Goal: Information Seeking & Learning: Learn about a topic

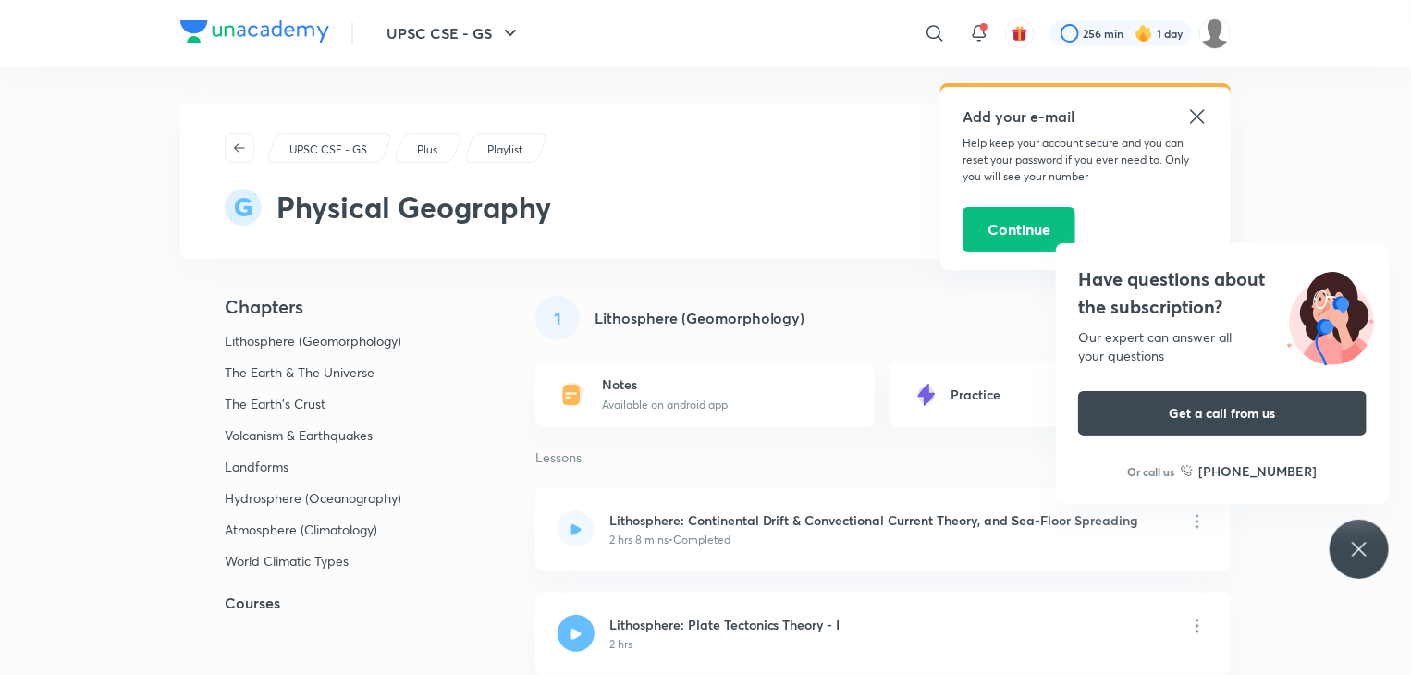
click at [1192, 115] on icon at bounding box center [1197, 116] width 22 height 22
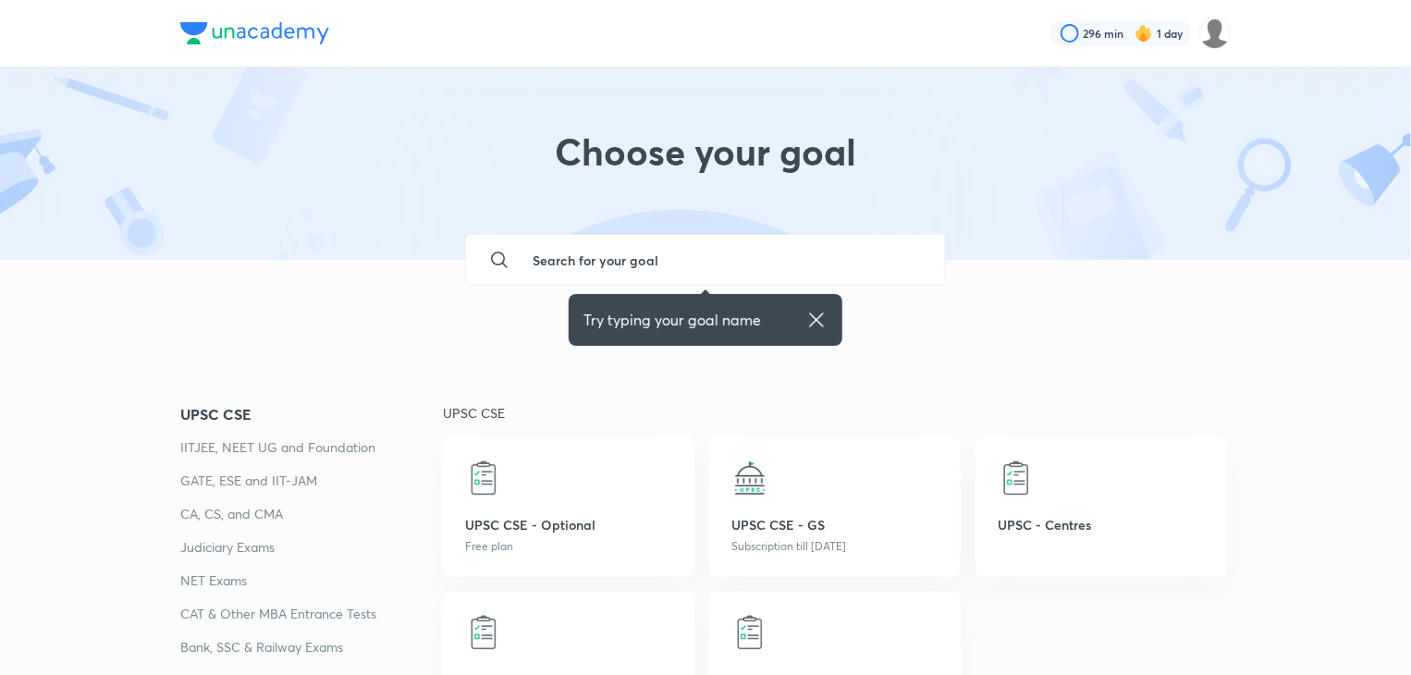
click at [818, 323] on icon at bounding box center [816, 320] width 14 height 14
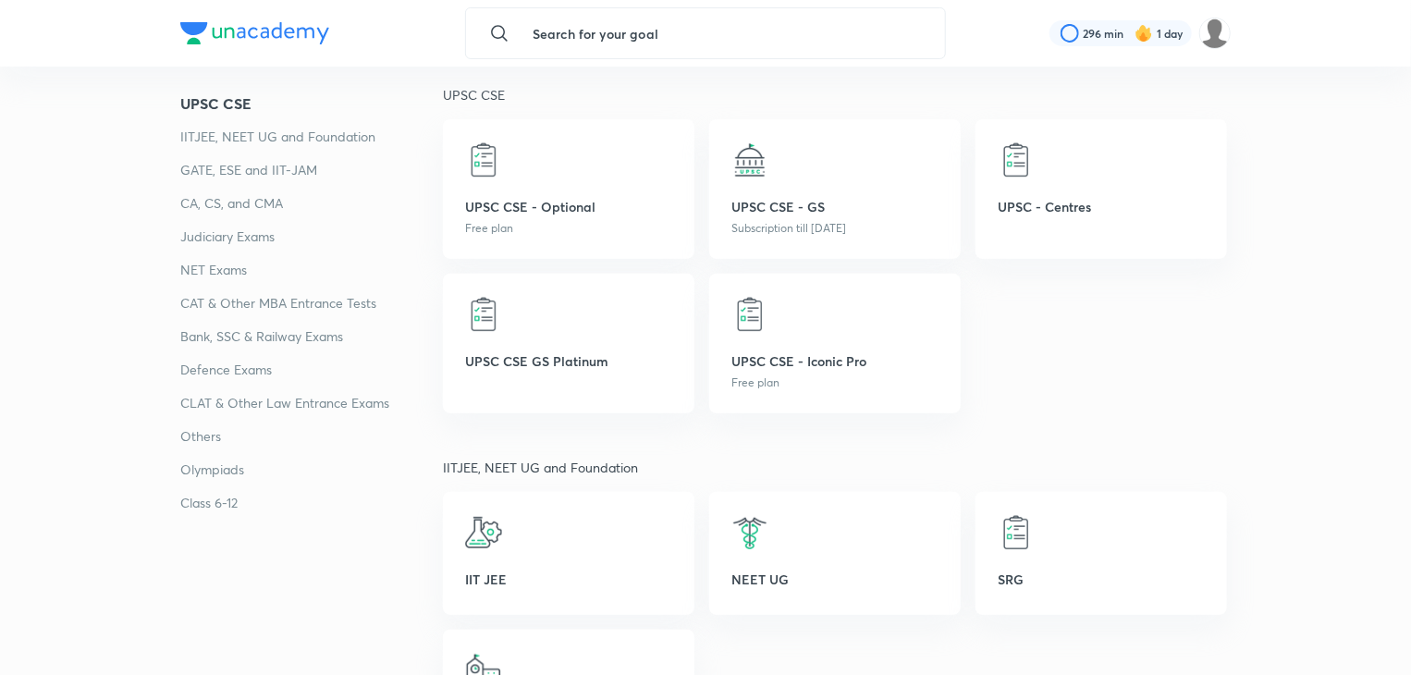
scroll to position [362, 0]
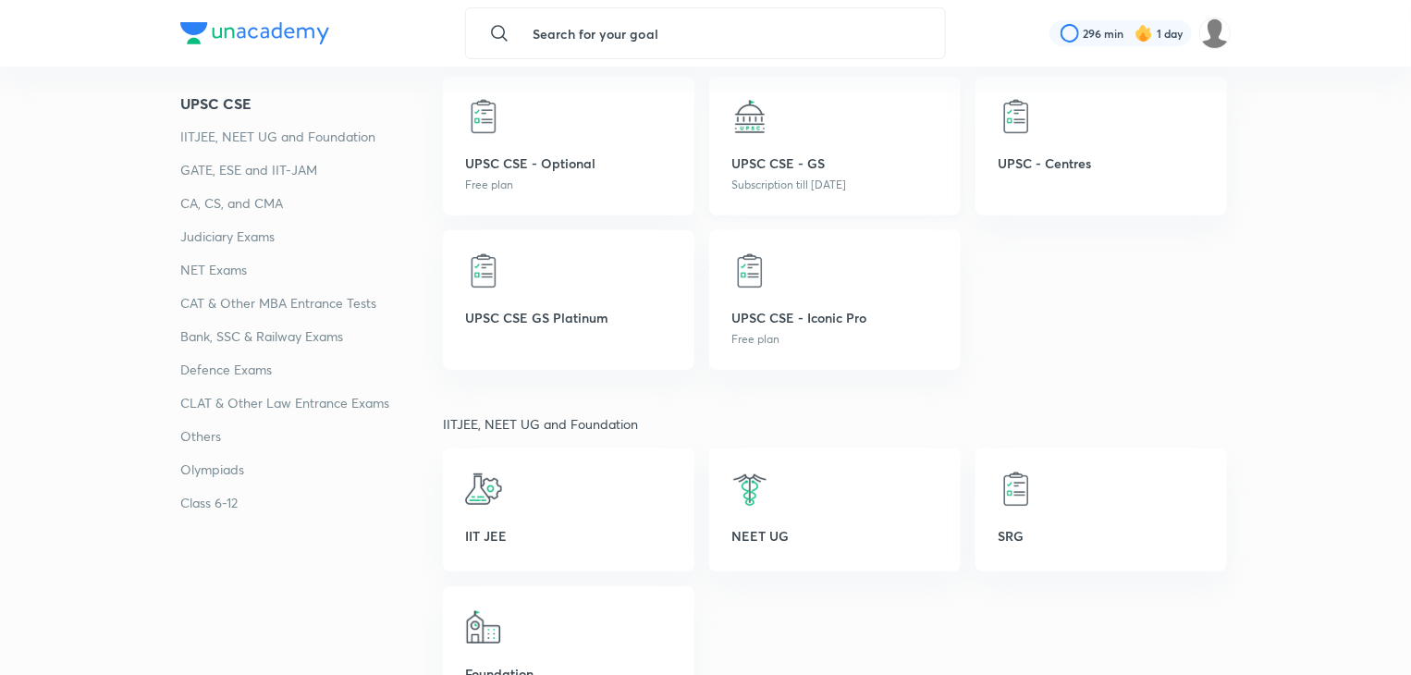
click at [765, 116] on img at bounding box center [749, 116] width 37 height 37
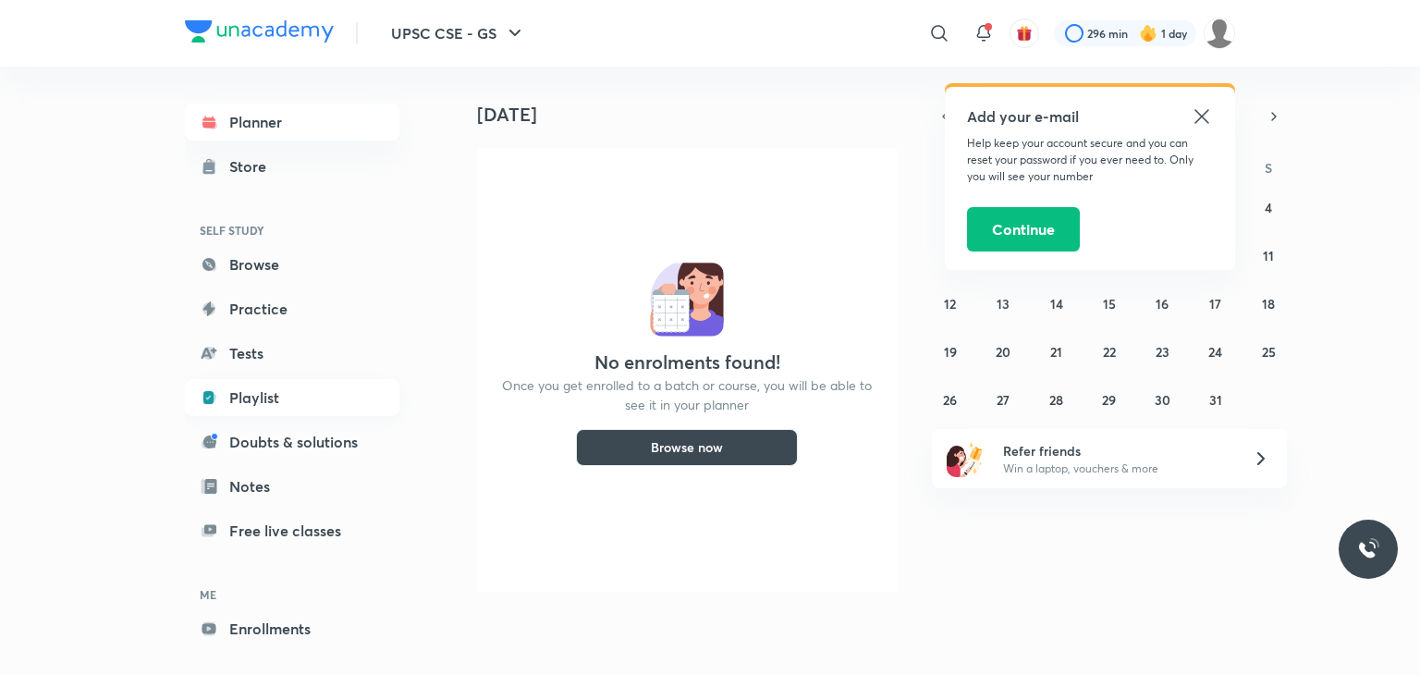
click at [233, 408] on link "Playlist" at bounding box center [292, 397] width 215 height 37
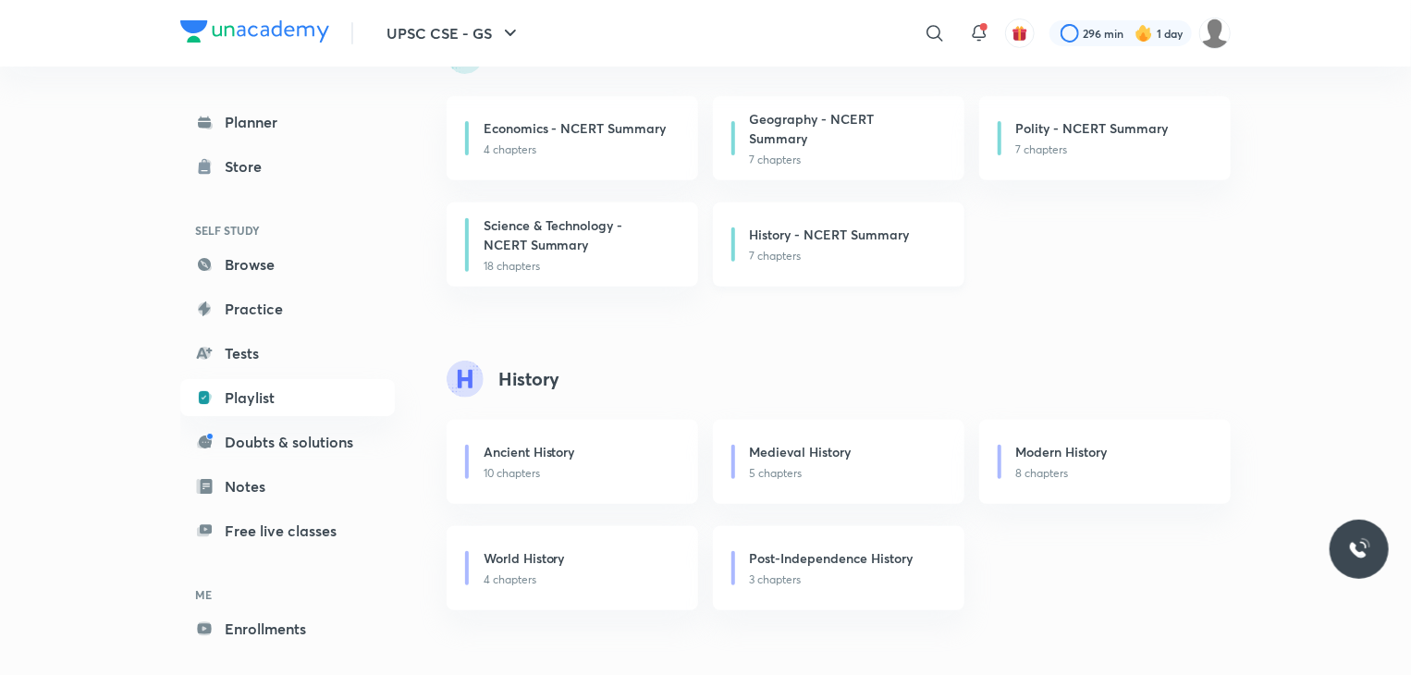
scroll to position [270, 0]
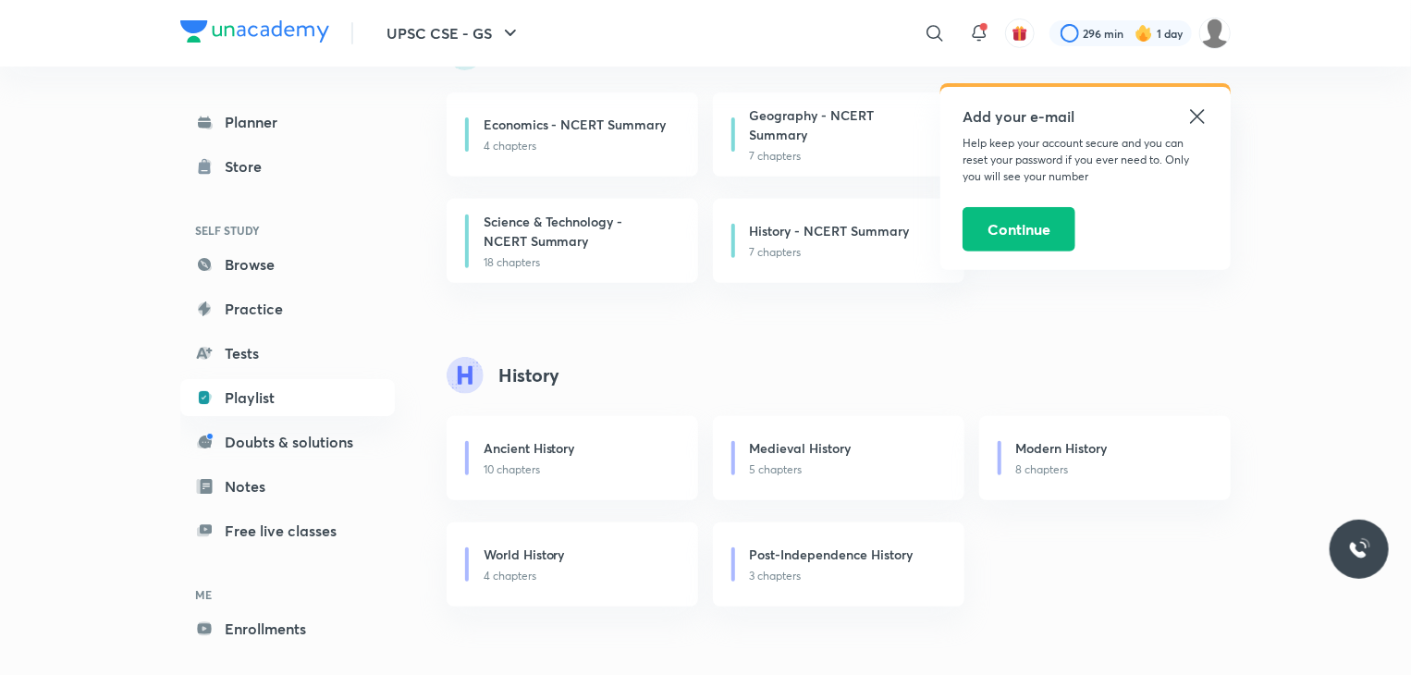
click at [1198, 114] on icon at bounding box center [1197, 116] width 14 height 14
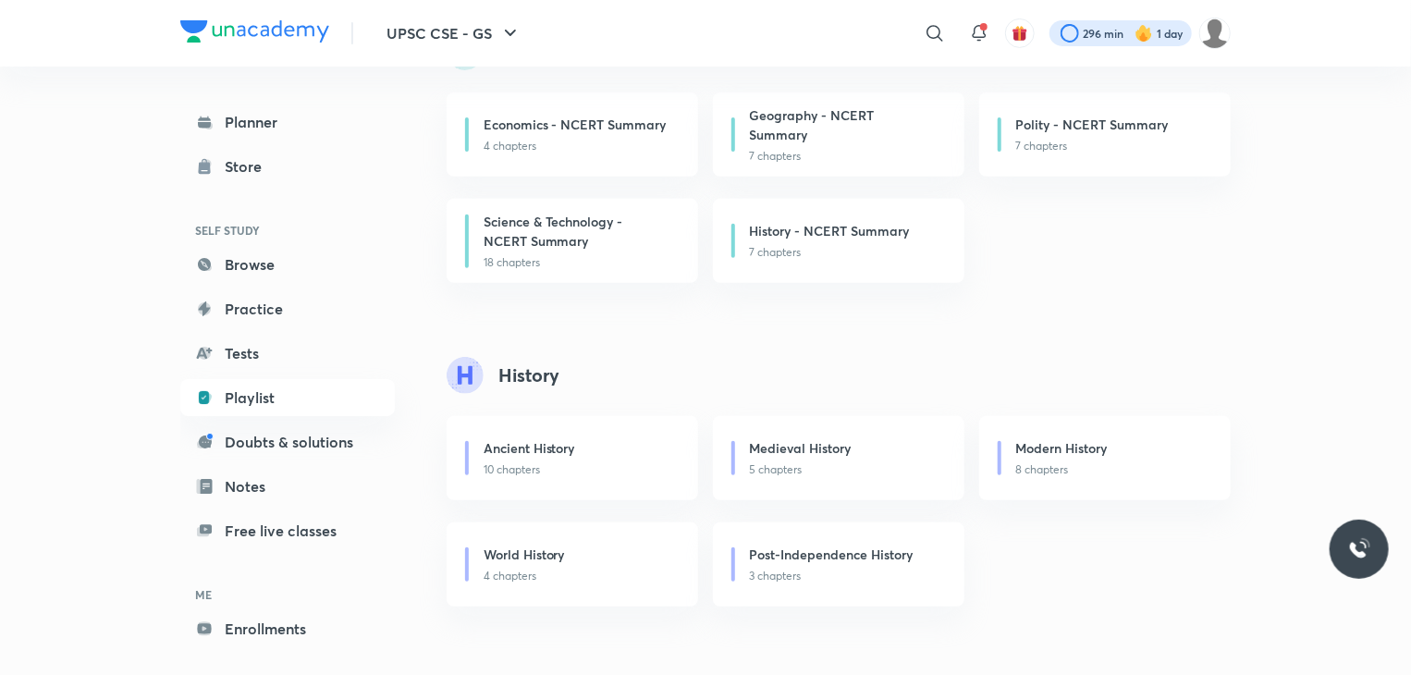
click at [1085, 30] on div at bounding box center [1120, 33] width 142 height 26
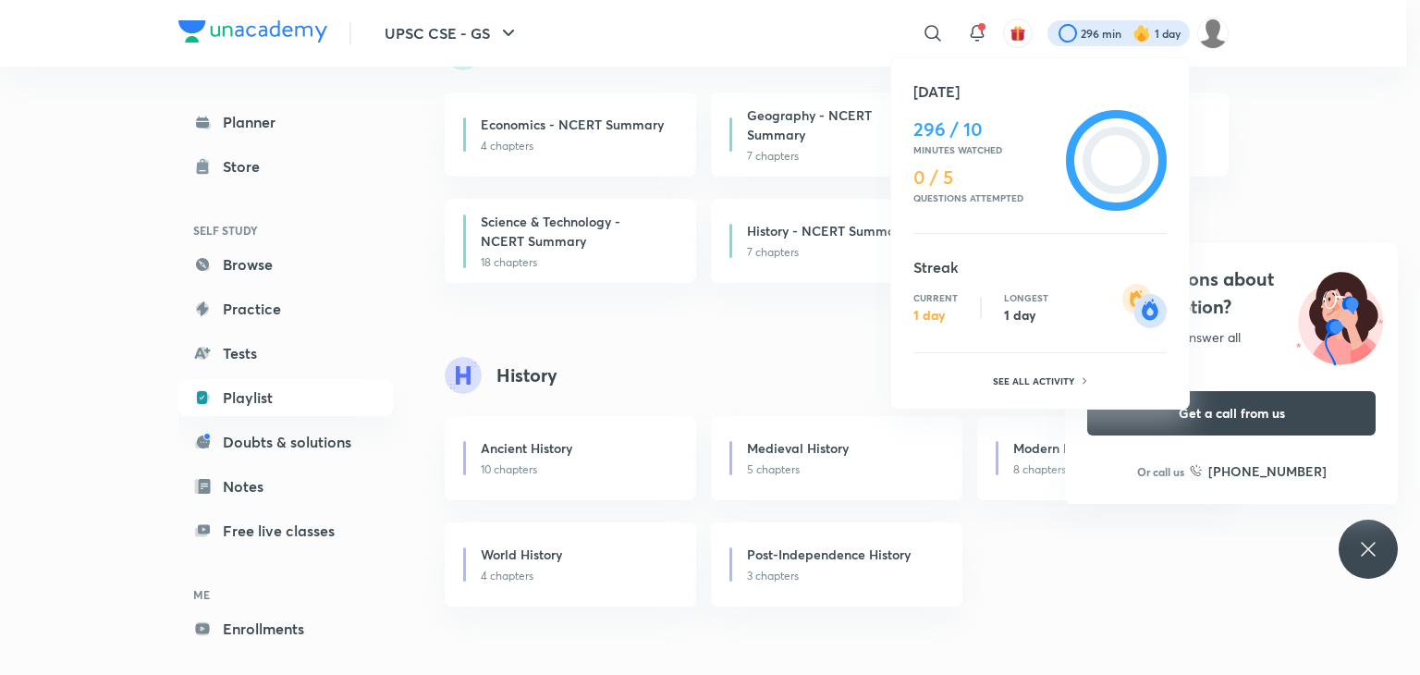
click at [952, 188] on h4 "0 / 5" at bounding box center [986, 177] width 145 height 22
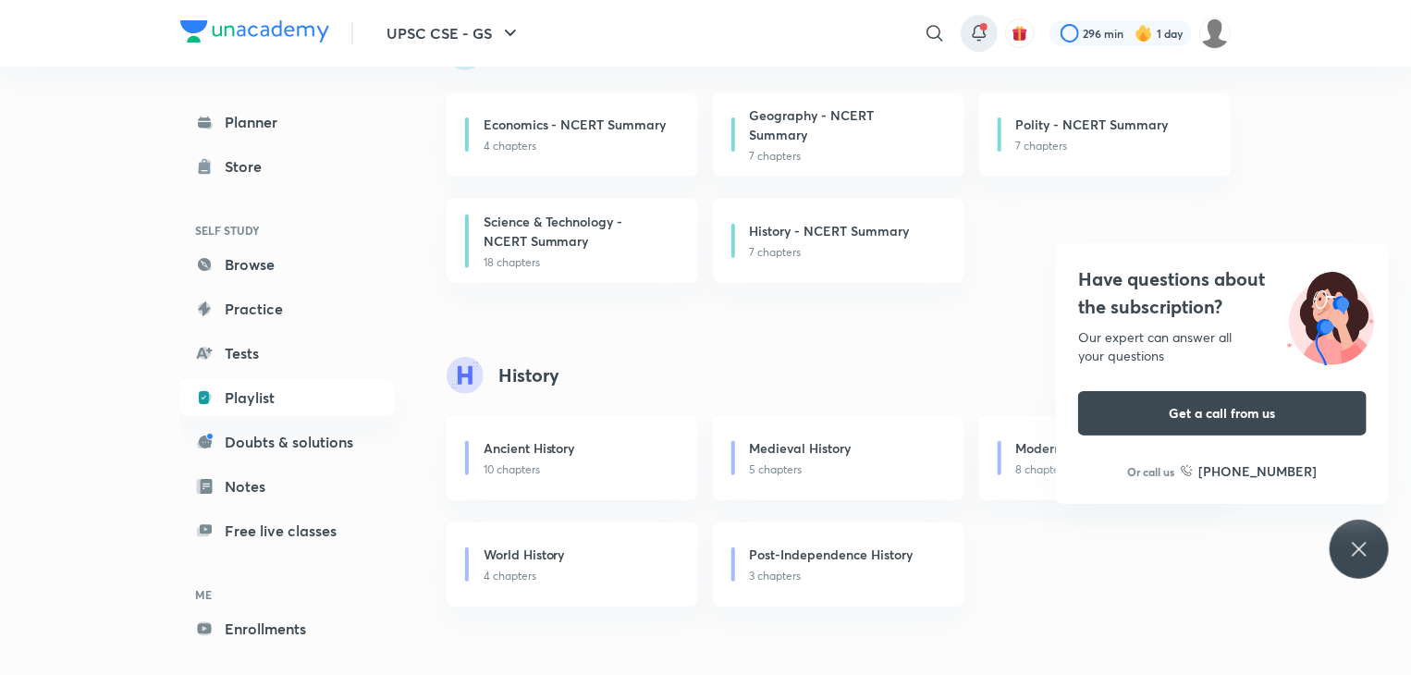
click at [977, 27] on icon at bounding box center [979, 33] width 22 height 22
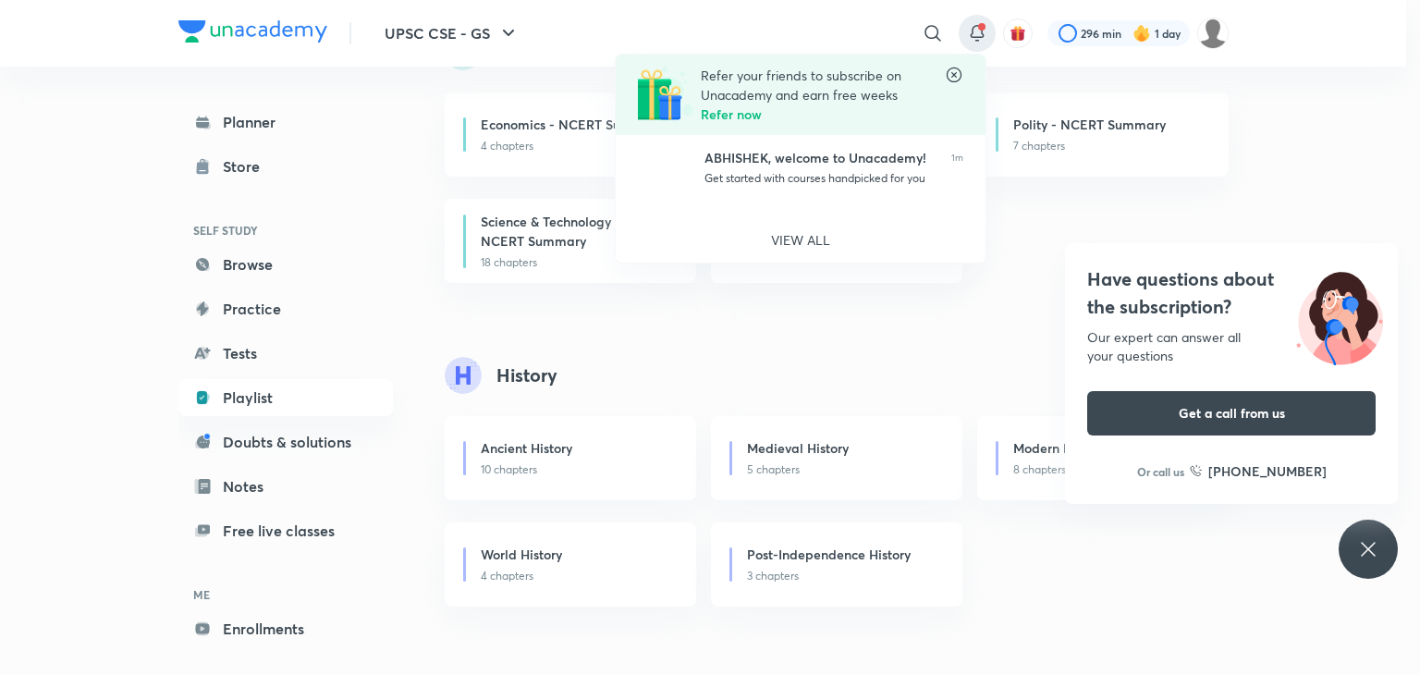
click at [717, 326] on div at bounding box center [710, 337] width 1420 height 675
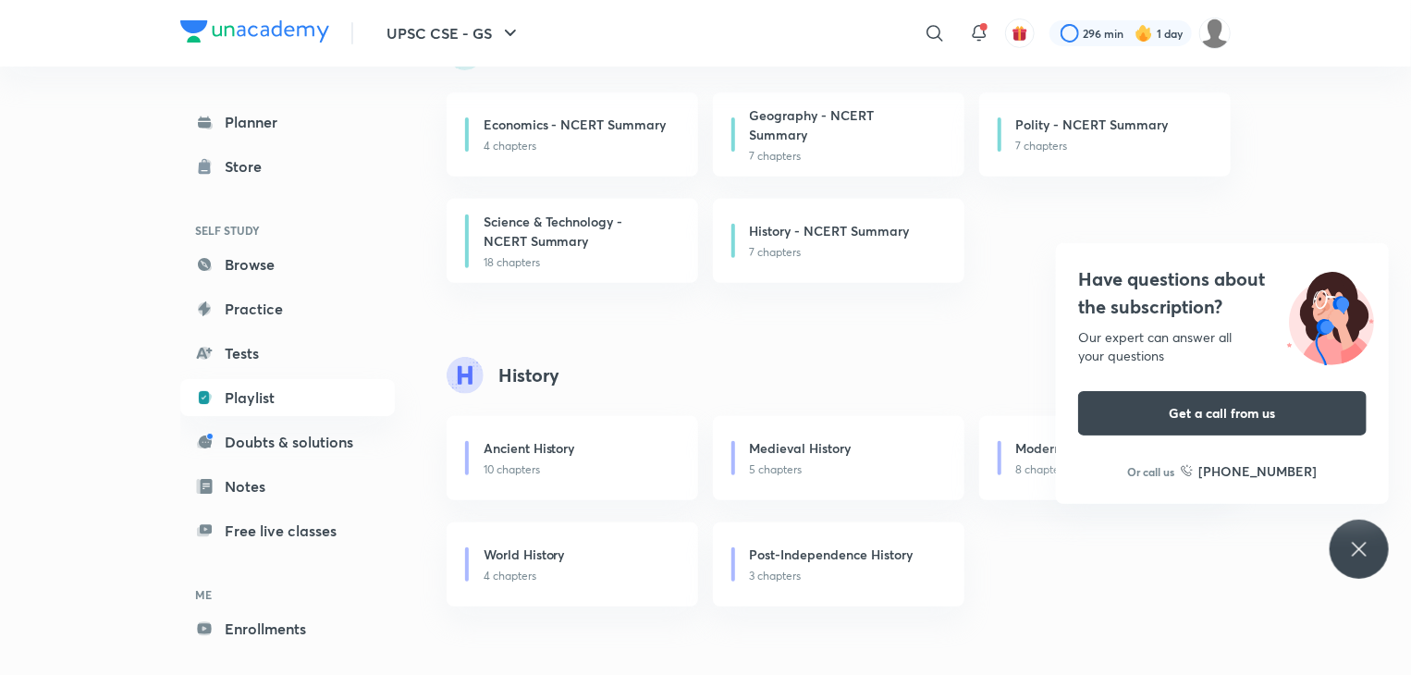
click at [1372, 540] on div "Have questions about the subscription? Our expert can answer all your questions…" at bounding box center [1359, 549] width 59 height 59
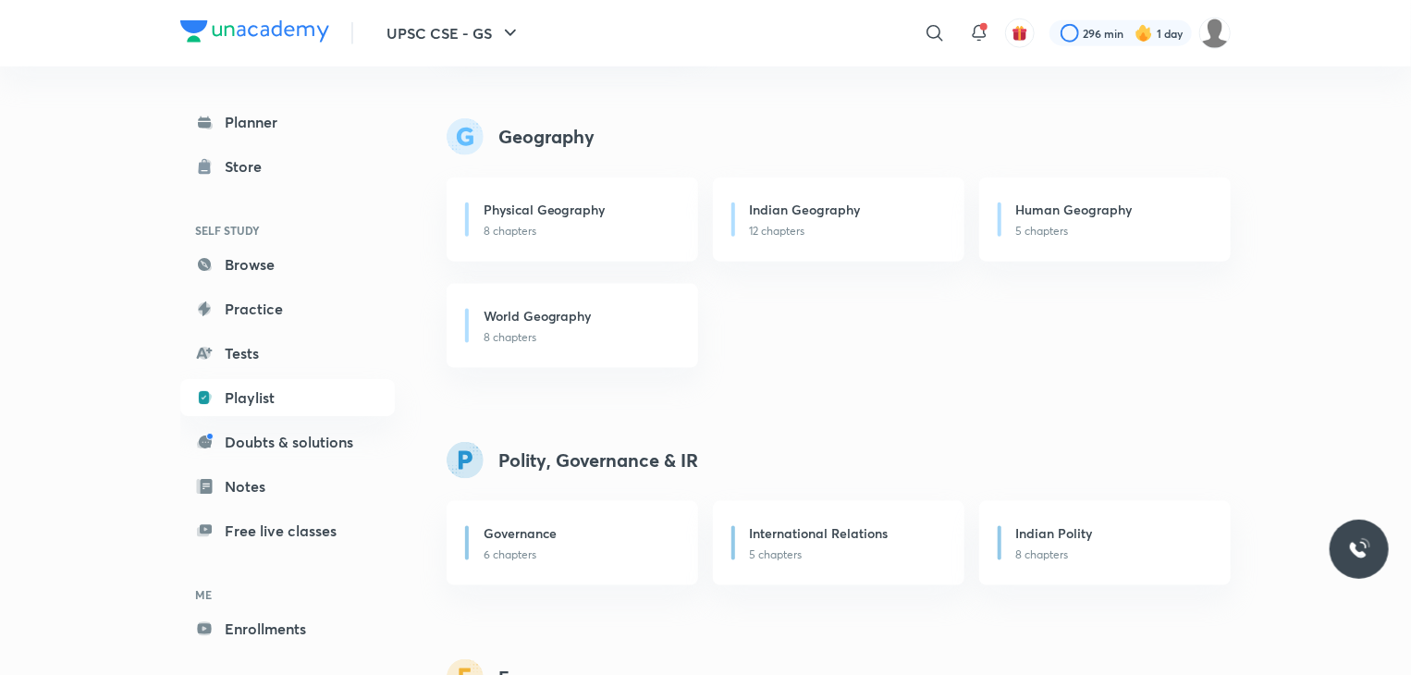
scroll to position [1054, 0]
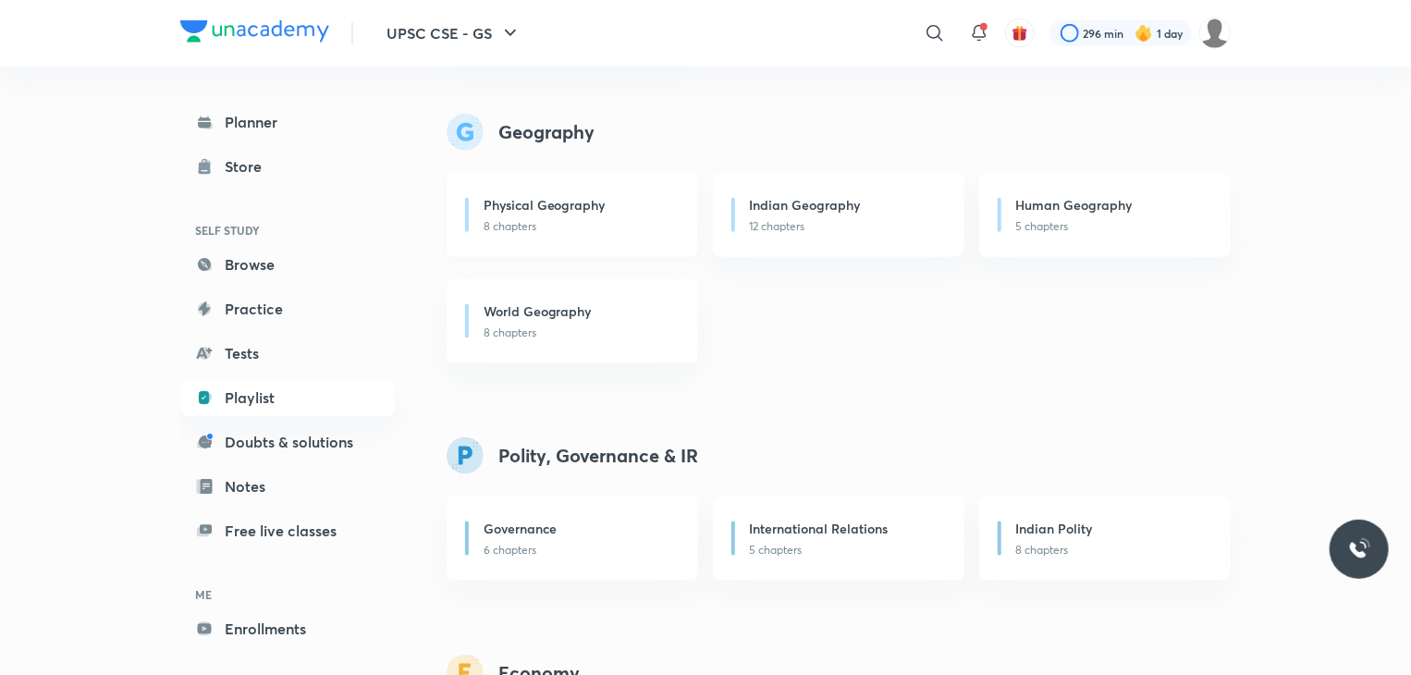
click at [567, 212] on h6 "Physical Geography" at bounding box center [545, 204] width 122 height 19
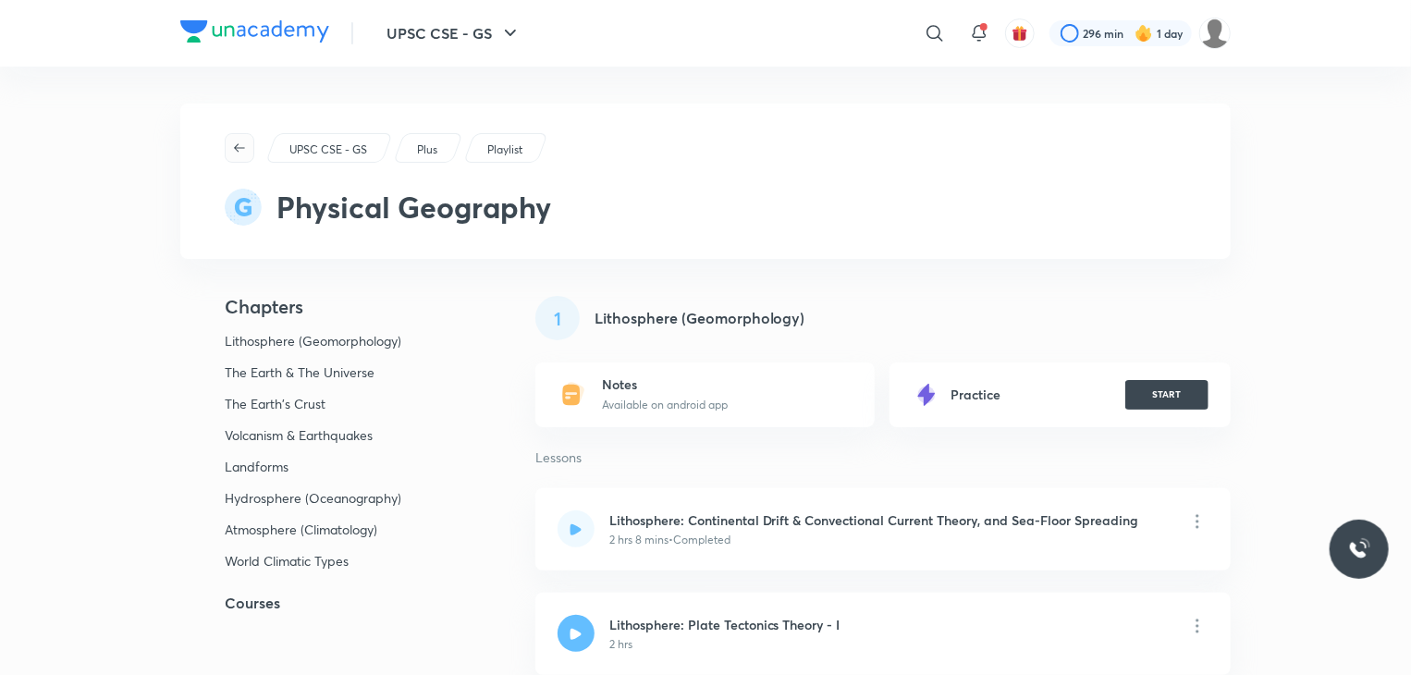
click at [233, 149] on icon "button" at bounding box center [239, 148] width 15 height 15
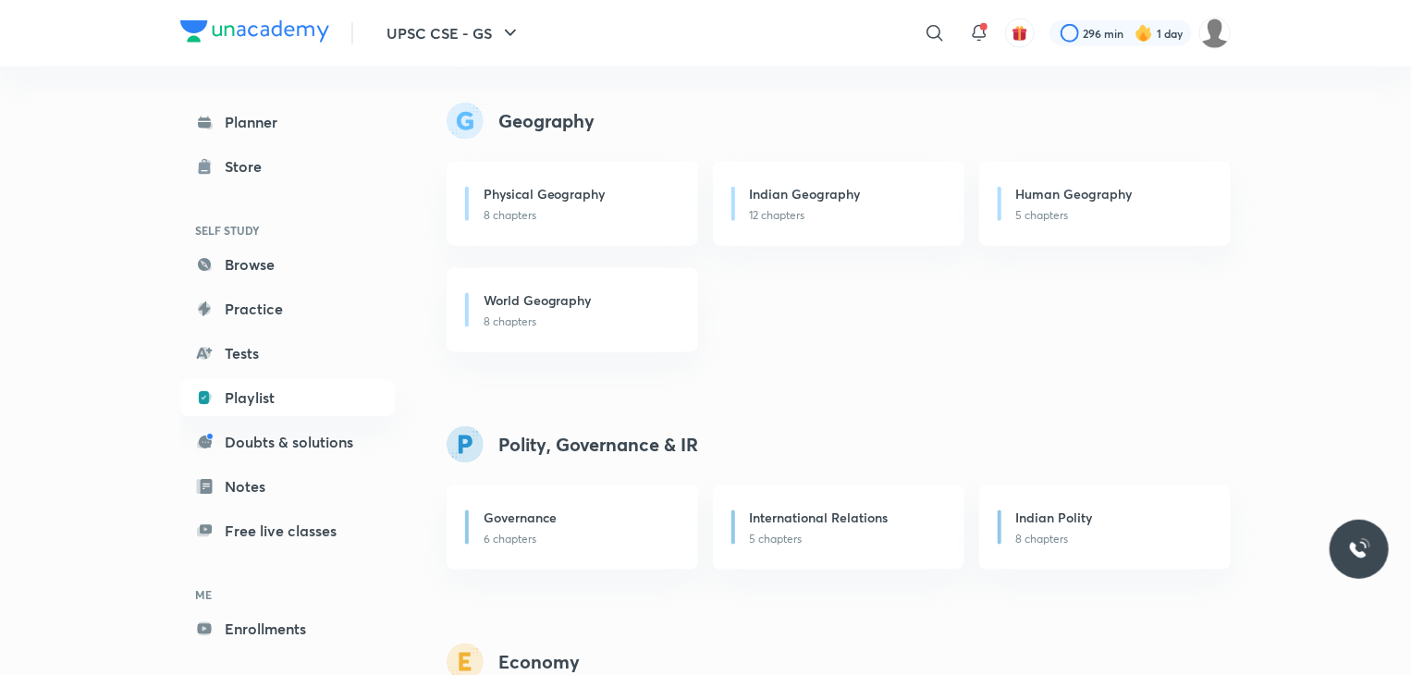
scroll to position [925, 0]
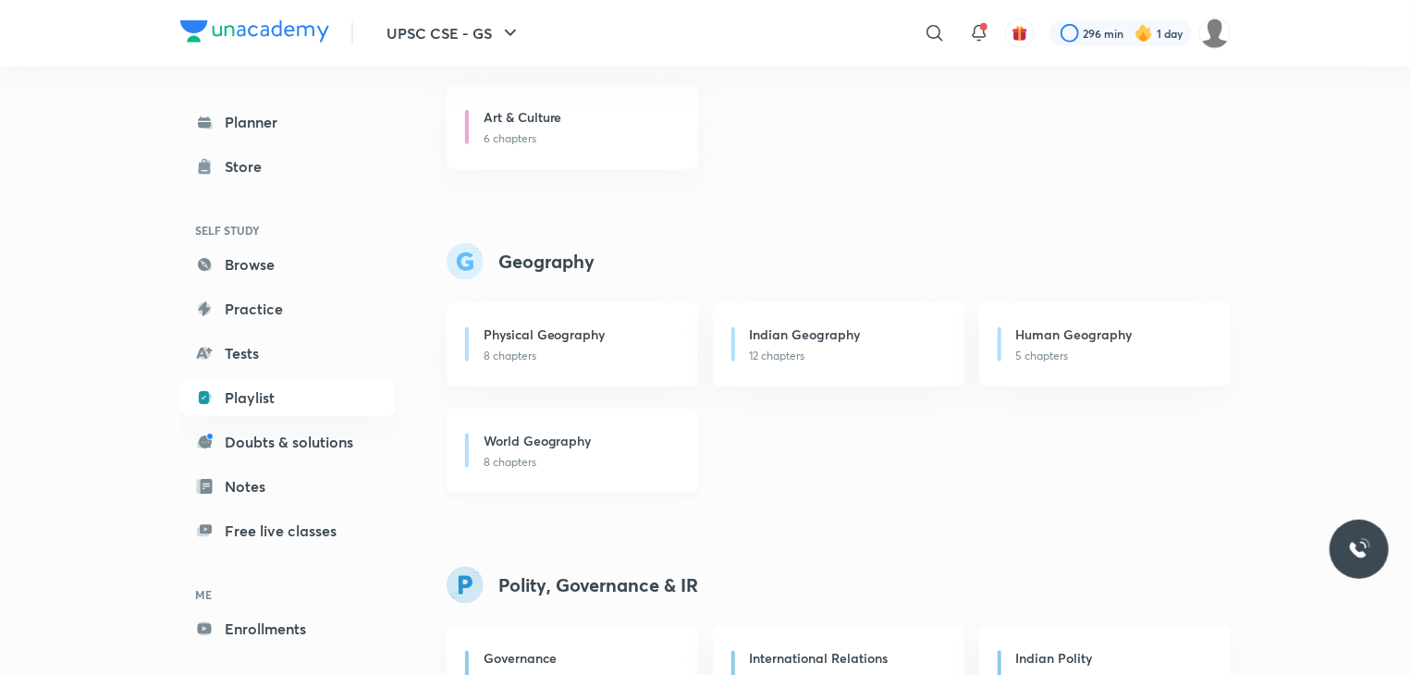
click at [516, 457] on p "8 chapters" at bounding box center [580, 462] width 192 height 17
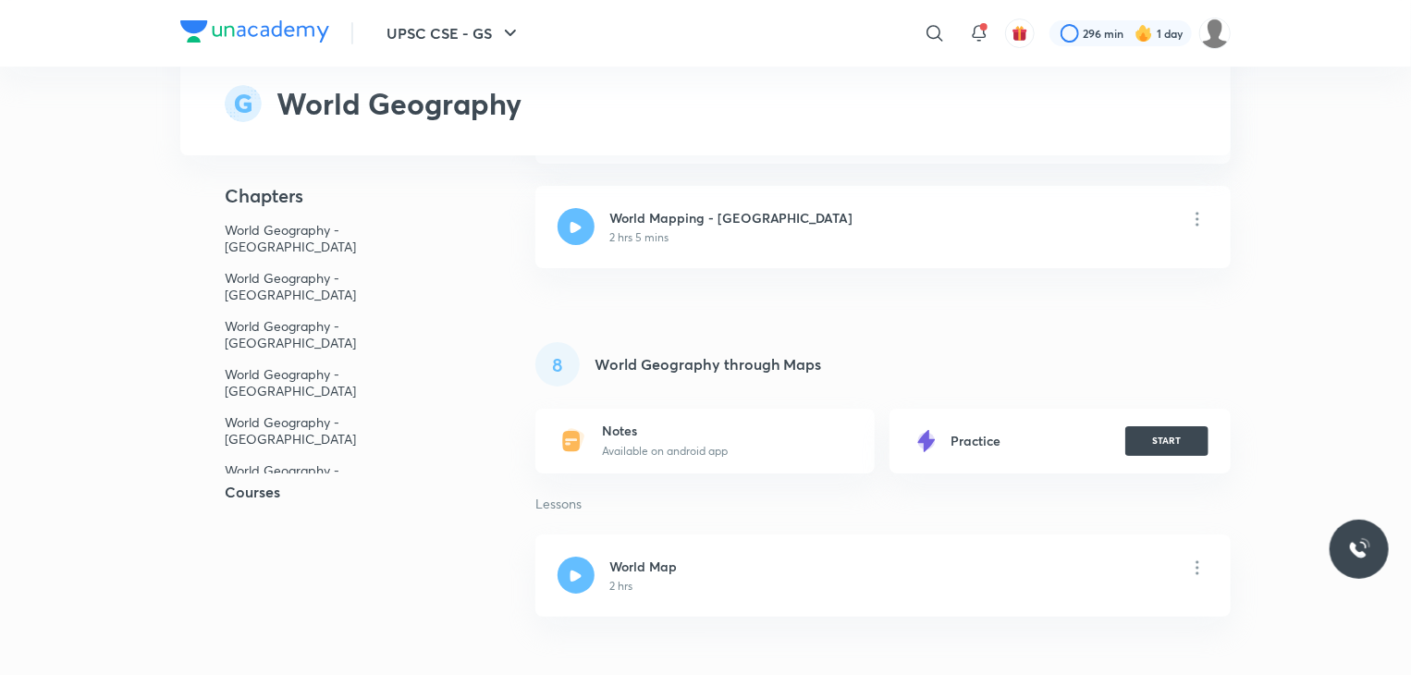
scroll to position [3358, 0]
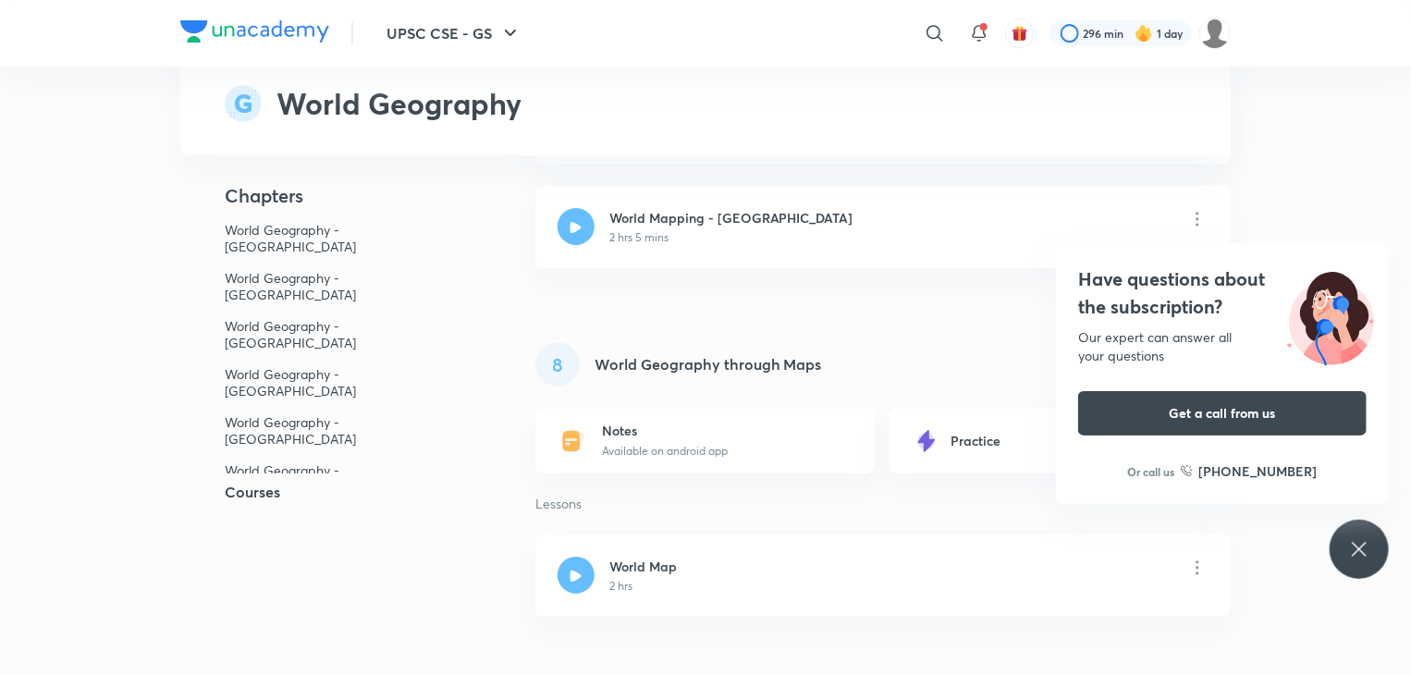
click at [664, 443] on p "Available on android app" at bounding box center [665, 451] width 126 height 17
click at [669, 423] on h6 "Notes" at bounding box center [665, 431] width 126 height 17
click at [965, 433] on h6 "Practice" at bounding box center [975, 441] width 50 height 17
click at [1000, 433] on h6 "Practice" at bounding box center [975, 441] width 50 height 17
drag, startPoint x: 1002, startPoint y: 279, endPoint x: 973, endPoint y: 382, distance: 106.8
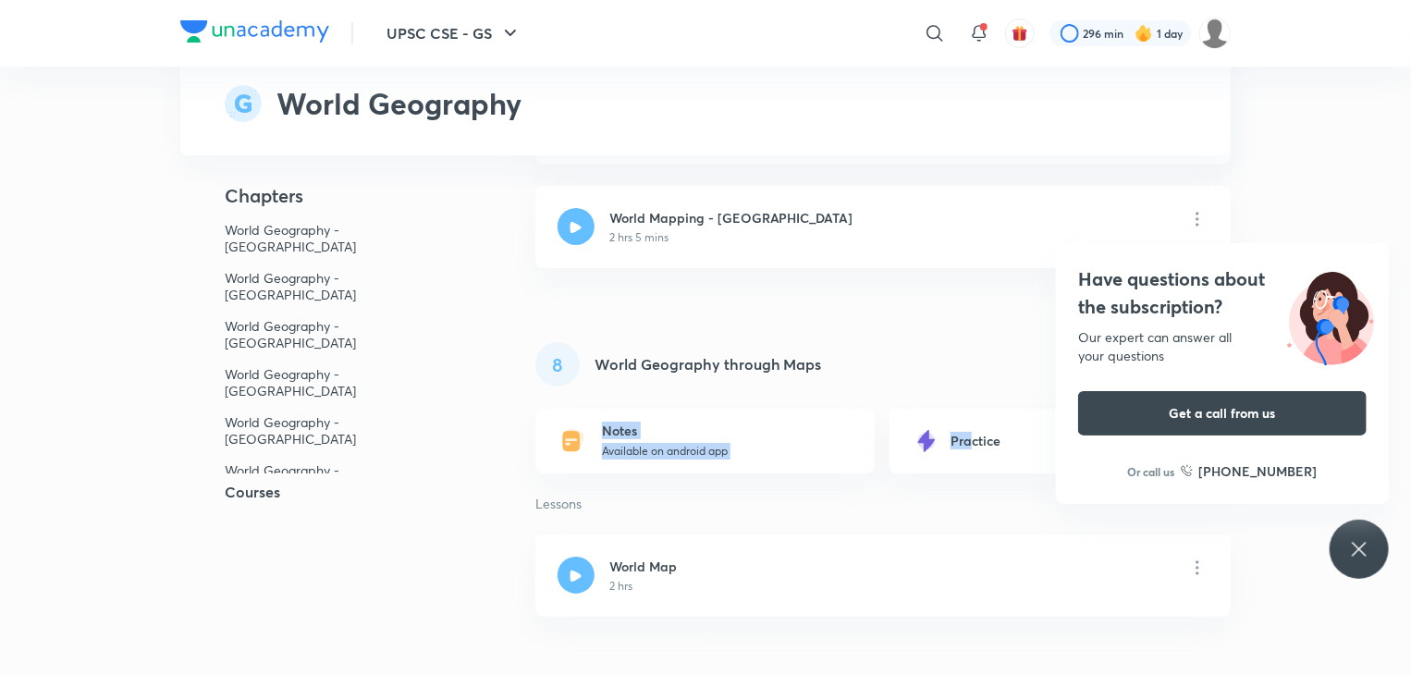
click at [973, 433] on h6 "Practice" at bounding box center [975, 441] width 50 height 17
click at [1350, 546] on icon at bounding box center [1359, 549] width 22 height 22
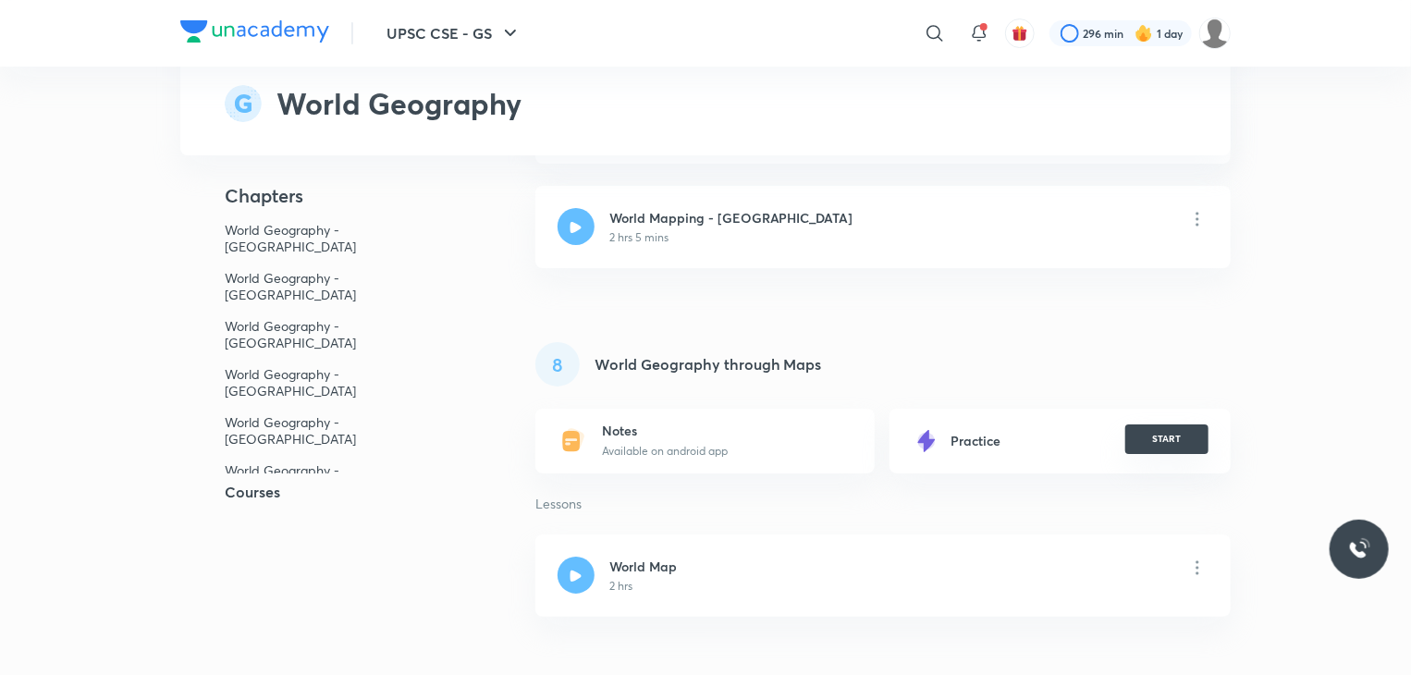
click at [1155, 424] on button "START" at bounding box center [1166, 439] width 83 height 30
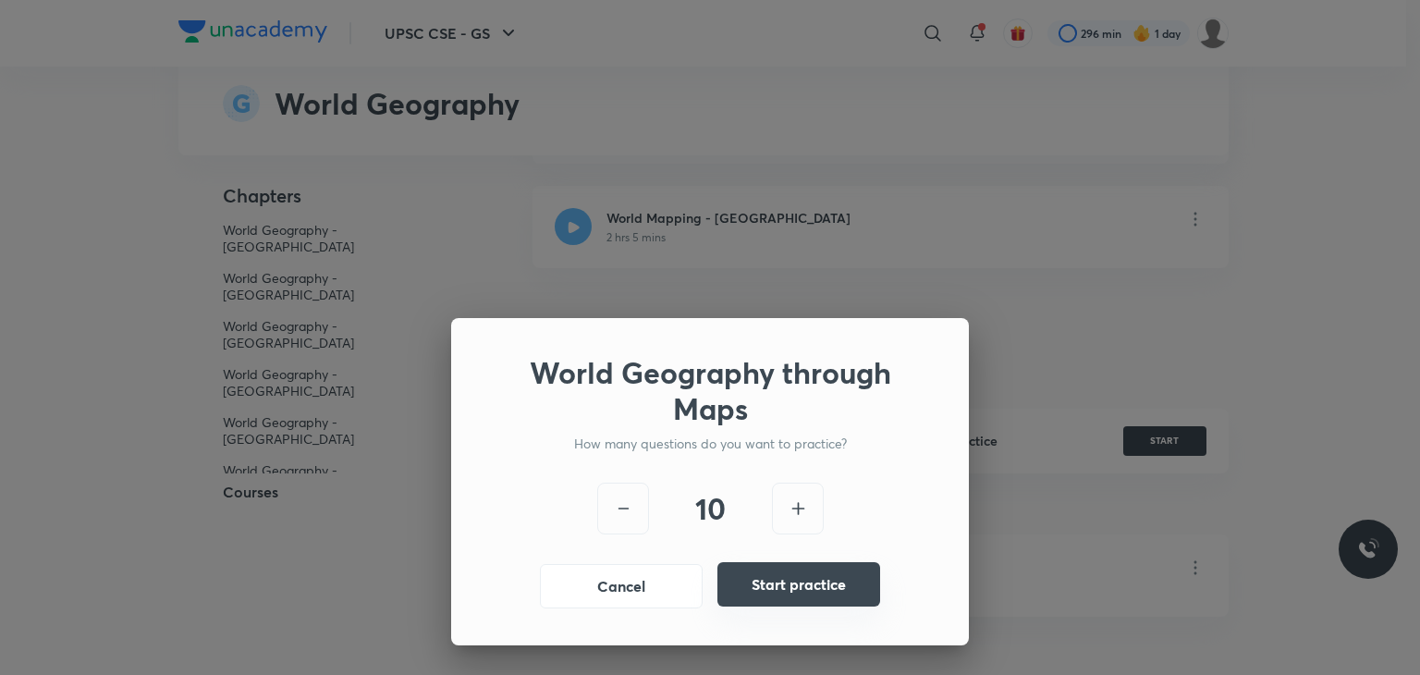
click at [799, 583] on button "Start practice" at bounding box center [798, 584] width 163 height 44
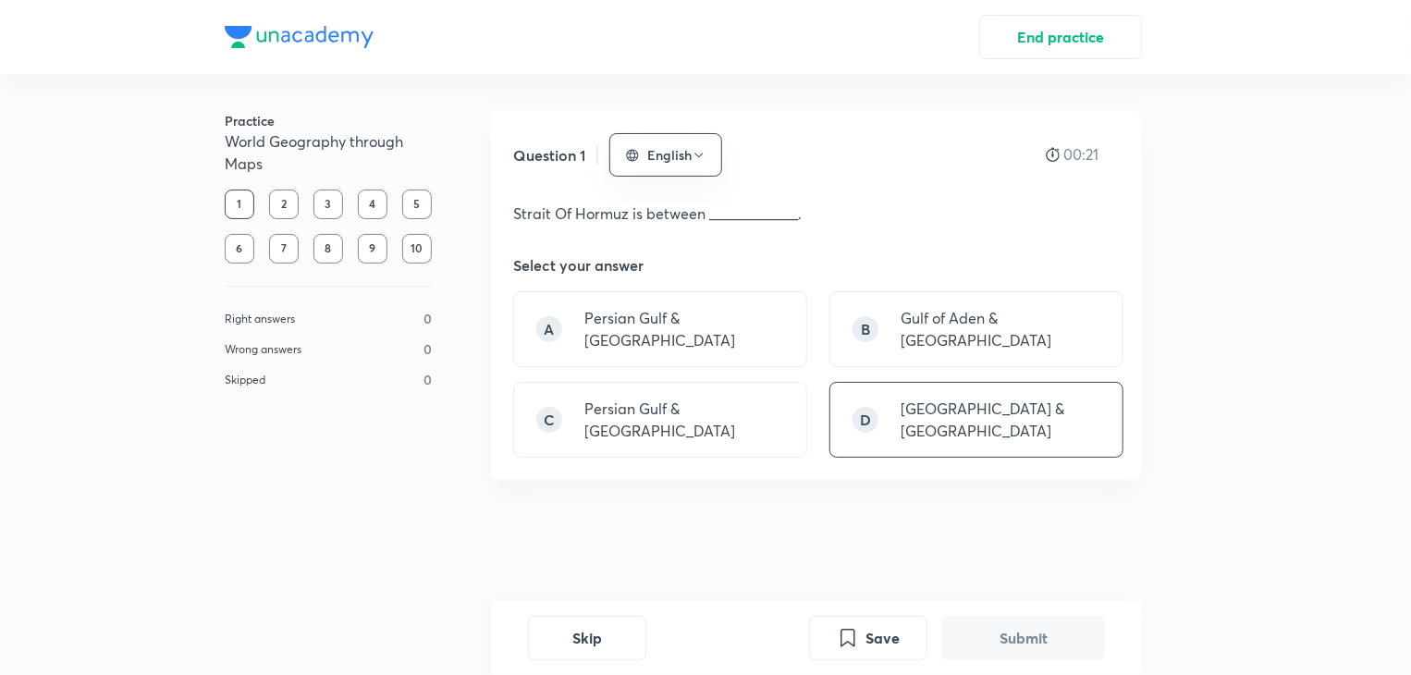
click at [971, 398] on p "[GEOGRAPHIC_DATA] & [GEOGRAPHIC_DATA]" at bounding box center [1001, 420] width 200 height 44
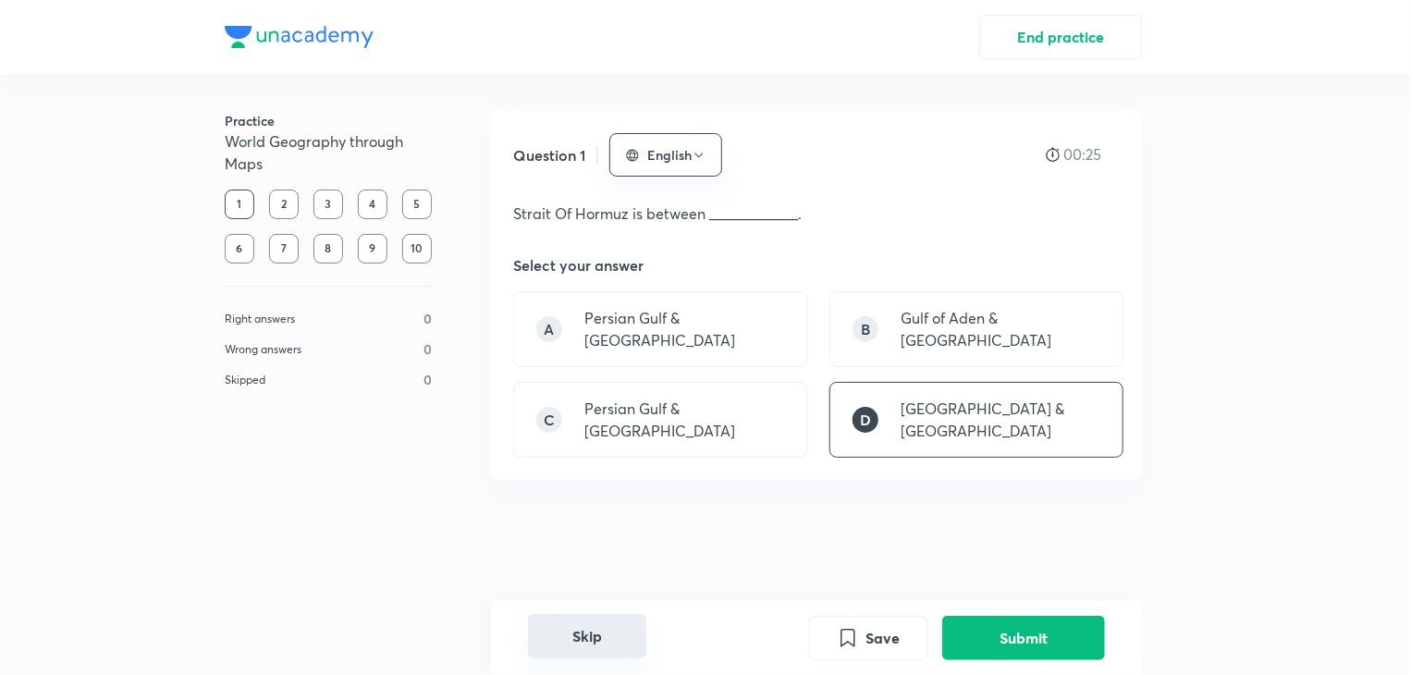
click at [579, 641] on button "Skip" at bounding box center [587, 636] width 118 height 44
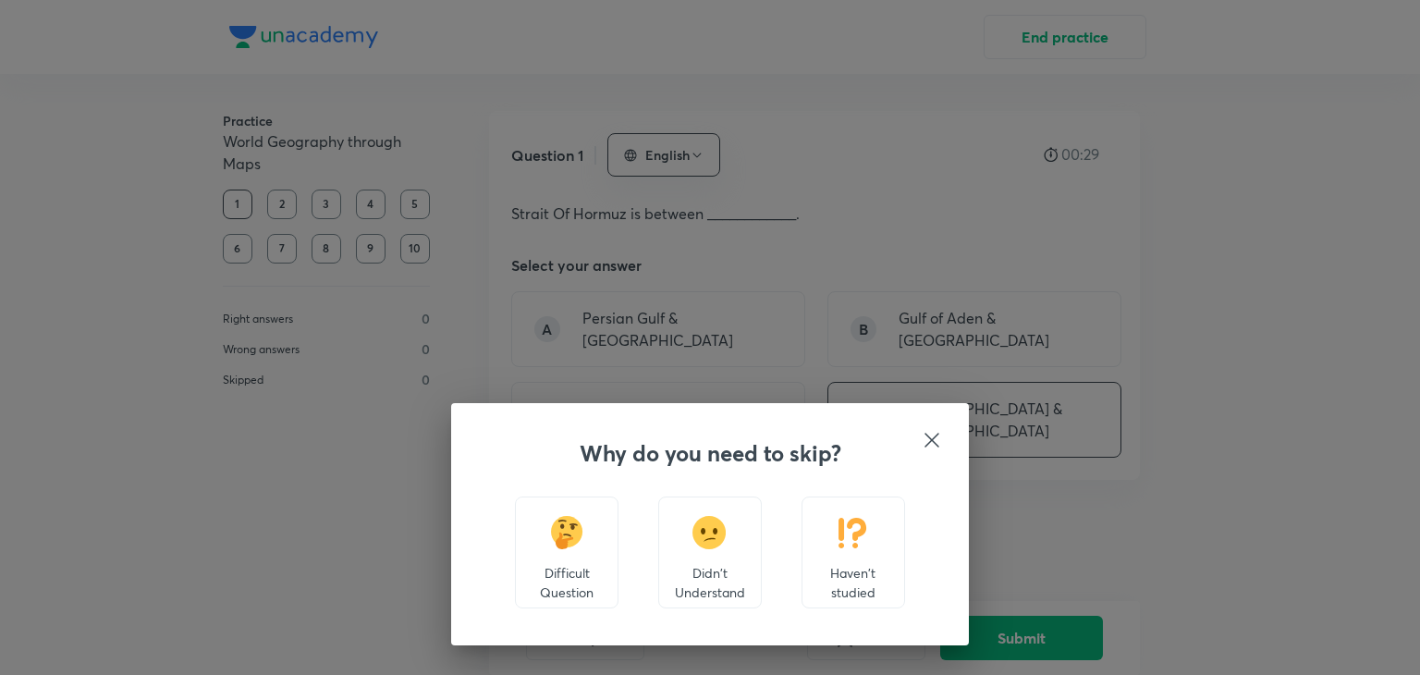
click at [933, 438] on icon at bounding box center [932, 440] width 14 height 14
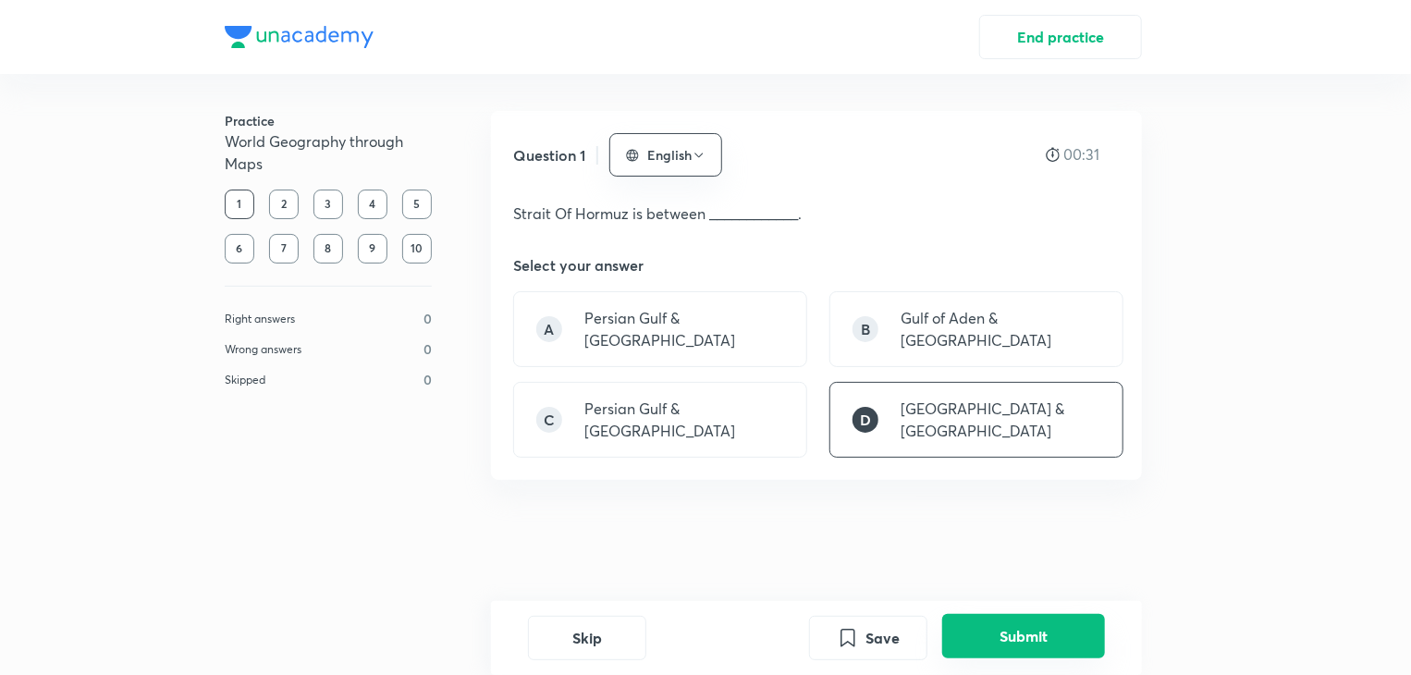
click at [1022, 633] on button "Submit" at bounding box center [1023, 636] width 163 height 44
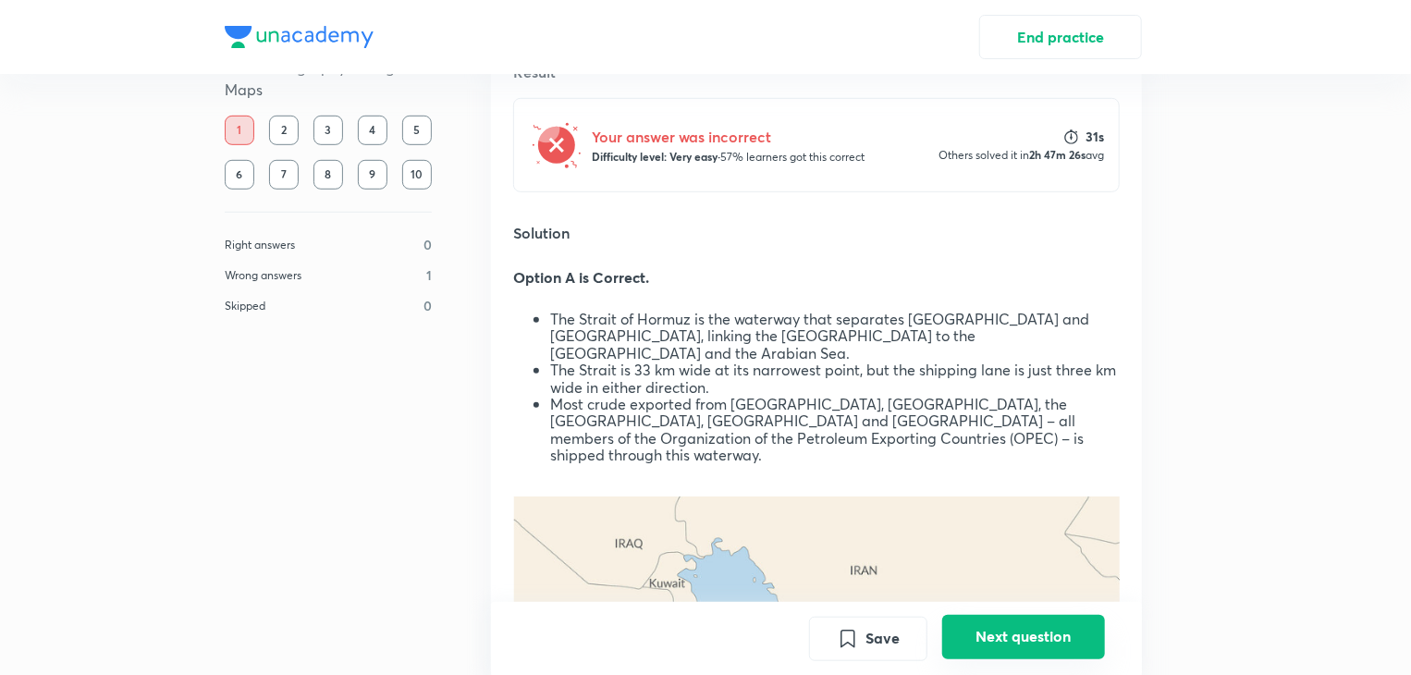
click at [1006, 634] on button "Next question" at bounding box center [1023, 636] width 163 height 44
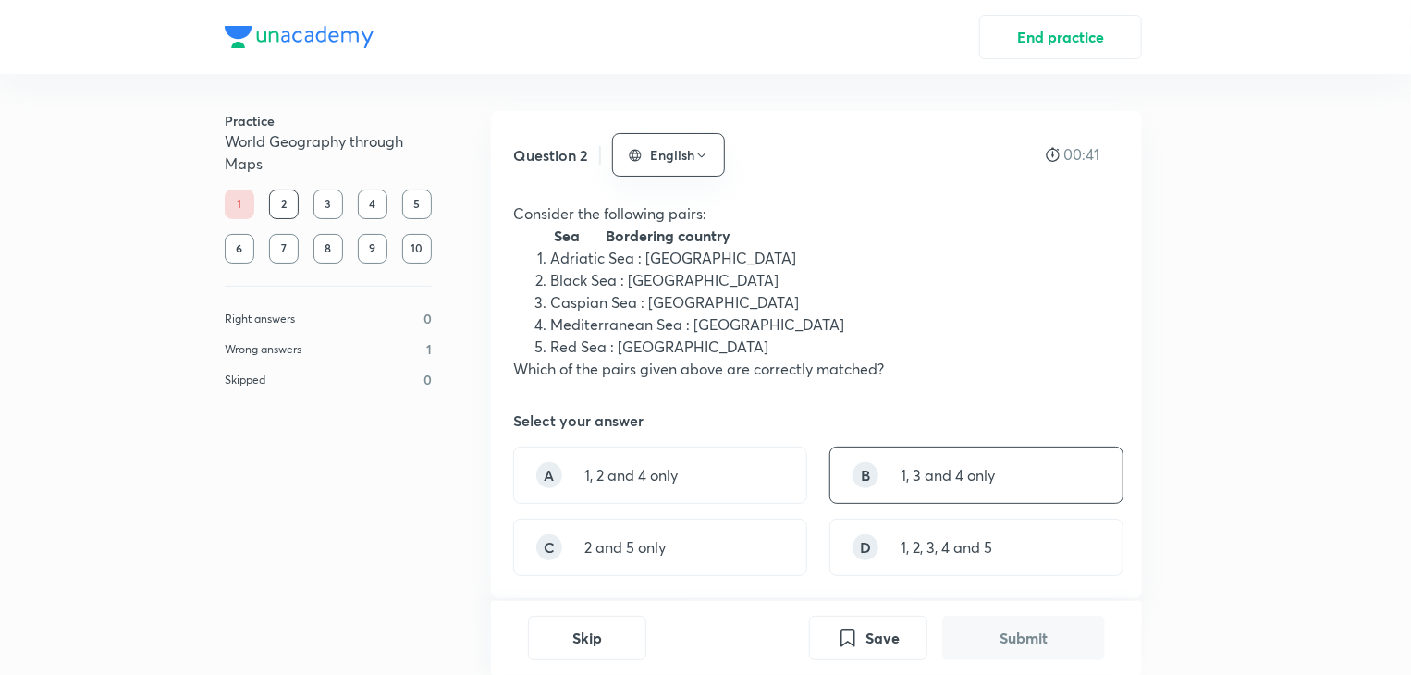
click at [943, 469] on p "1, 3 and 4 only" at bounding box center [948, 475] width 94 height 22
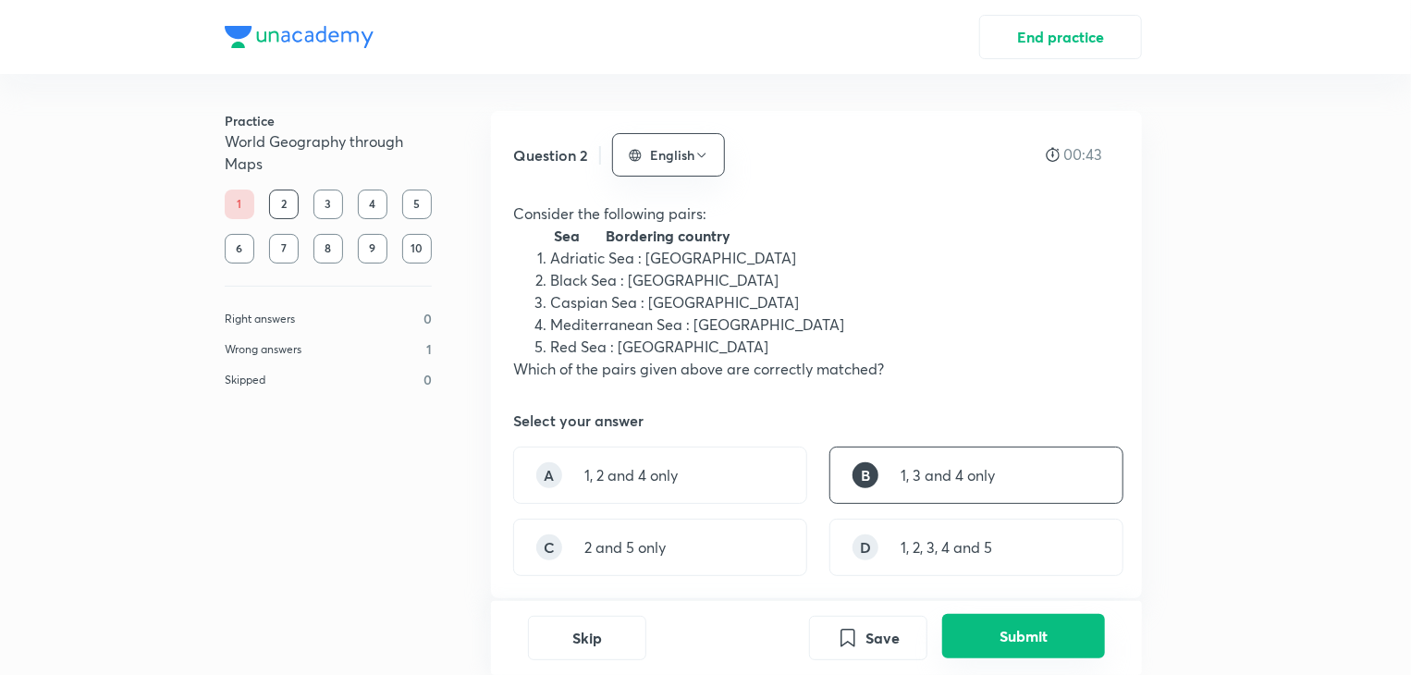
click at [1023, 628] on button "Submit" at bounding box center [1023, 636] width 163 height 44
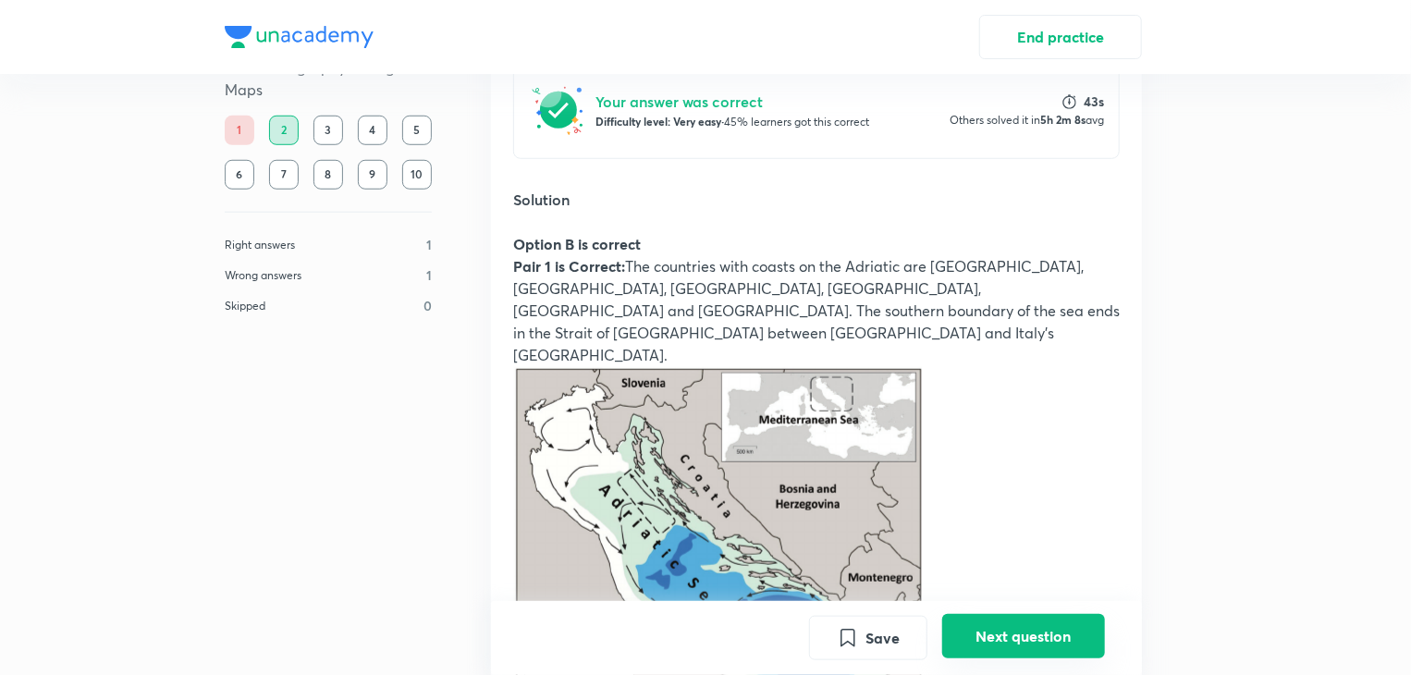
click at [1040, 621] on button "Next question" at bounding box center [1023, 636] width 163 height 44
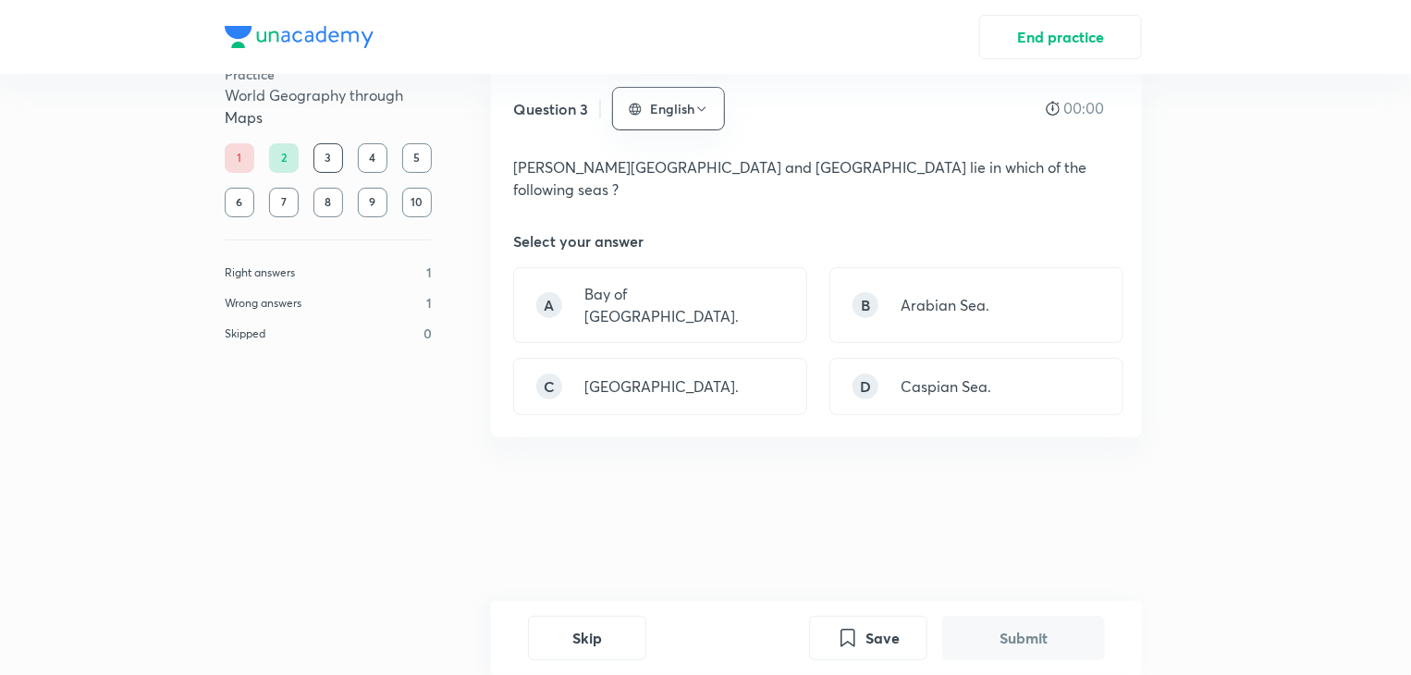
scroll to position [0, 0]
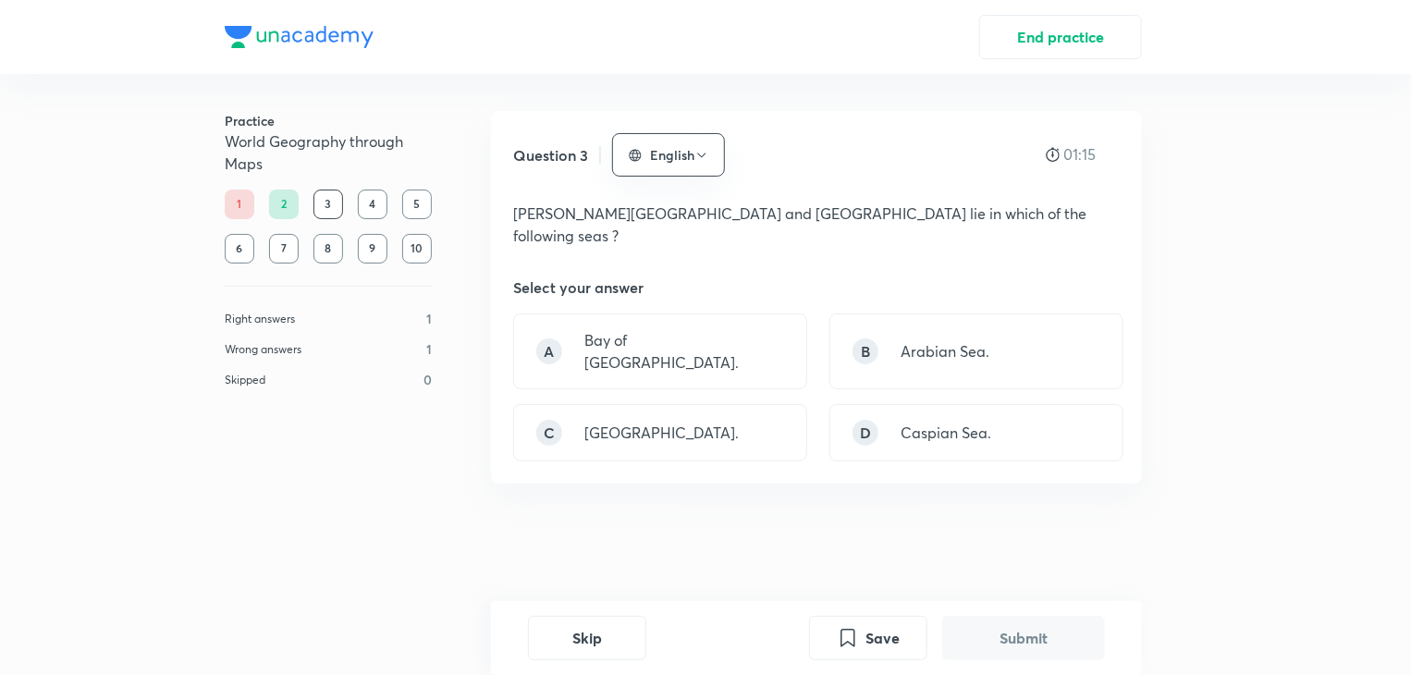
click at [942, 616] on button "Submit" at bounding box center [1023, 638] width 163 height 44
click at [725, 404] on div "C [GEOGRAPHIC_DATA]." at bounding box center [660, 432] width 294 height 57
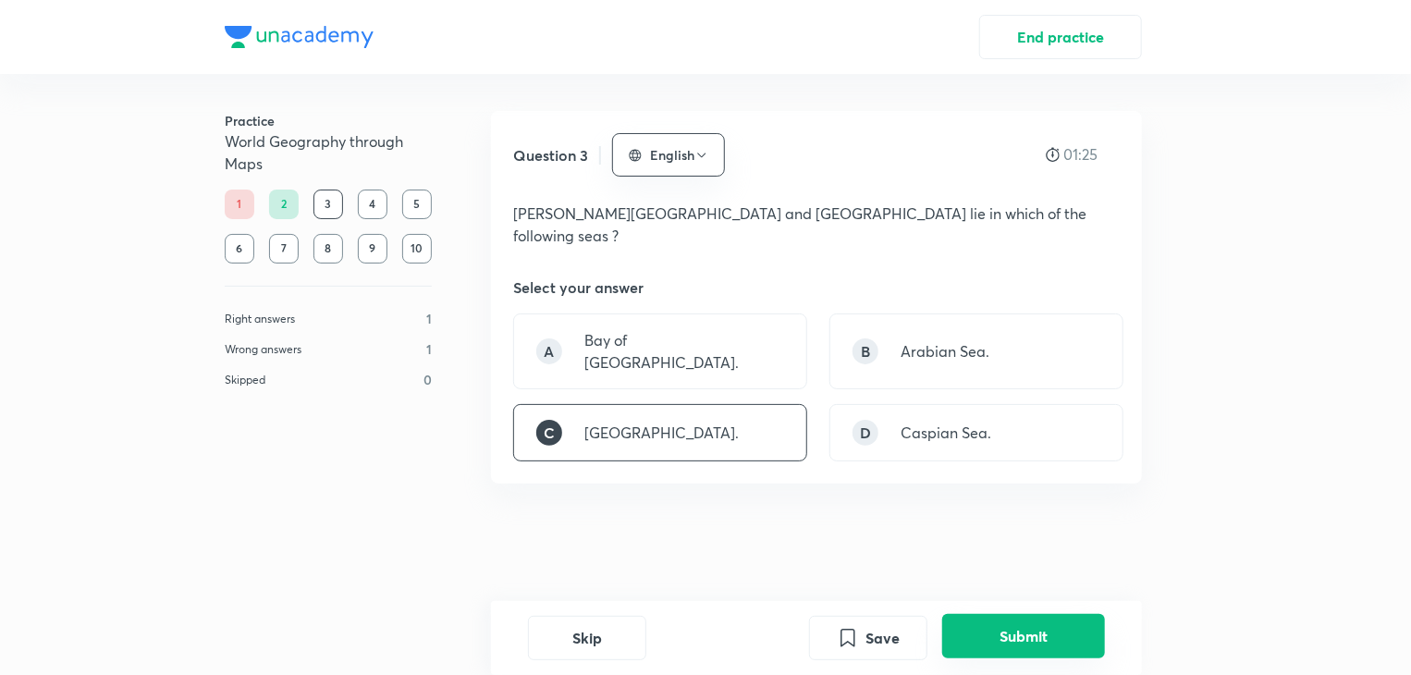
click at [1010, 641] on button "Submit" at bounding box center [1023, 636] width 163 height 44
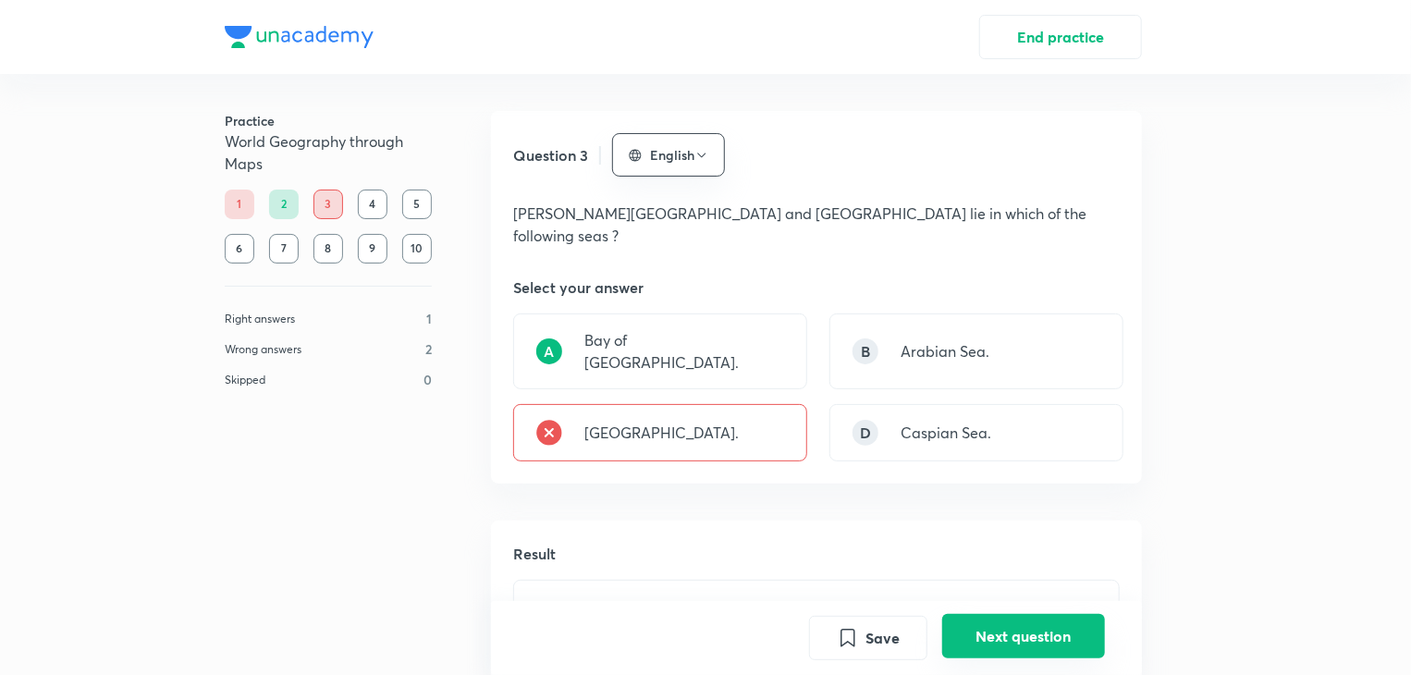
scroll to position [478, 0]
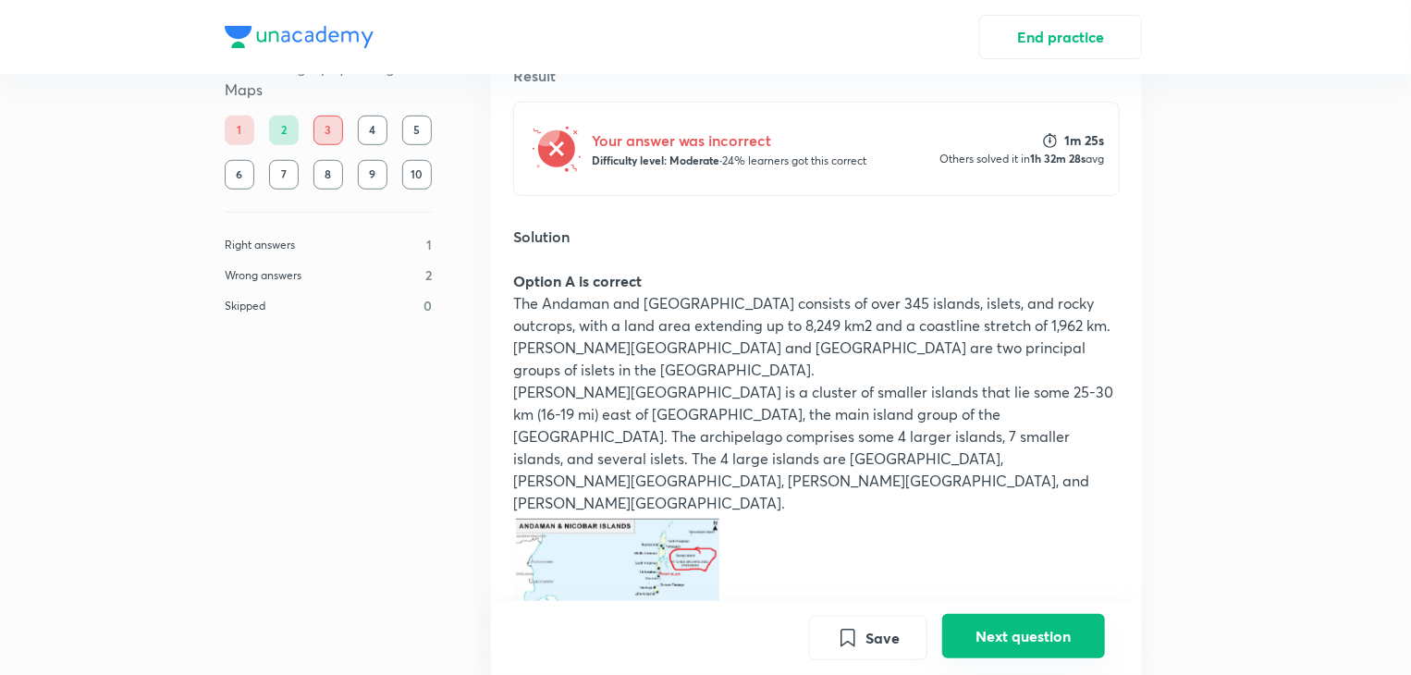
click at [1012, 634] on button "Next question" at bounding box center [1023, 636] width 163 height 44
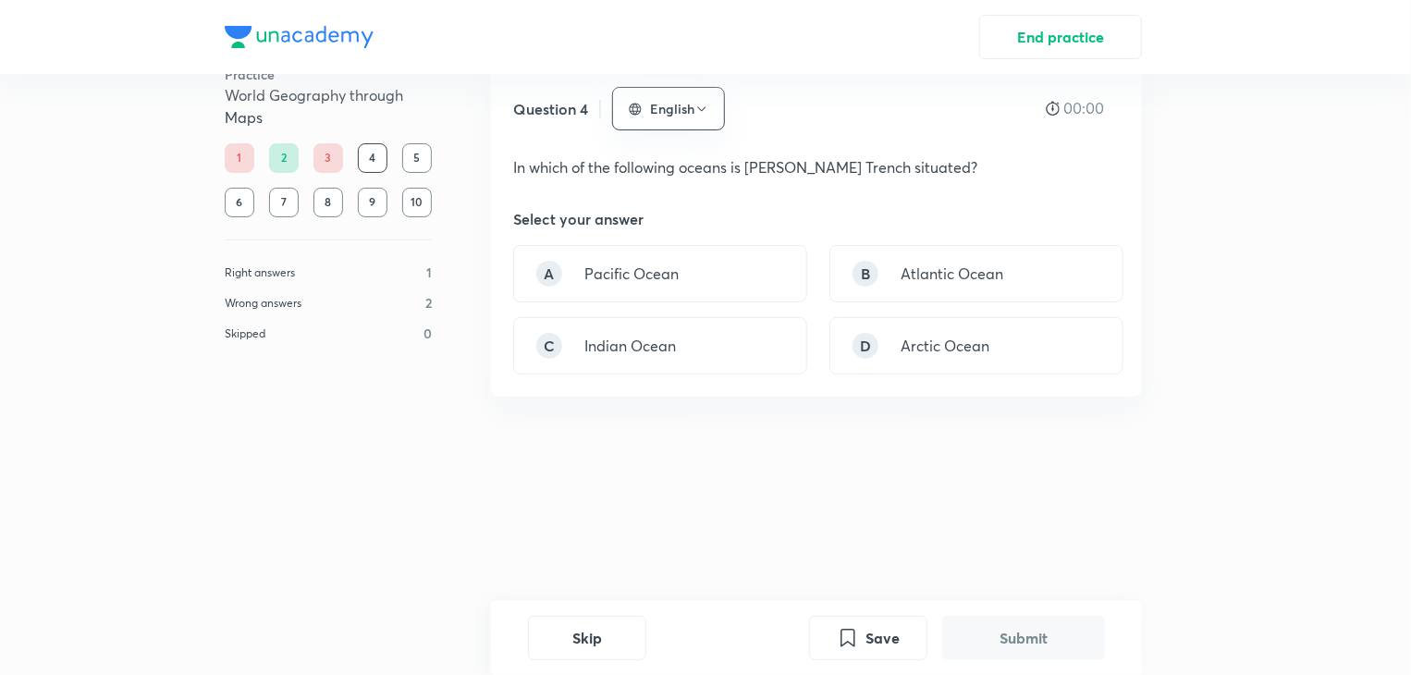
scroll to position [0, 0]
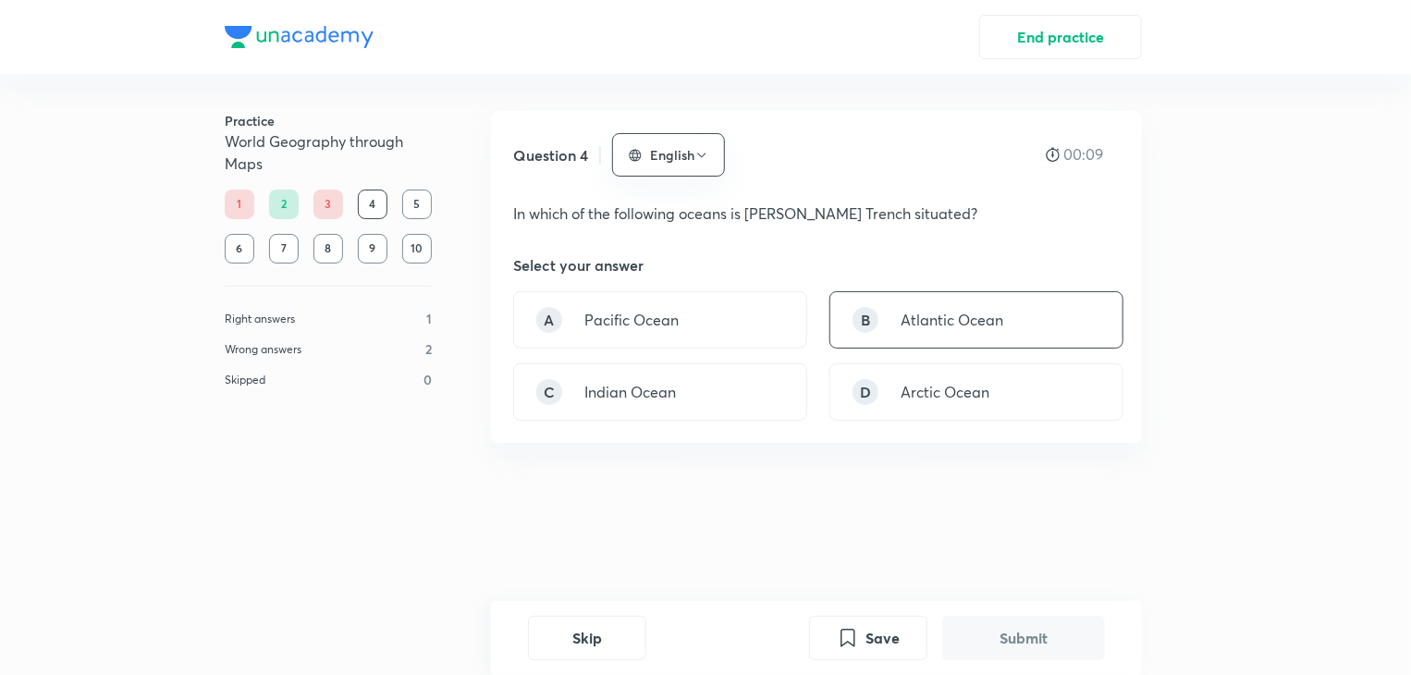
click at [950, 312] on p "Atlantic Ocean" at bounding box center [952, 320] width 103 height 22
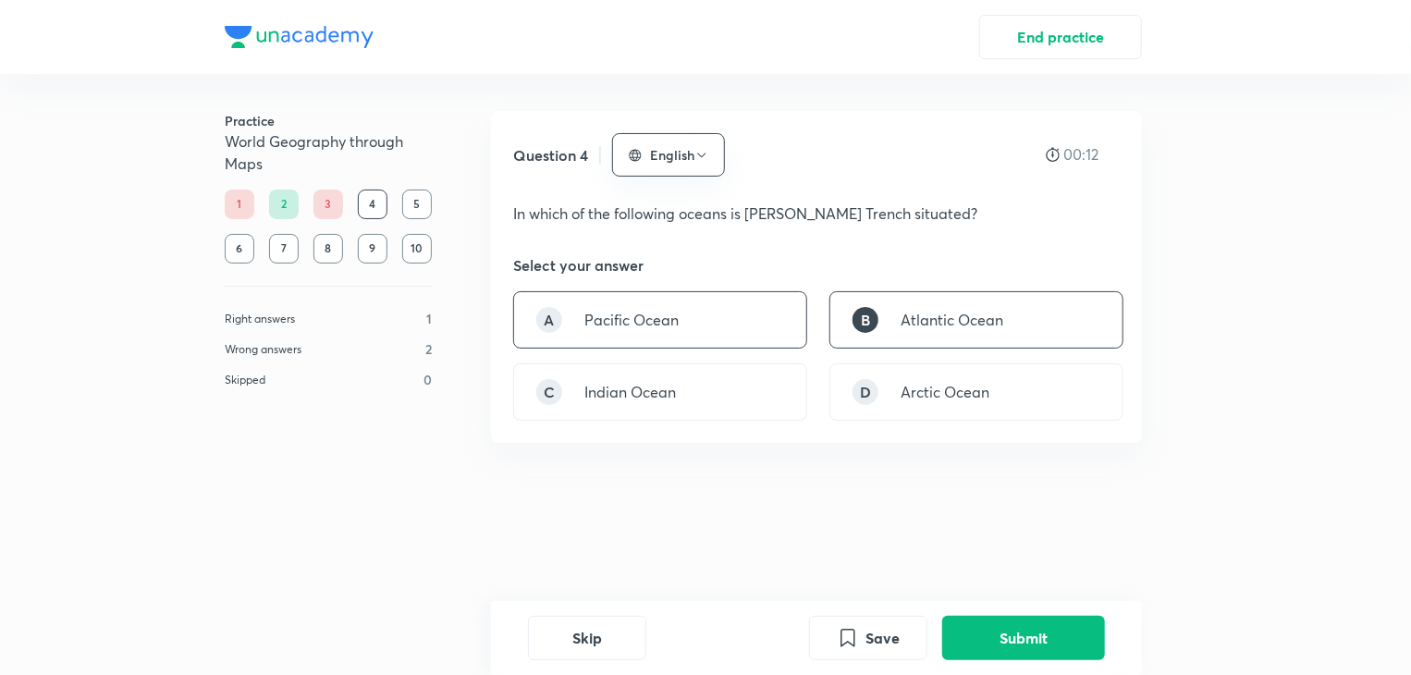
click at [616, 317] on p "Pacific Ocean" at bounding box center [631, 320] width 94 height 22
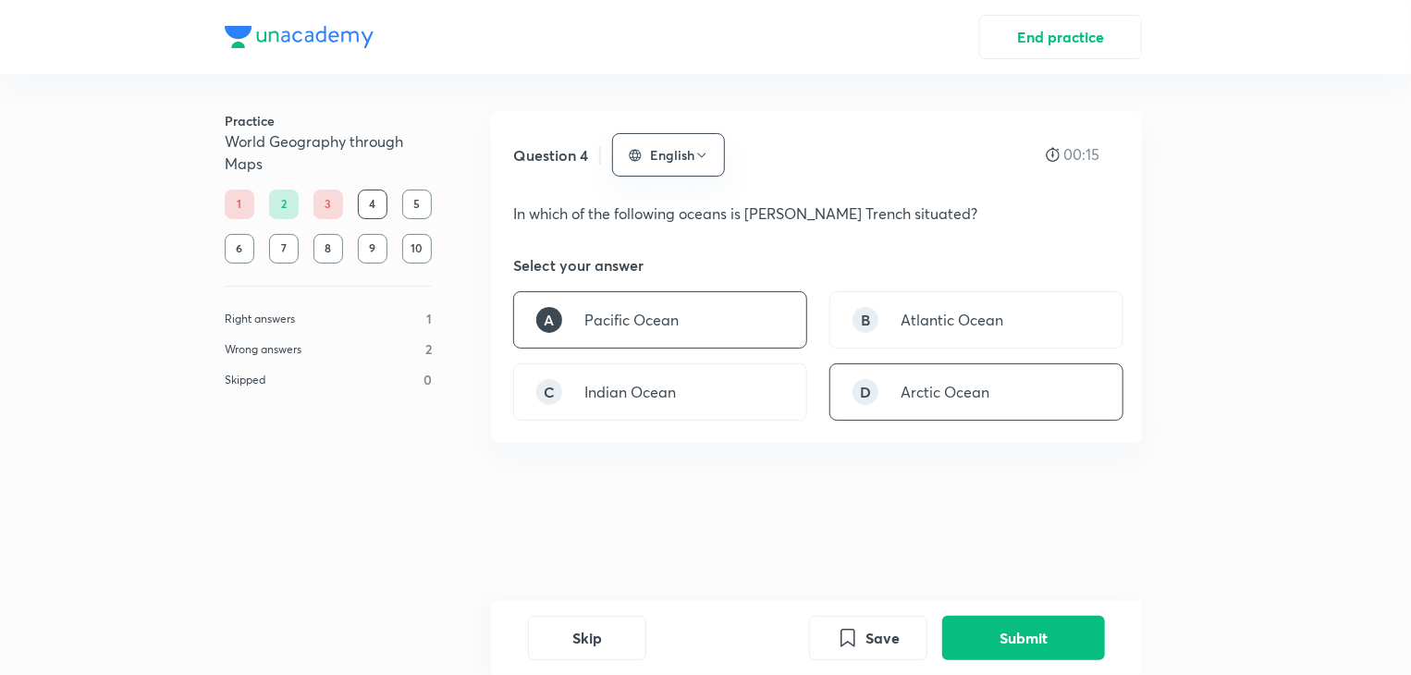
click at [987, 376] on div "D Arctic Ocean" at bounding box center [976, 391] width 294 height 57
click at [1021, 611] on div "Skip Save Submit" at bounding box center [816, 638] width 651 height 74
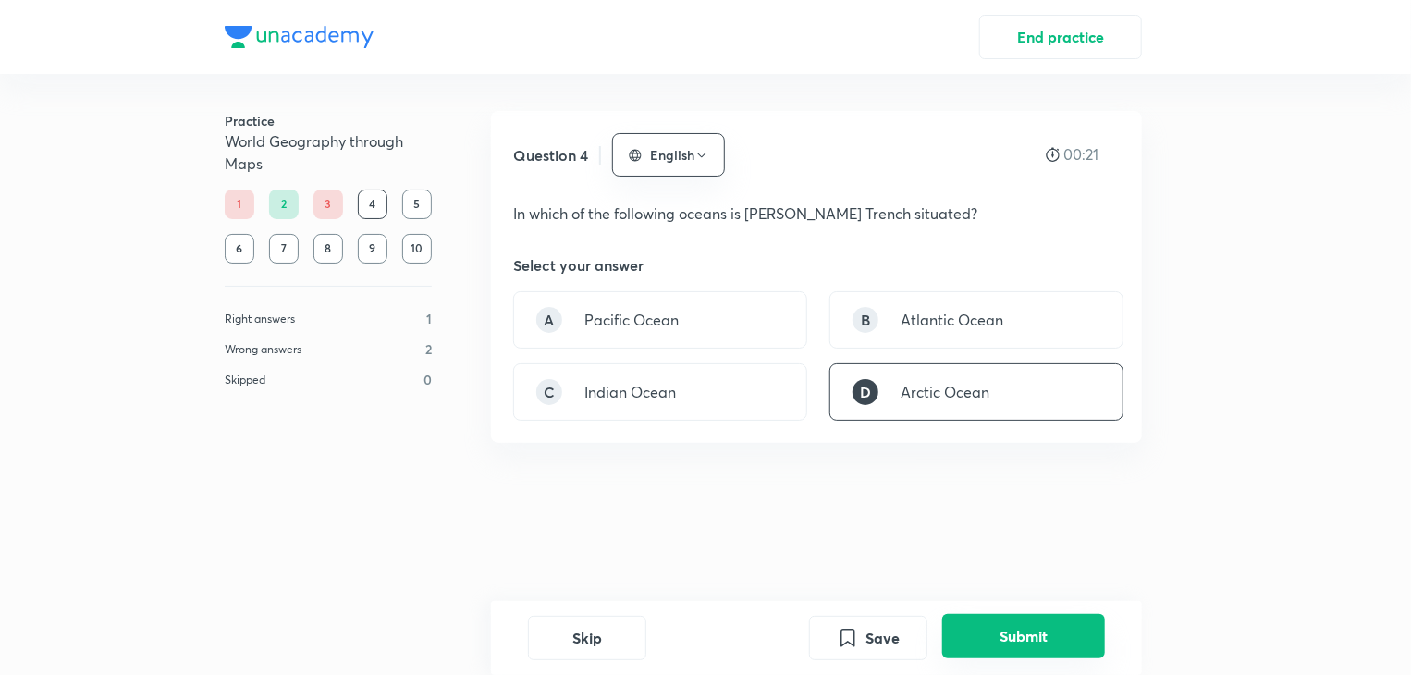
click at [1021, 632] on button "Submit" at bounding box center [1023, 636] width 163 height 44
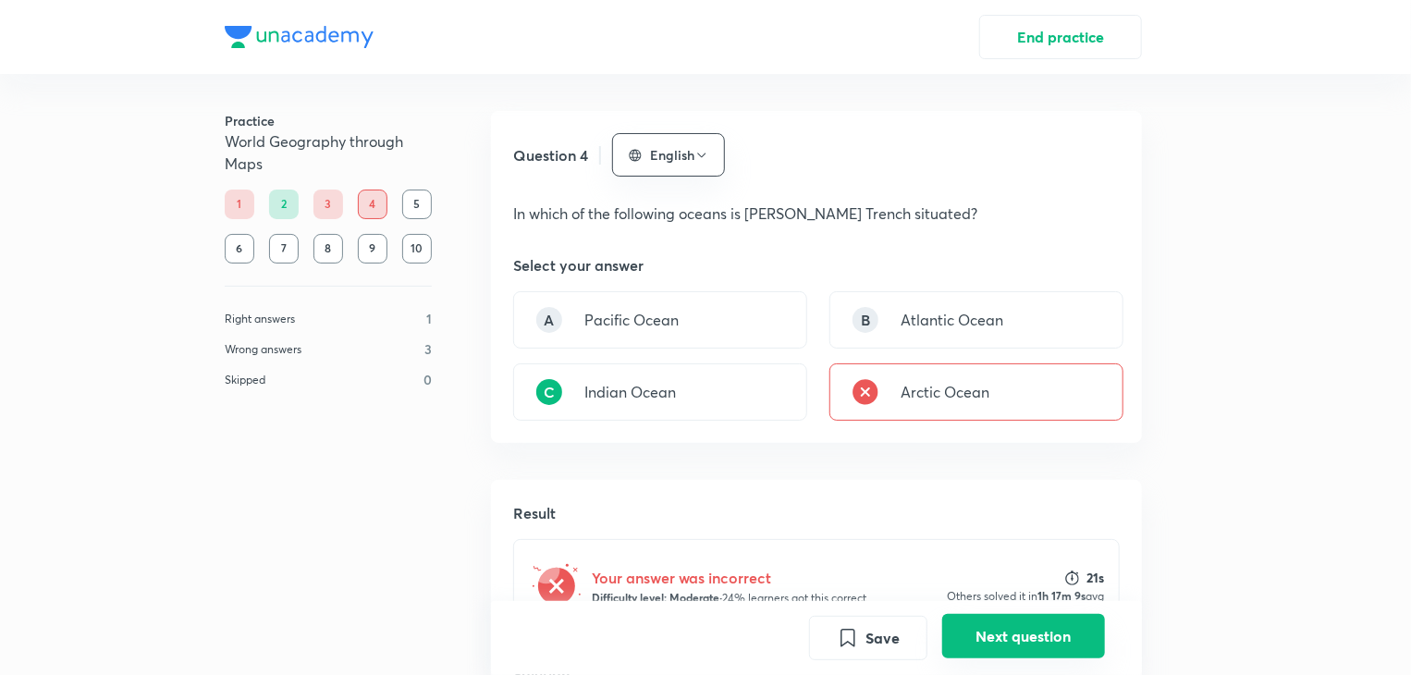
scroll to position [478, 0]
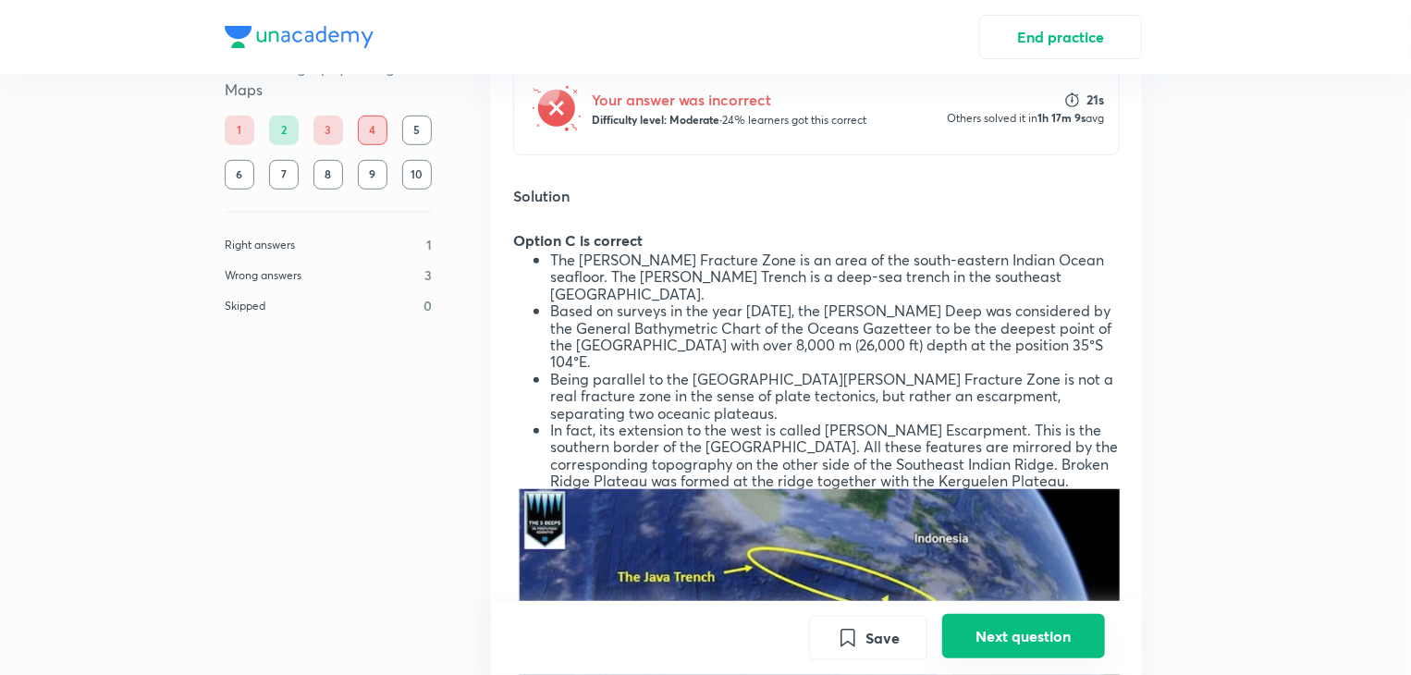
click at [1014, 640] on button "Next question" at bounding box center [1023, 636] width 163 height 44
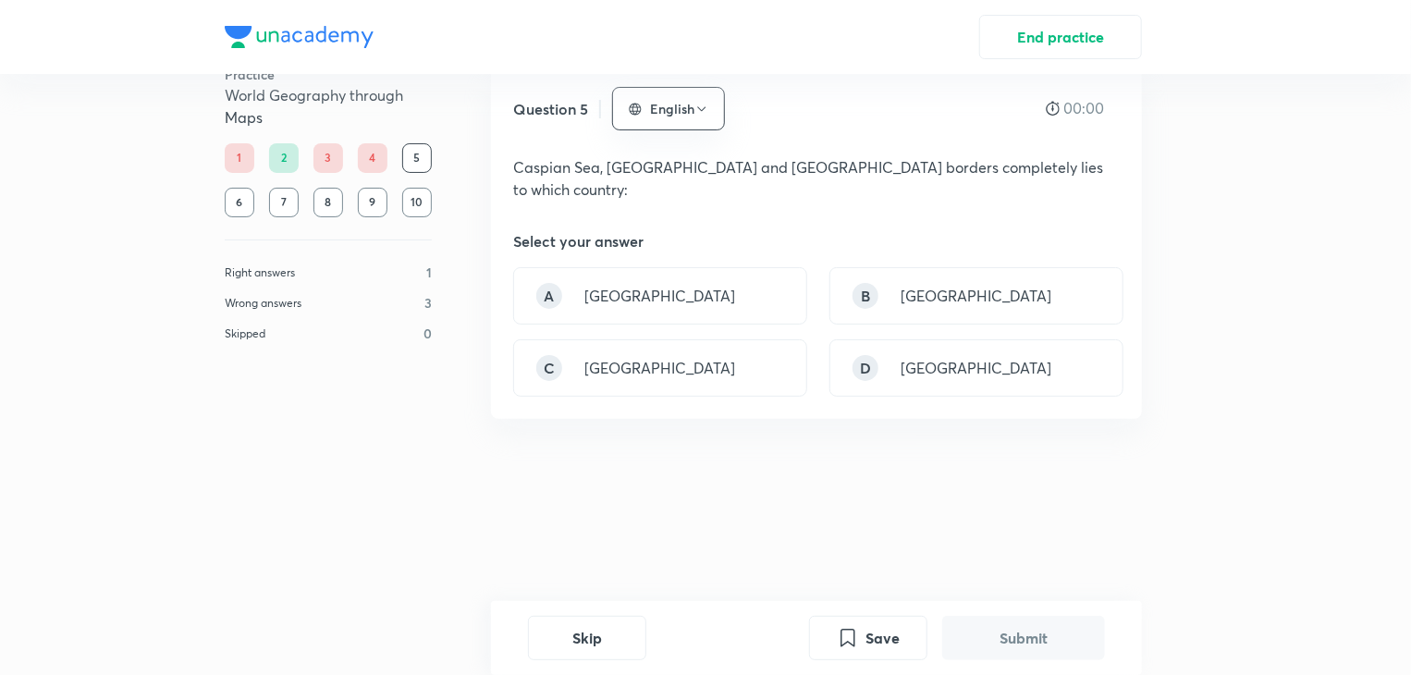
scroll to position [0, 0]
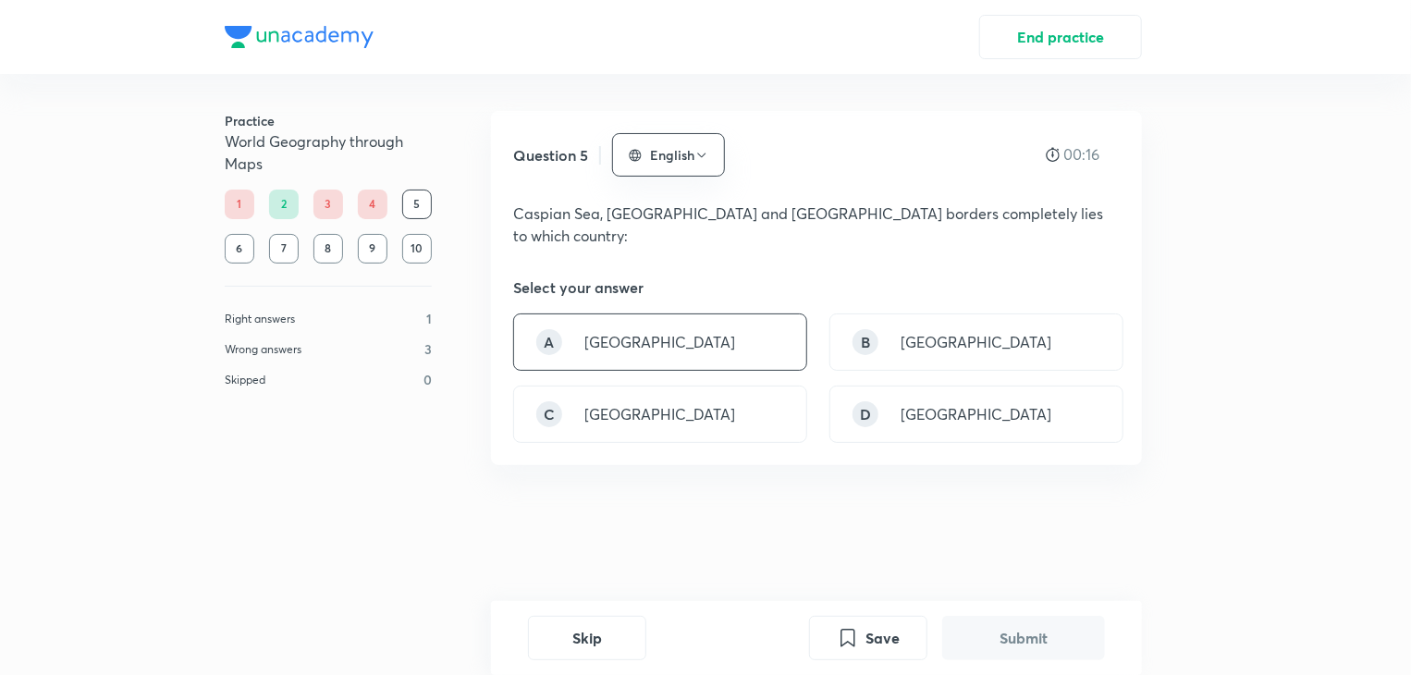
click at [741, 314] on div "A [GEOGRAPHIC_DATA]" at bounding box center [660, 341] width 294 height 57
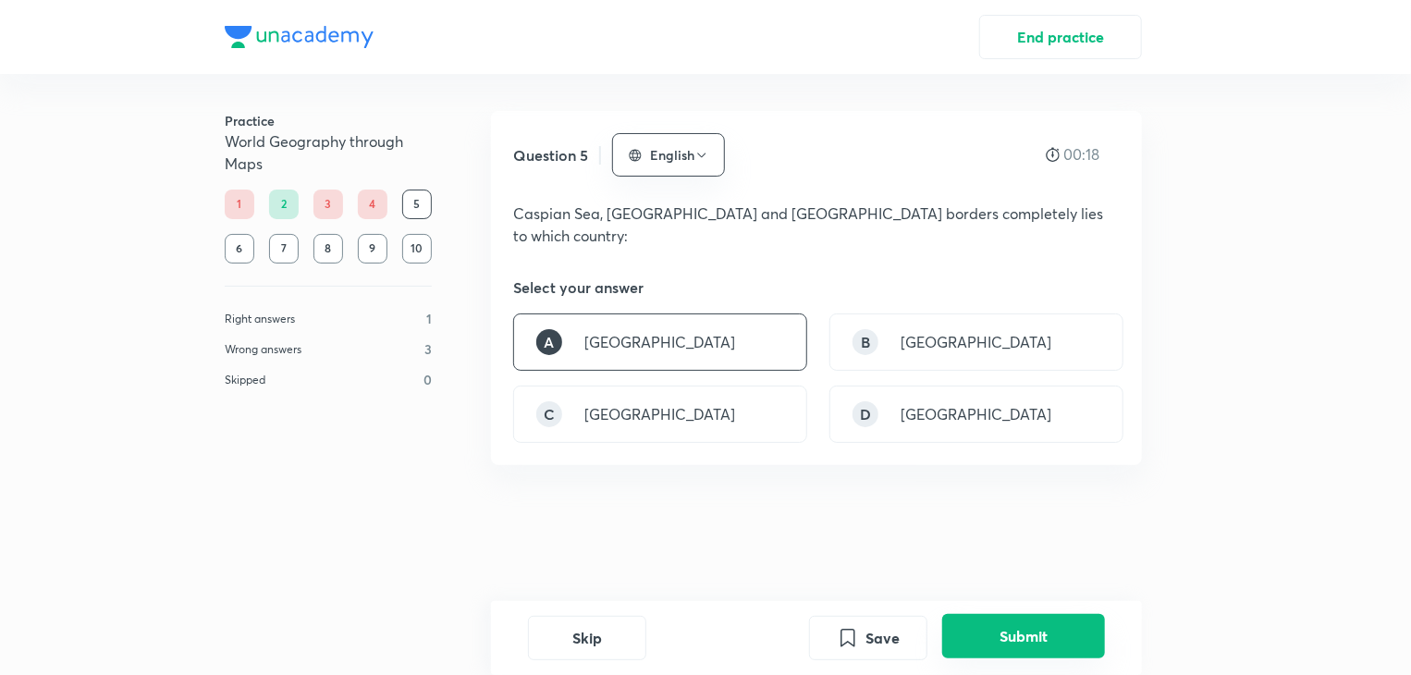
click at [1028, 627] on button "Submit" at bounding box center [1023, 636] width 163 height 44
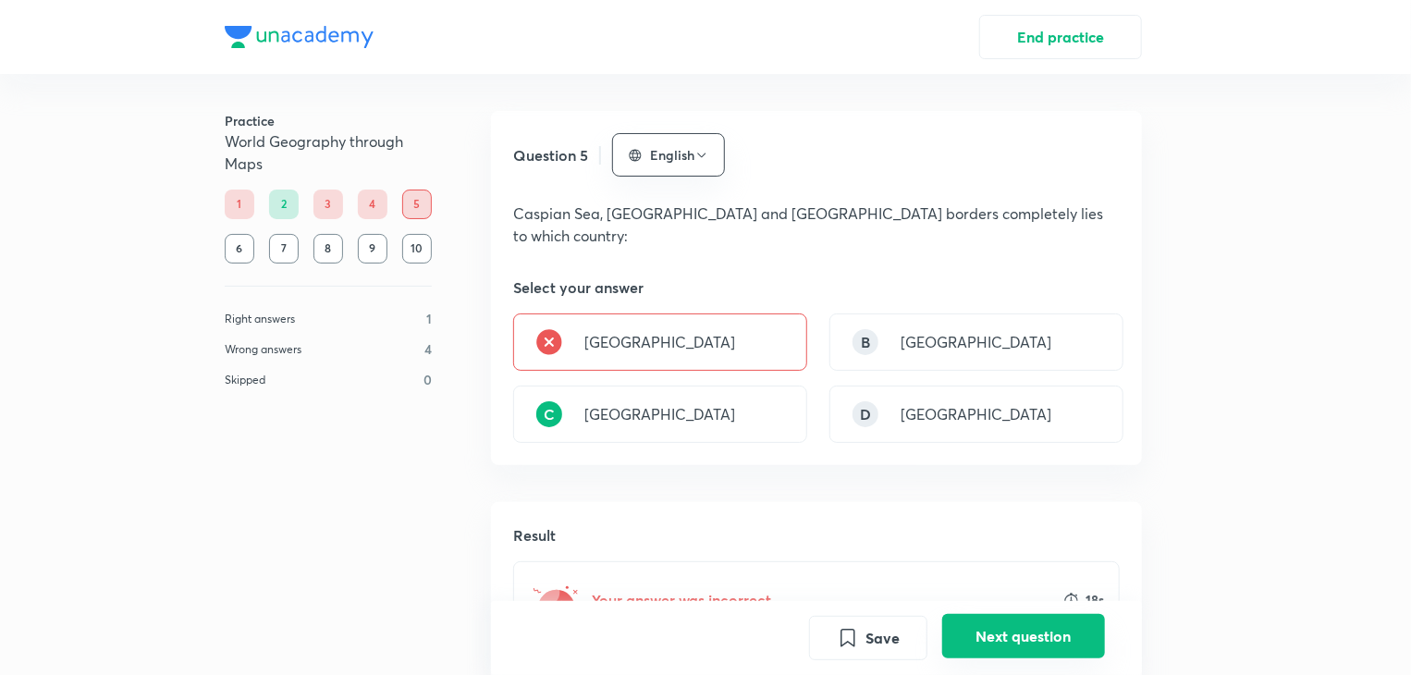
scroll to position [478, 0]
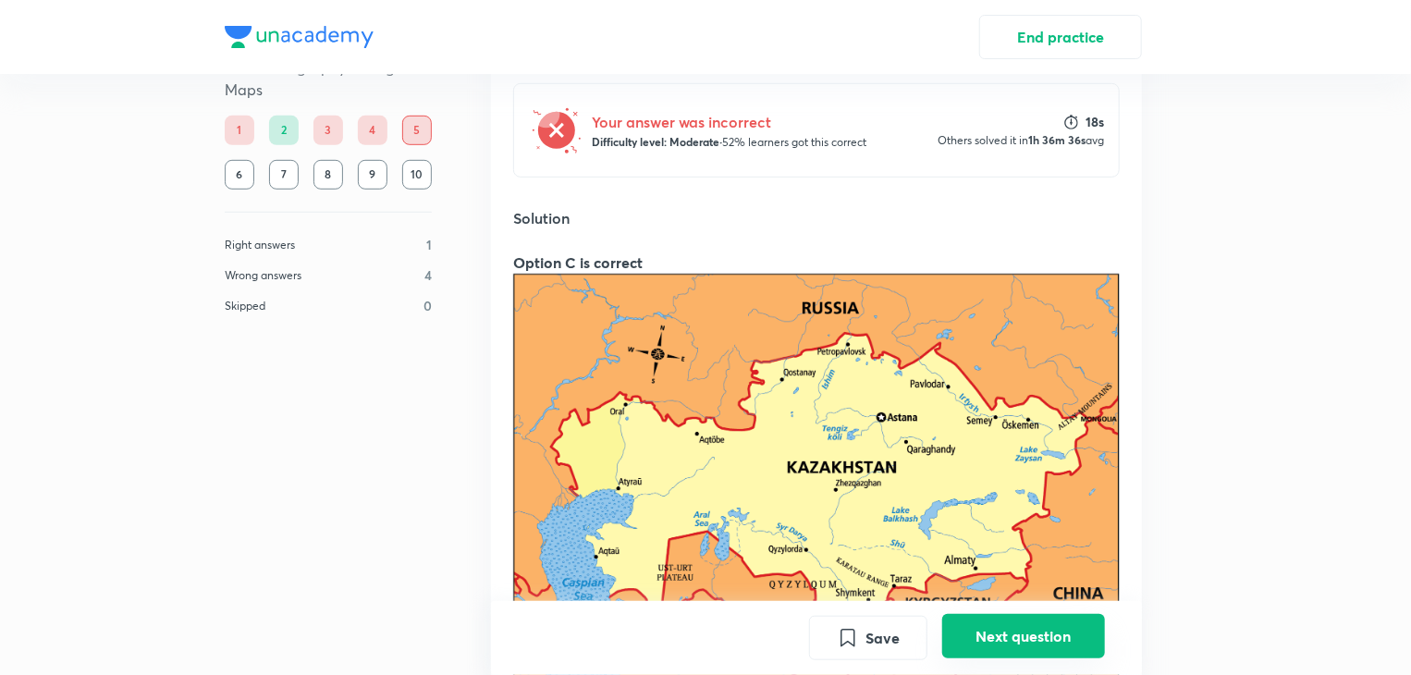
click at [1028, 641] on button "Next question" at bounding box center [1023, 636] width 163 height 44
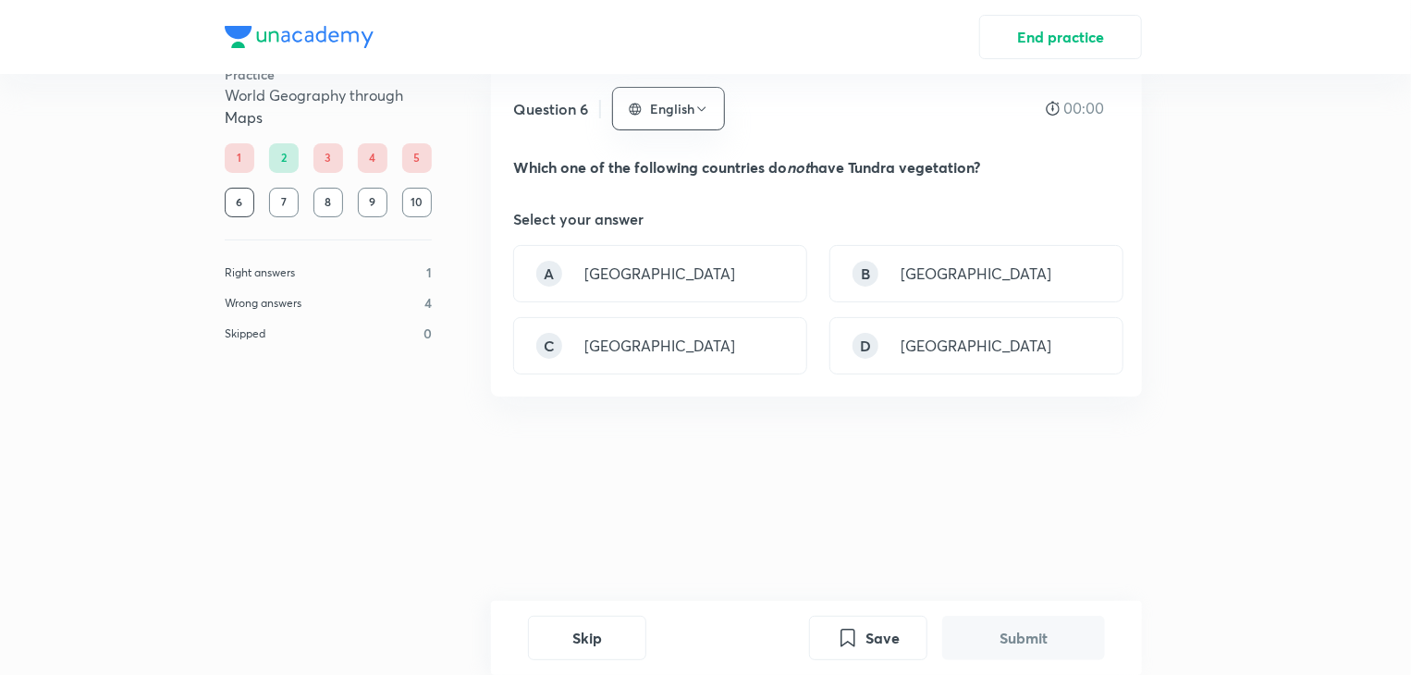
scroll to position [0, 0]
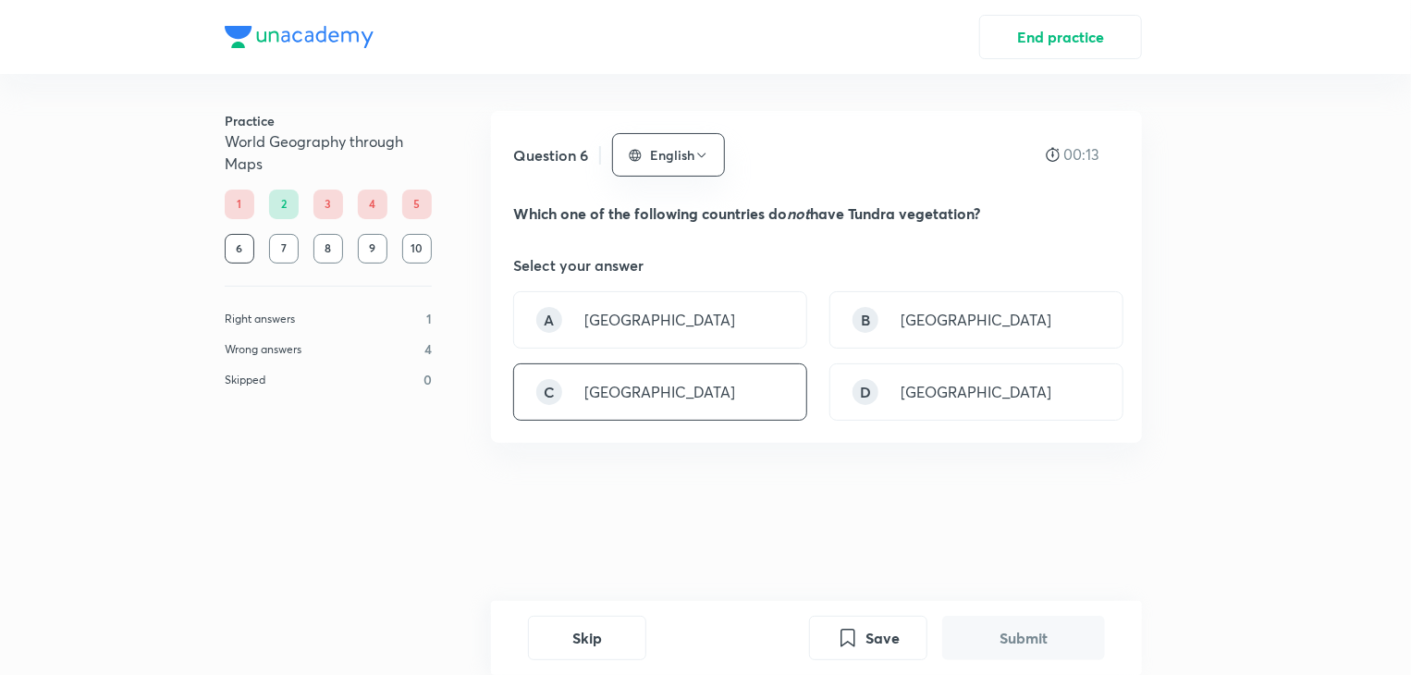
click at [615, 378] on div "C Belarus" at bounding box center [660, 391] width 294 height 57
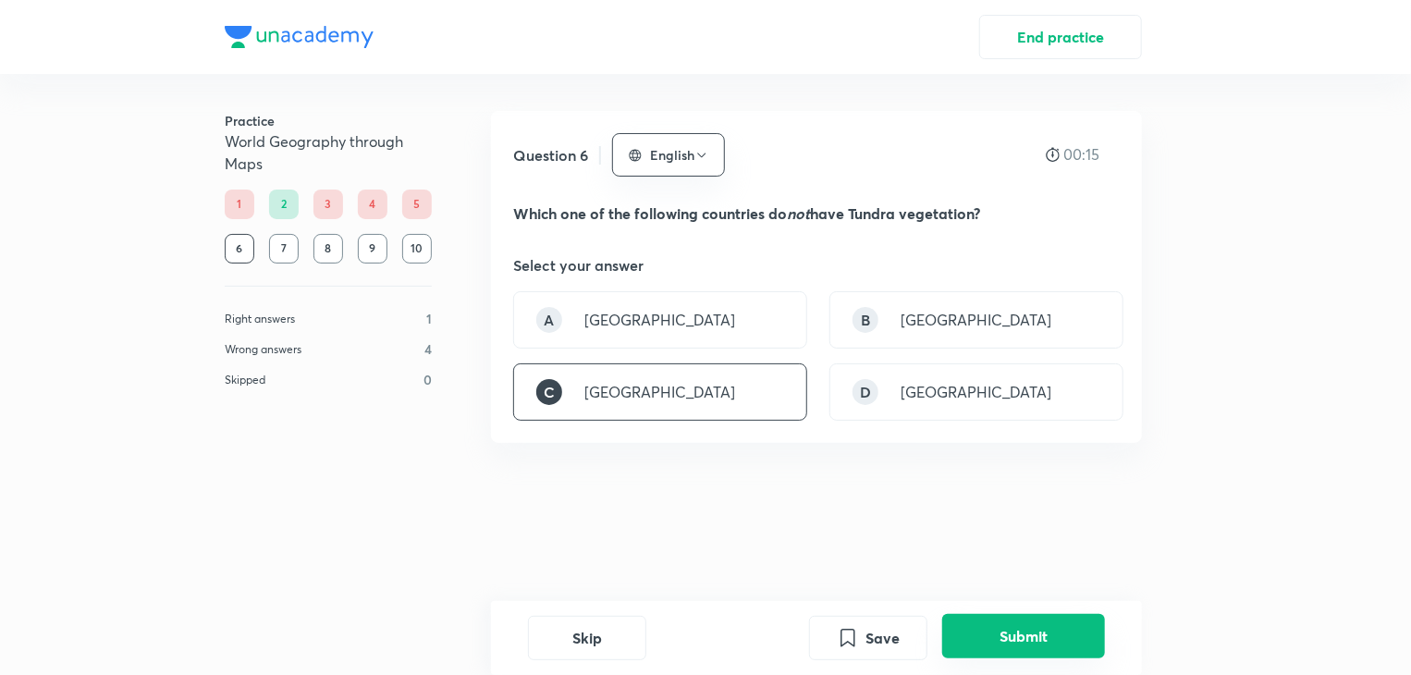
click at [1015, 644] on button "Submit" at bounding box center [1023, 636] width 163 height 44
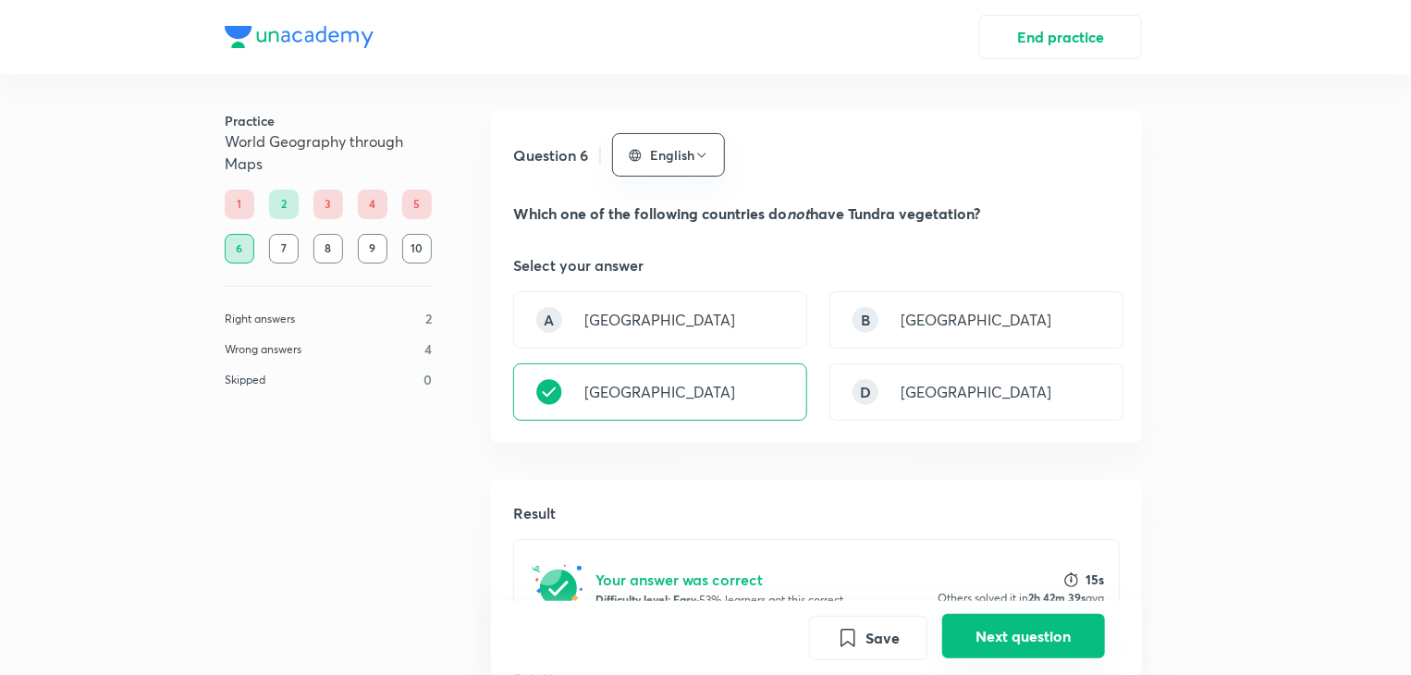
scroll to position [478, 0]
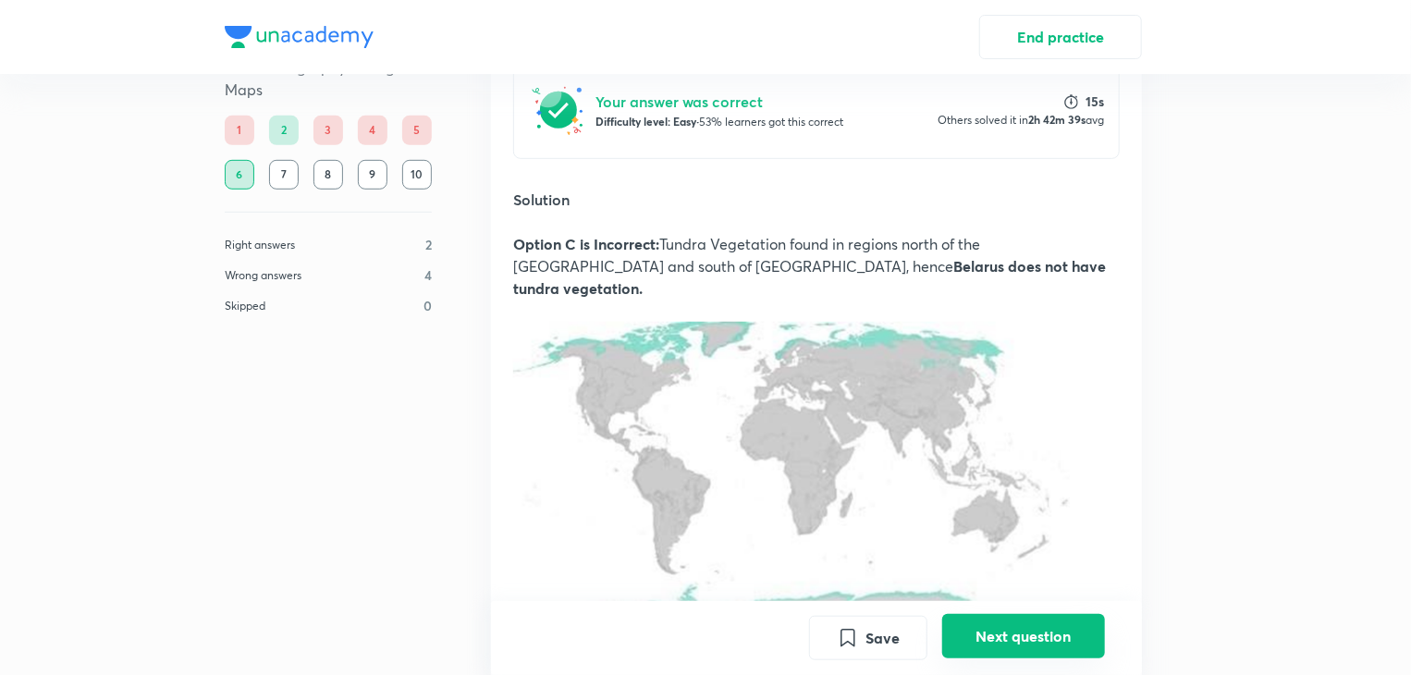
click at [1033, 633] on button "Next question" at bounding box center [1023, 636] width 163 height 44
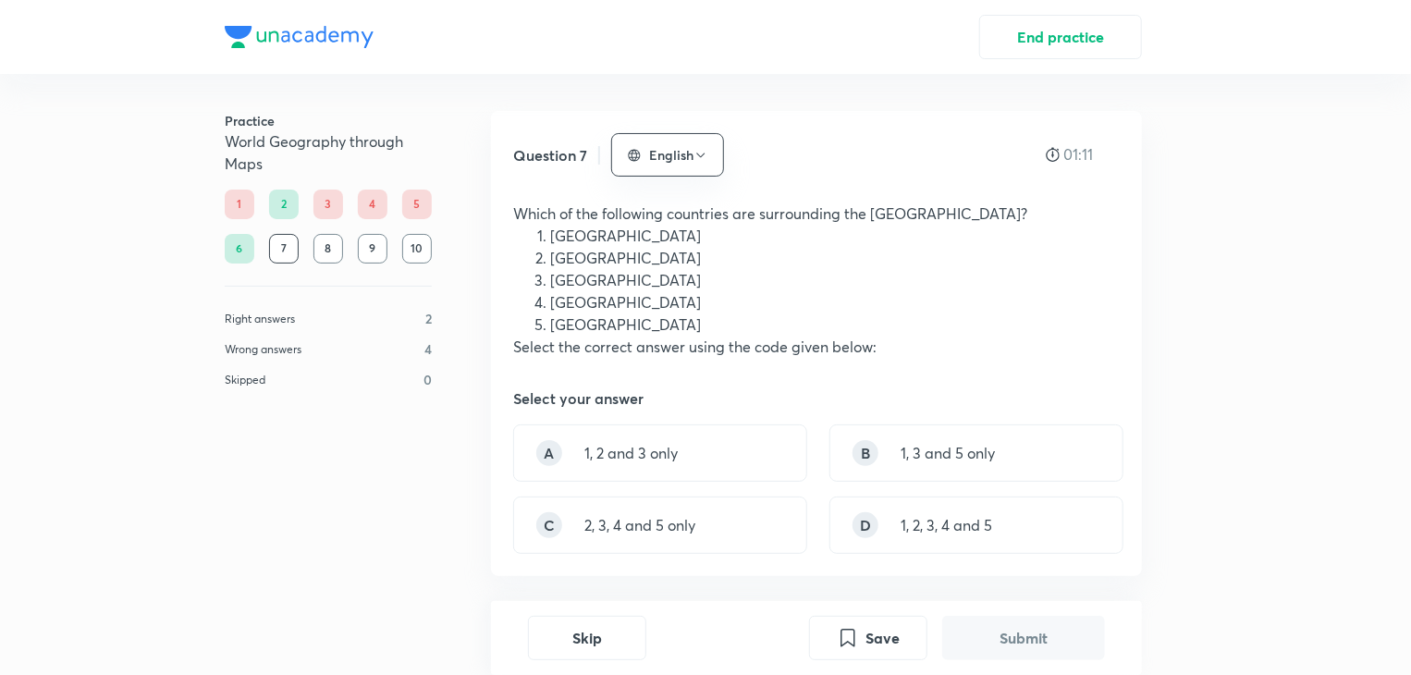
click at [942, 616] on button "Submit" at bounding box center [1023, 638] width 163 height 44
click at [727, 469] on div "A 1, 2 and 3 only" at bounding box center [660, 452] width 294 height 57
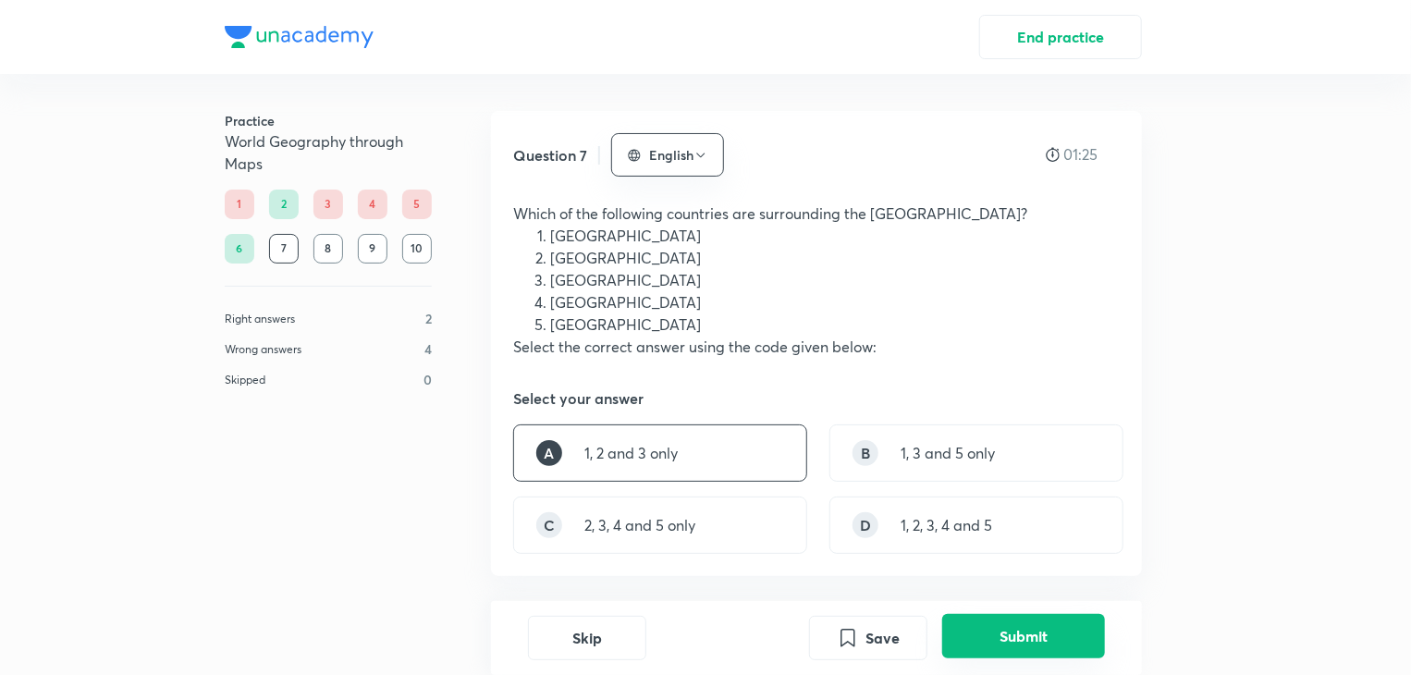
click at [1011, 645] on button "Submit" at bounding box center [1023, 636] width 163 height 44
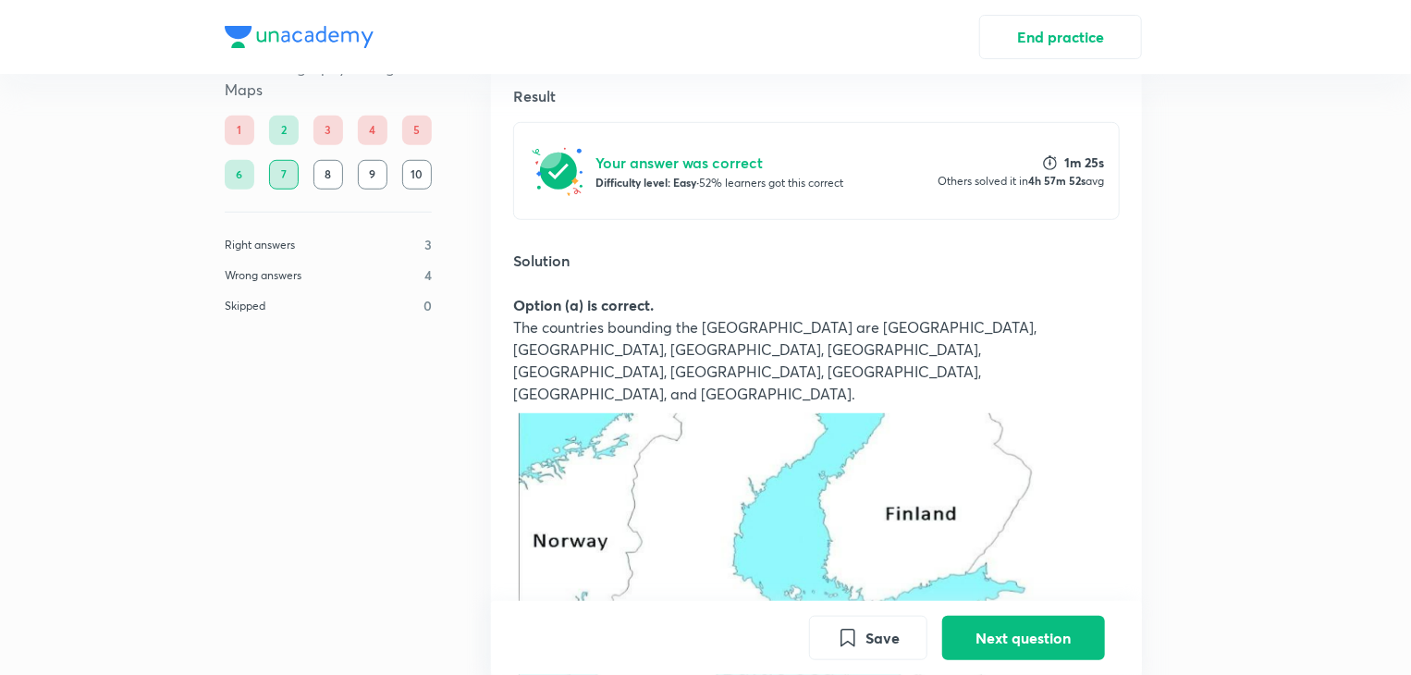
click at [1046, 611] on div "Save Next question" at bounding box center [816, 638] width 651 height 74
click at [1017, 638] on button "Next question" at bounding box center [1023, 636] width 163 height 44
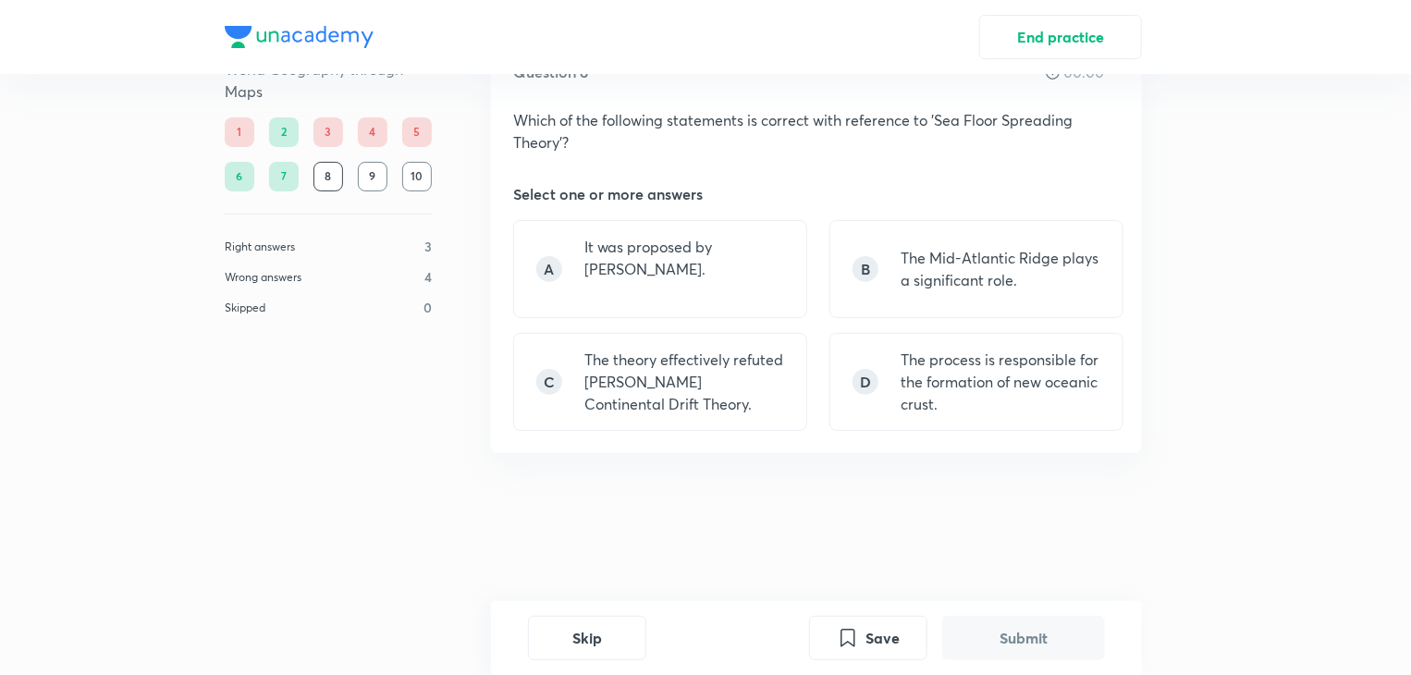
scroll to position [0, 0]
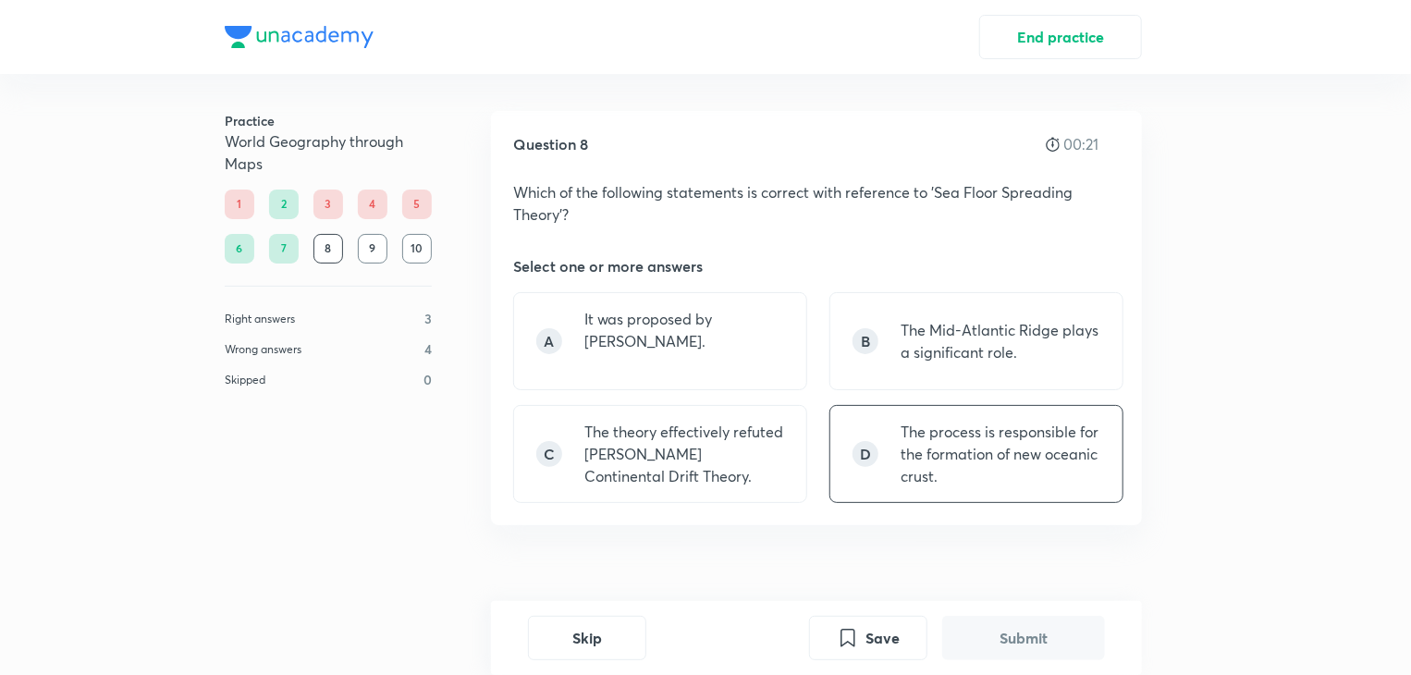
click at [964, 434] on p "The process is responsible for the formation of new oceanic crust." at bounding box center [1001, 454] width 200 height 67
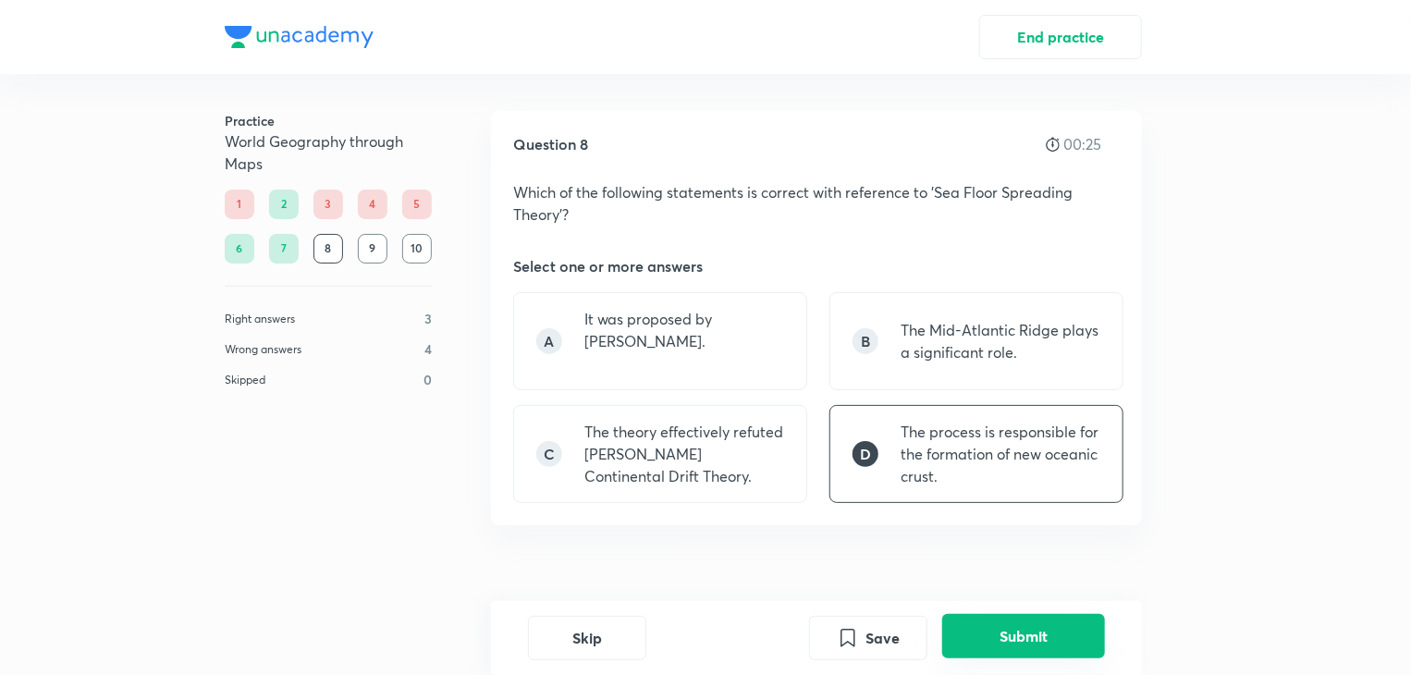
click at [1036, 630] on button "Submit" at bounding box center [1023, 636] width 163 height 44
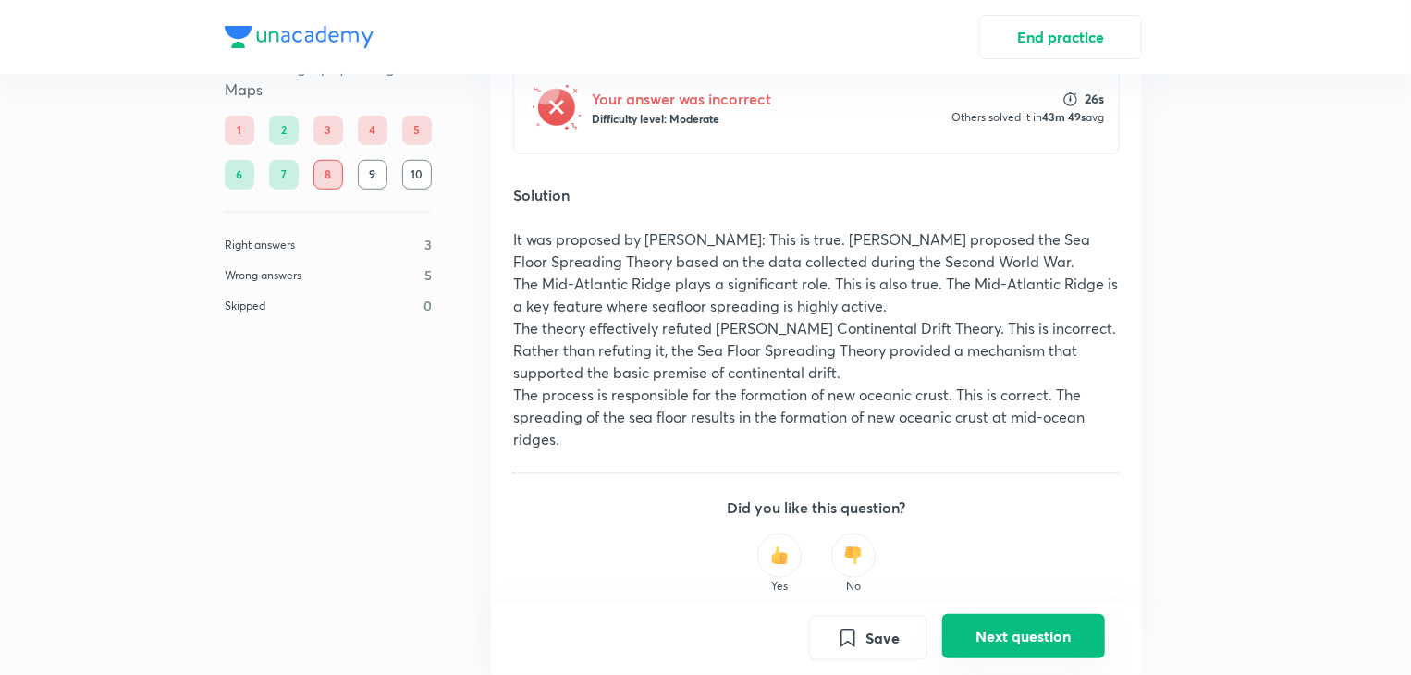
click at [1024, 630] on button "Next question" at bounding box center [1023, 636] width 163 height 44
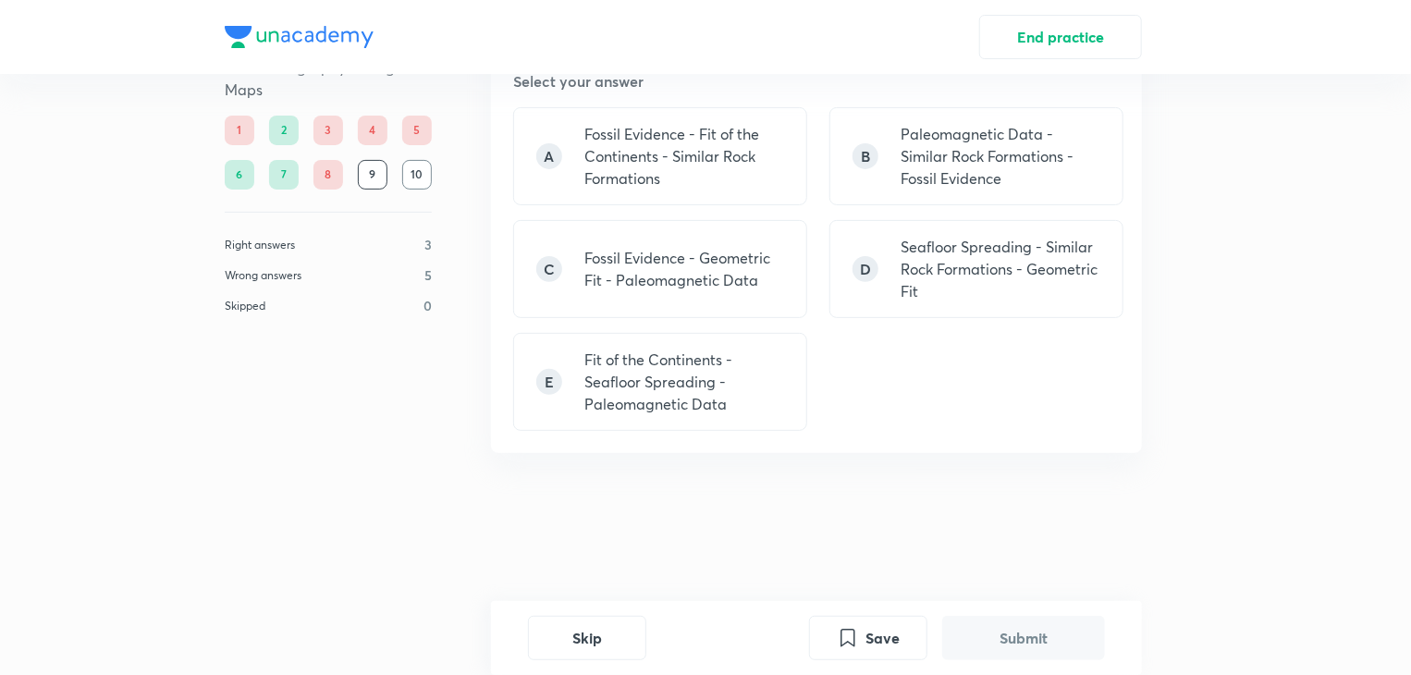
scroll to position [0, 0]
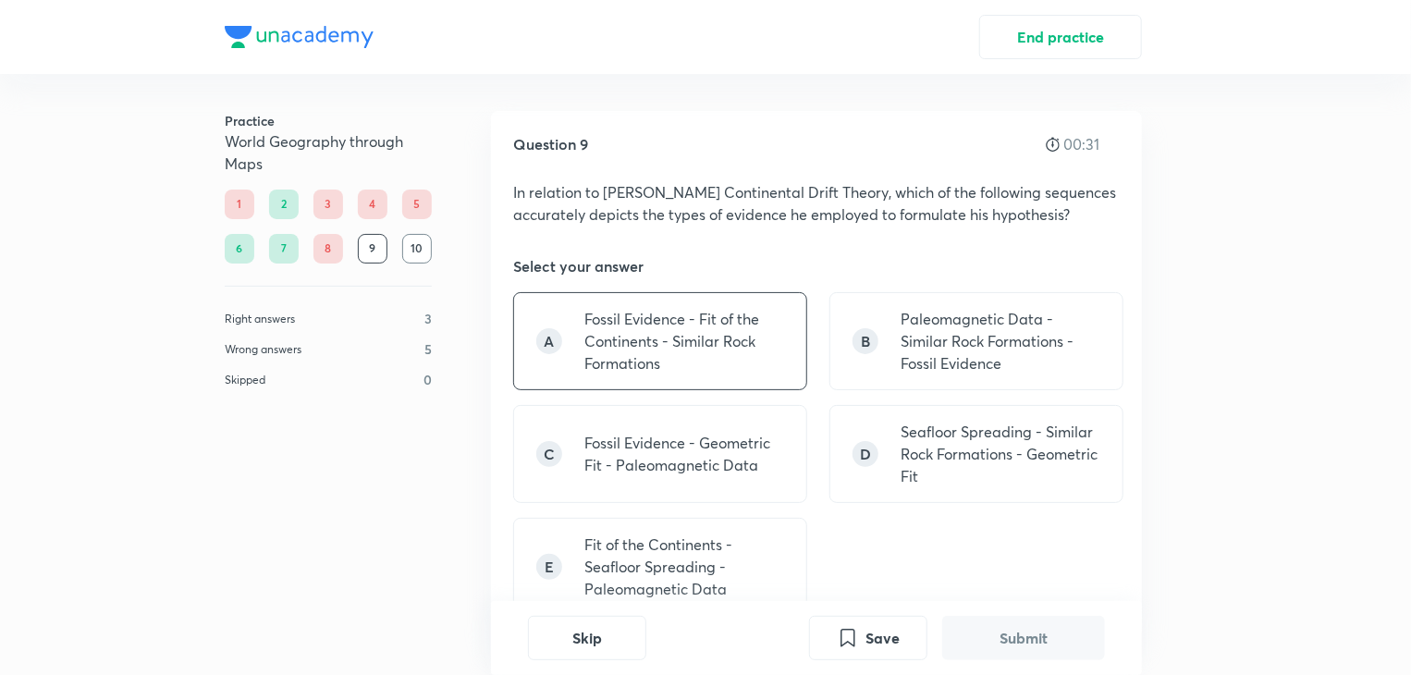
click at [713, 334] on p "Fossil Evidence - Fit of the Continents - Similar Rock Formations" at bounding box center [684, 341] width 200 height 67
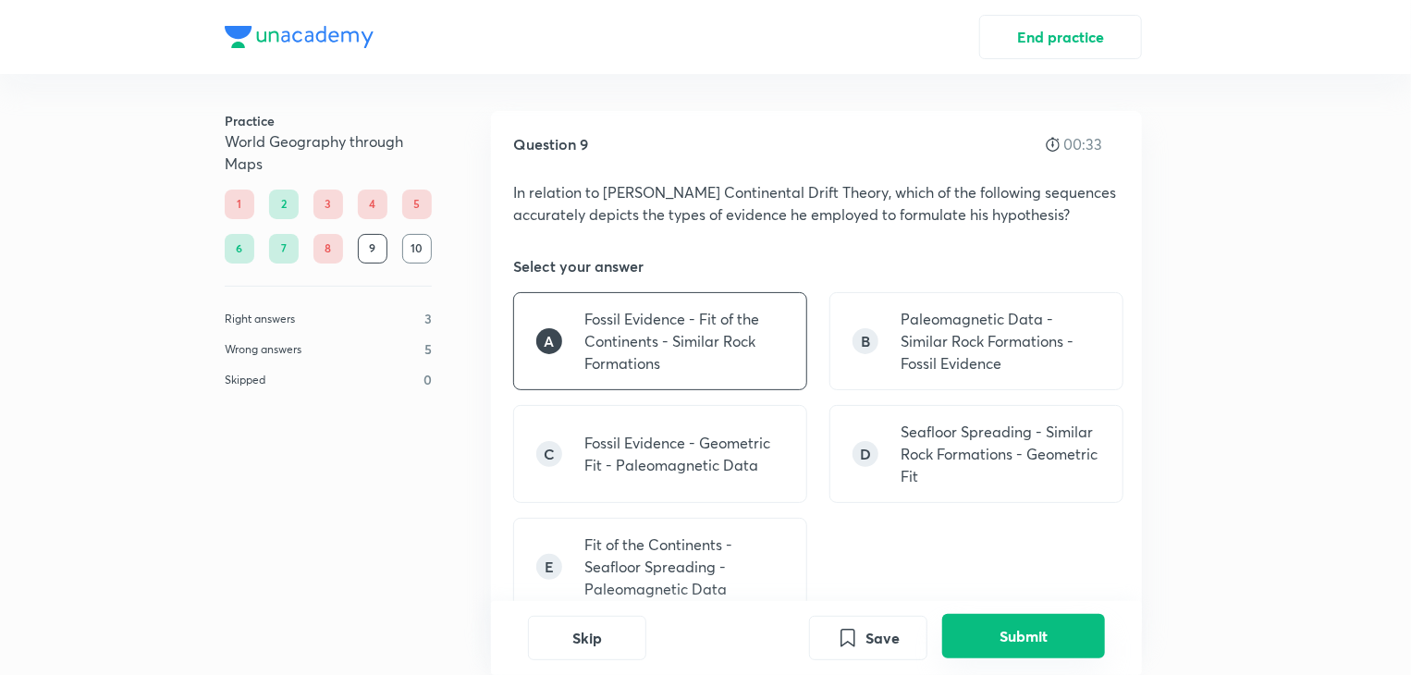
click at [991, 635] on button "Submit" at bounding box center [1023, 636] width 163 height 44
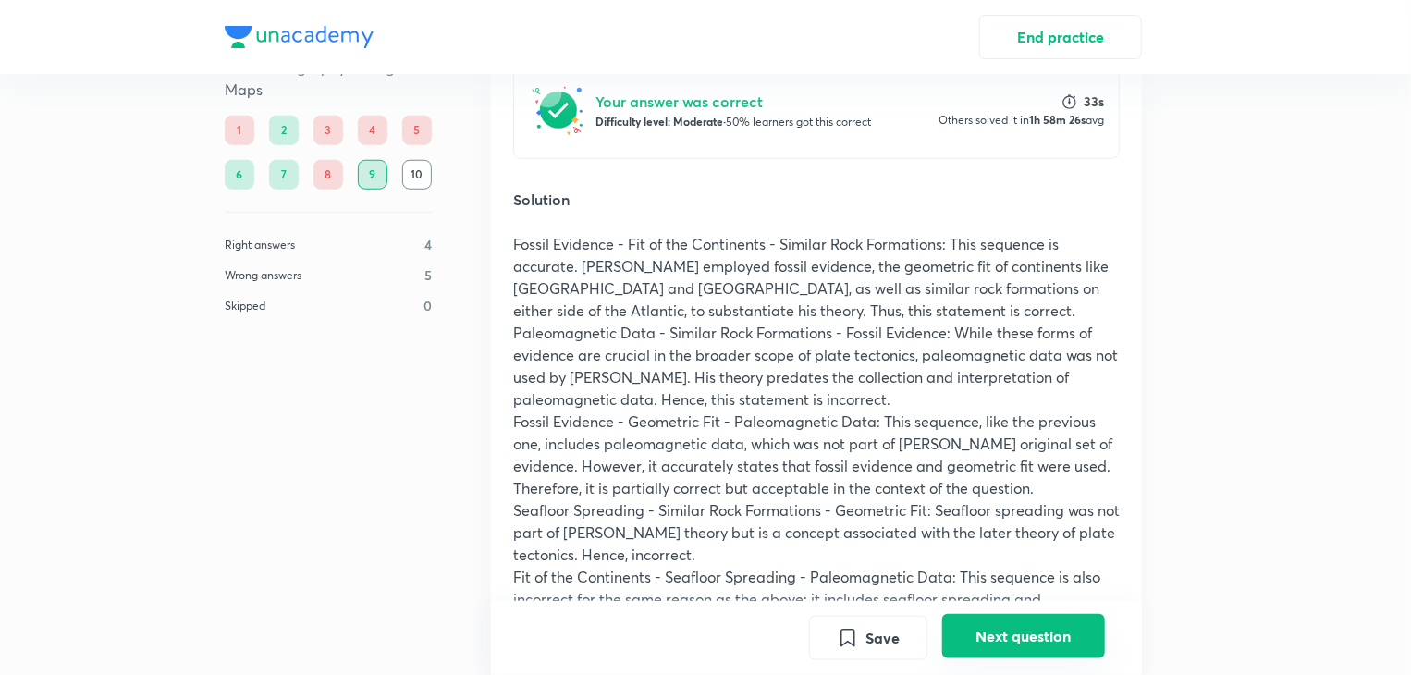
click at [1047, 632] on button "Next question" at bounding box center [1023, 636] width 163 height 44
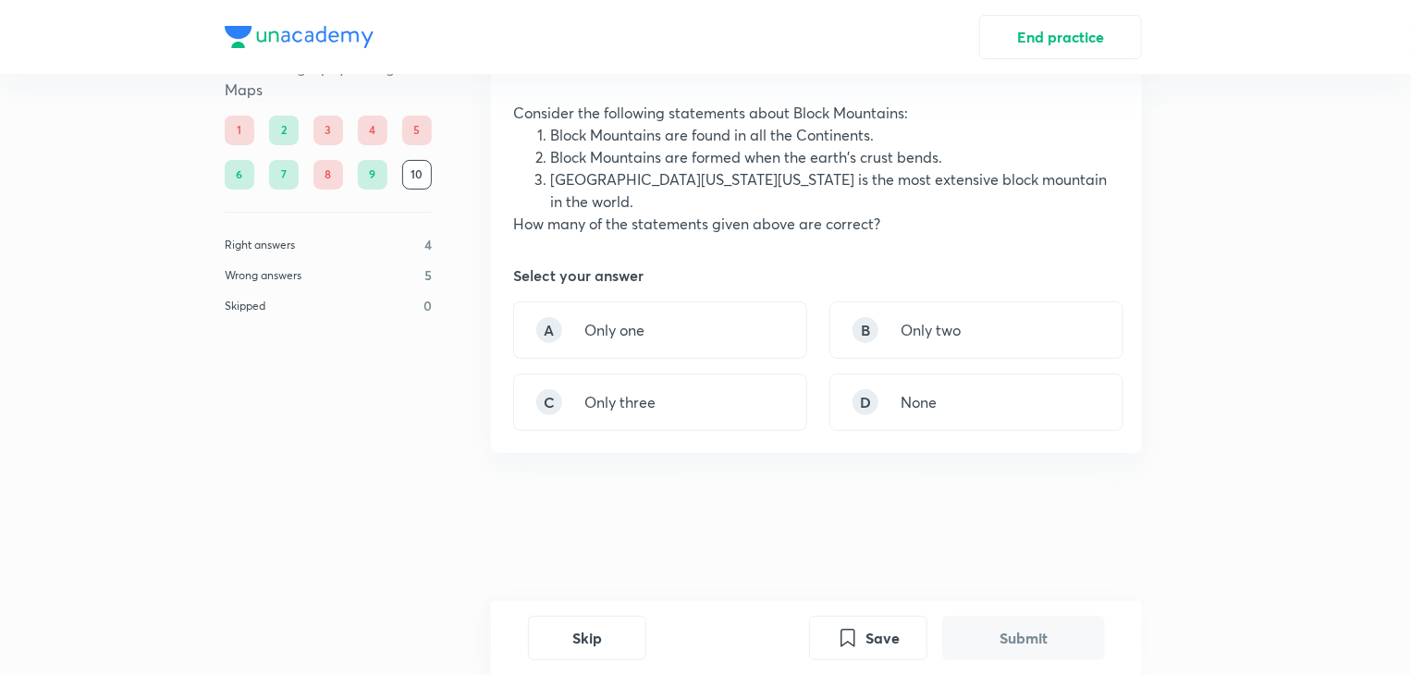
scroll to position [0, 0]
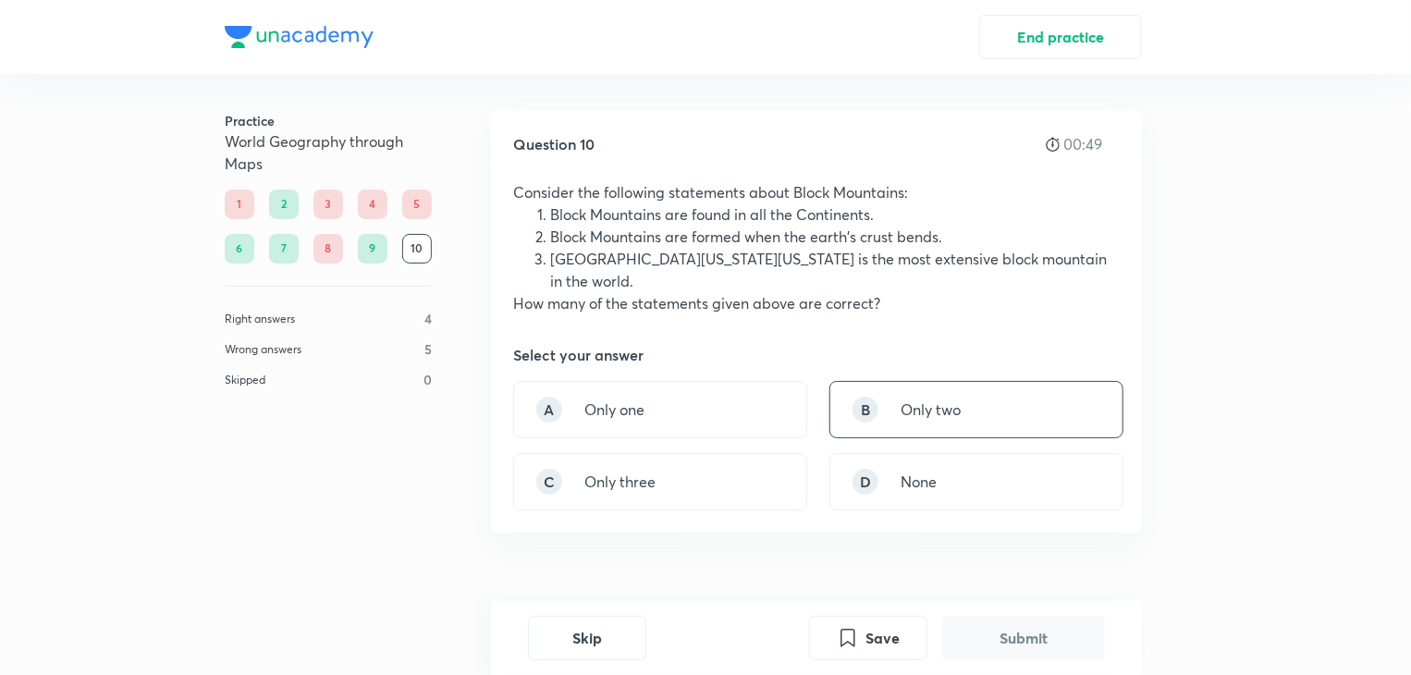
click at [936, 399] on p "Only two" at bounding box center [931, 410] width 60 height 22
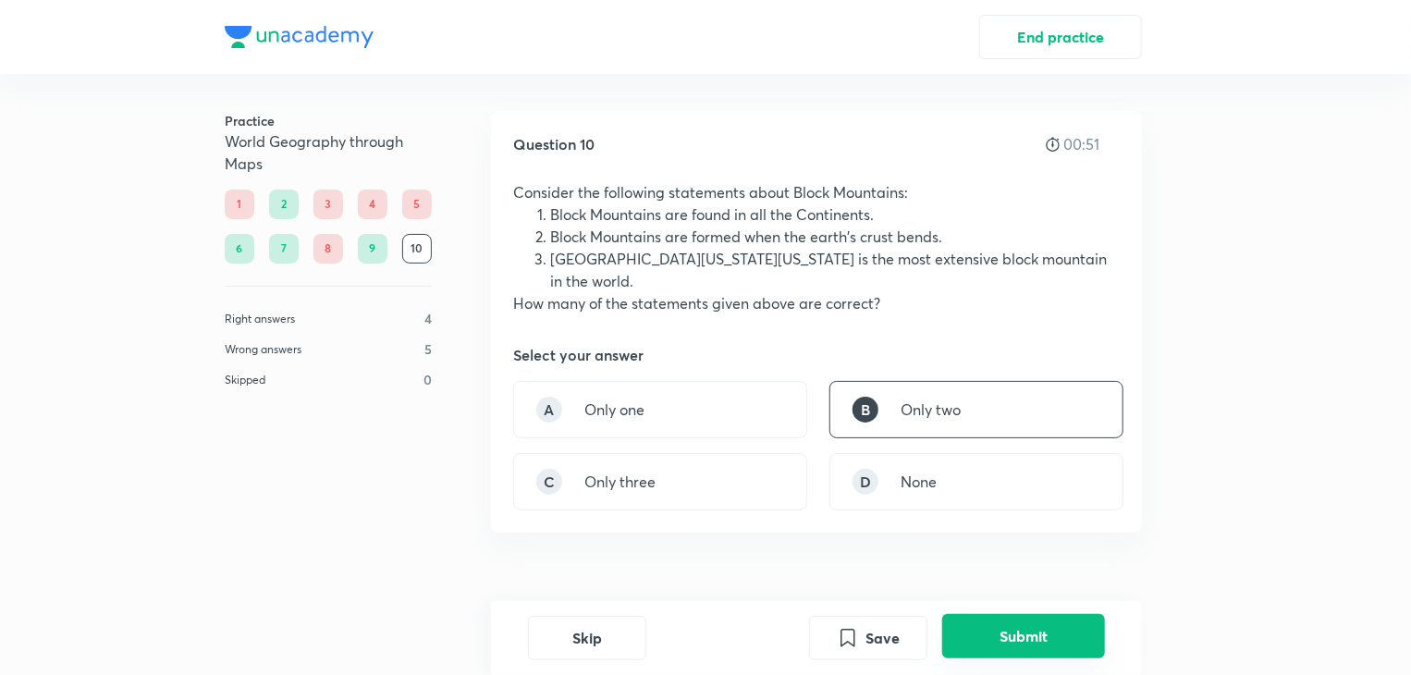
click at [976, 640] on button "Submit" at bounding box center [1023, 636] width 163 height 44
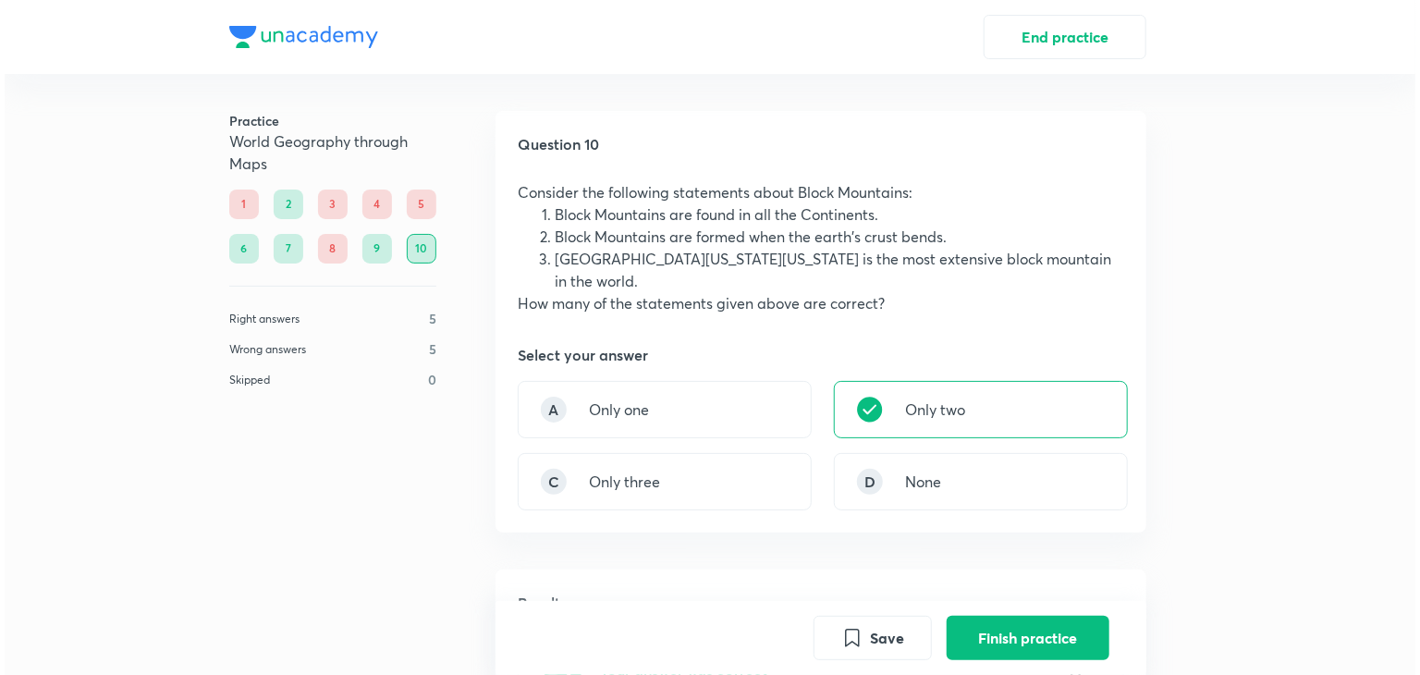
scroll to position [546, 0]
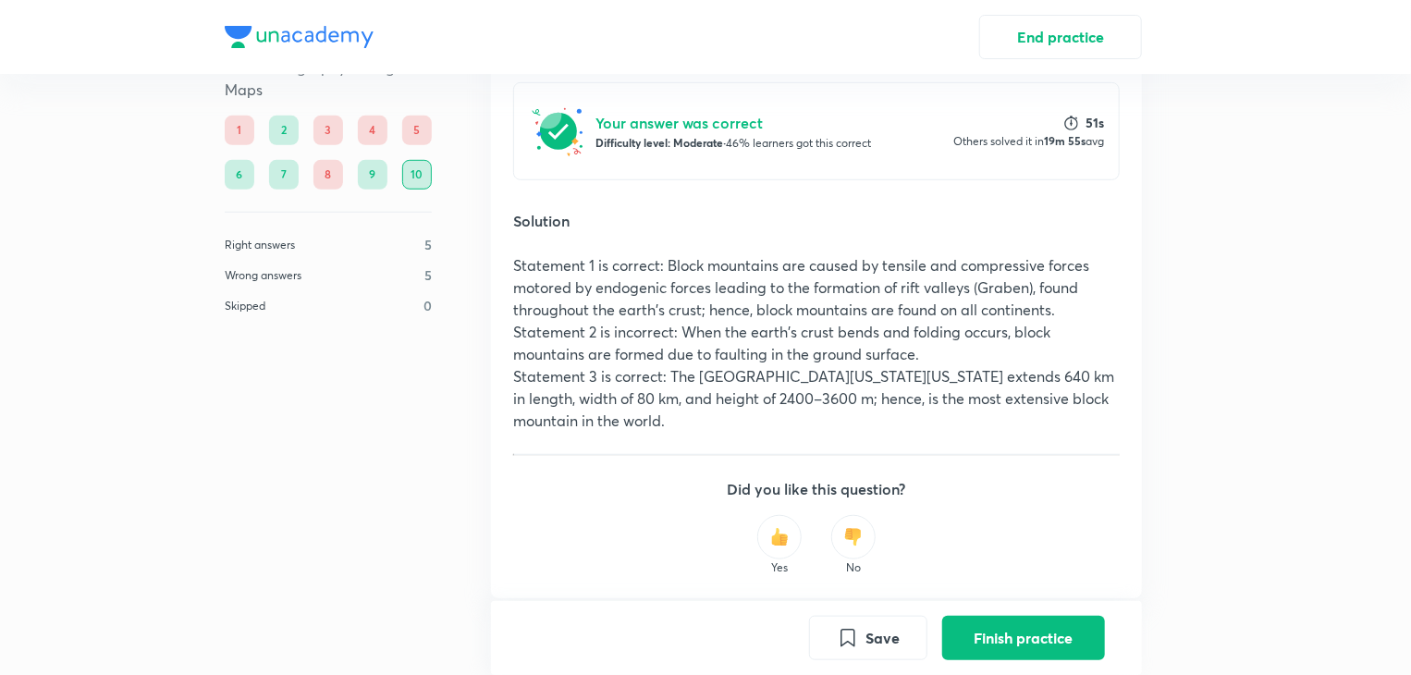
click at [976, 640] on button "Finish practice" at bounding box center [1023, 638] width 163 height 44
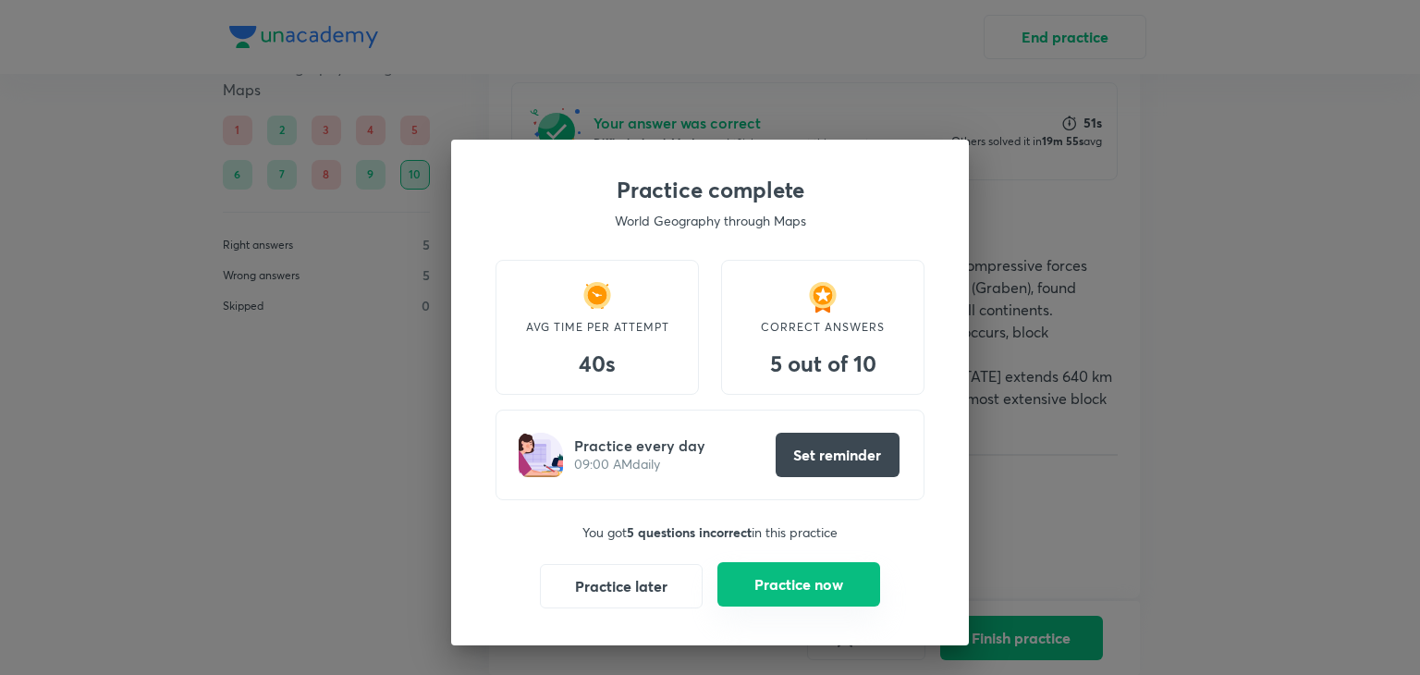
click at [818, 581] on button "Practice now" at bounding box center [798, 584] width 163 height 44
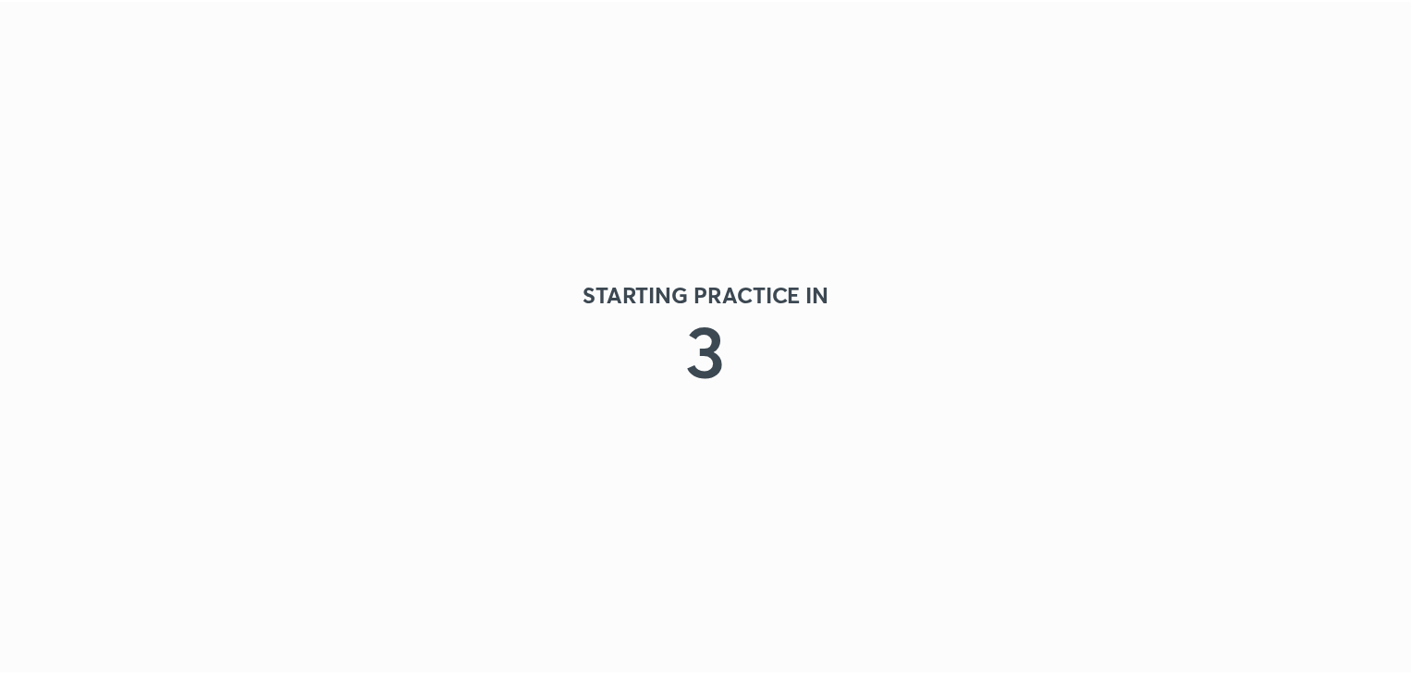
scroll to position [0, 0]
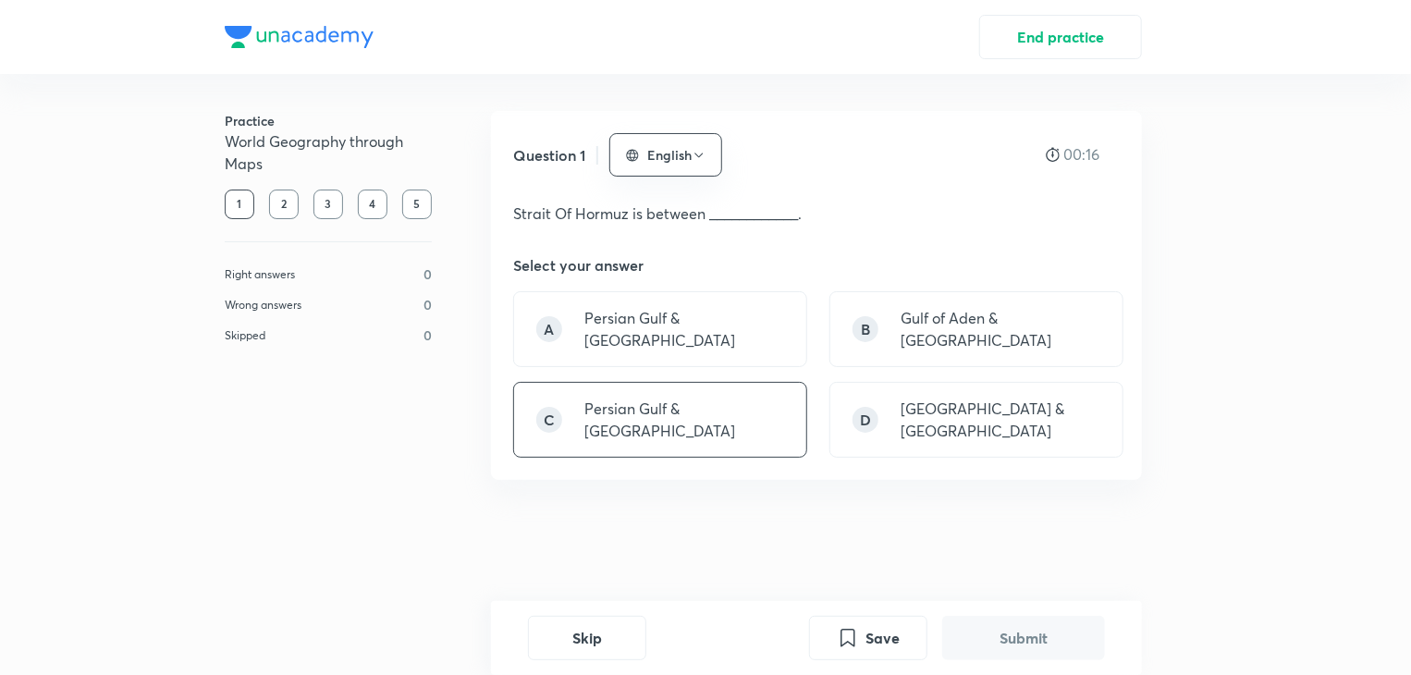
click at [677, 398] on p "Persian Gulf & [GEOGRAPHIC_DATA]" at bounding box center [684, 420] width 200 height 44
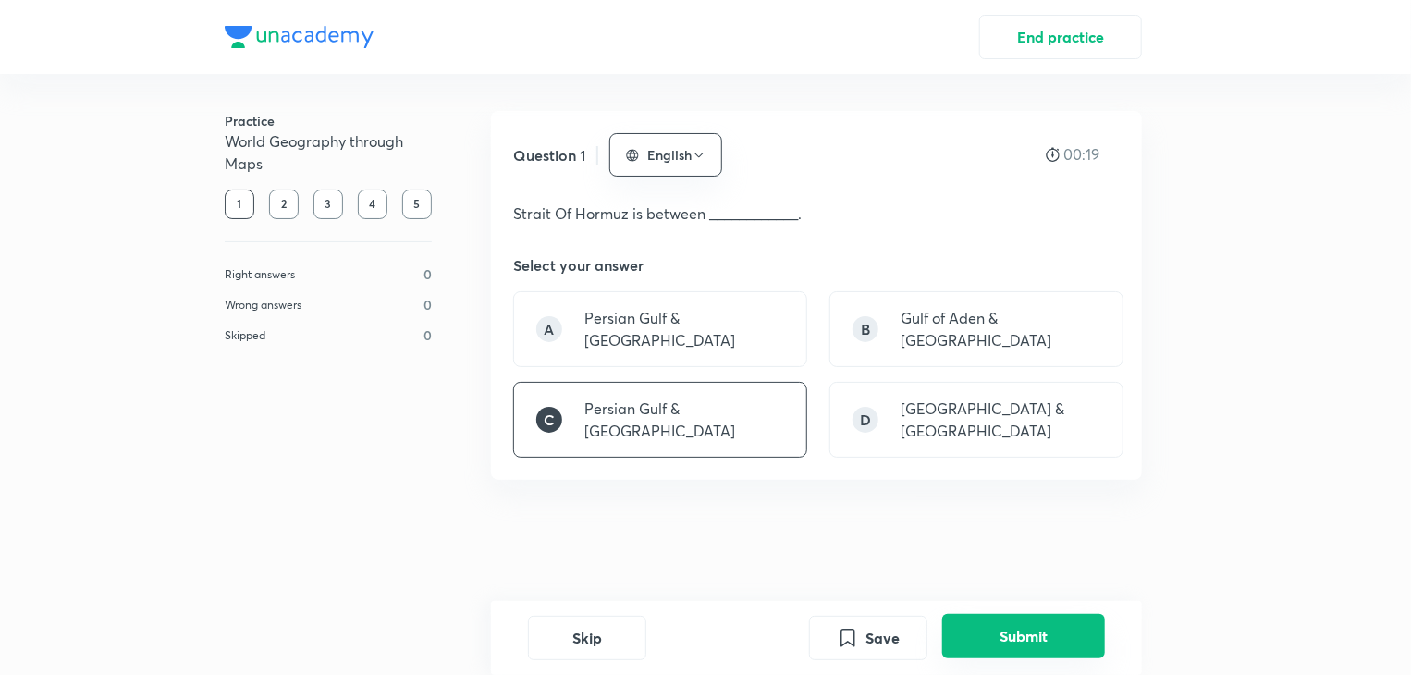
click at [1028, 622] on button "Submit" at bounding box center [1023, 636] width 163 height 44
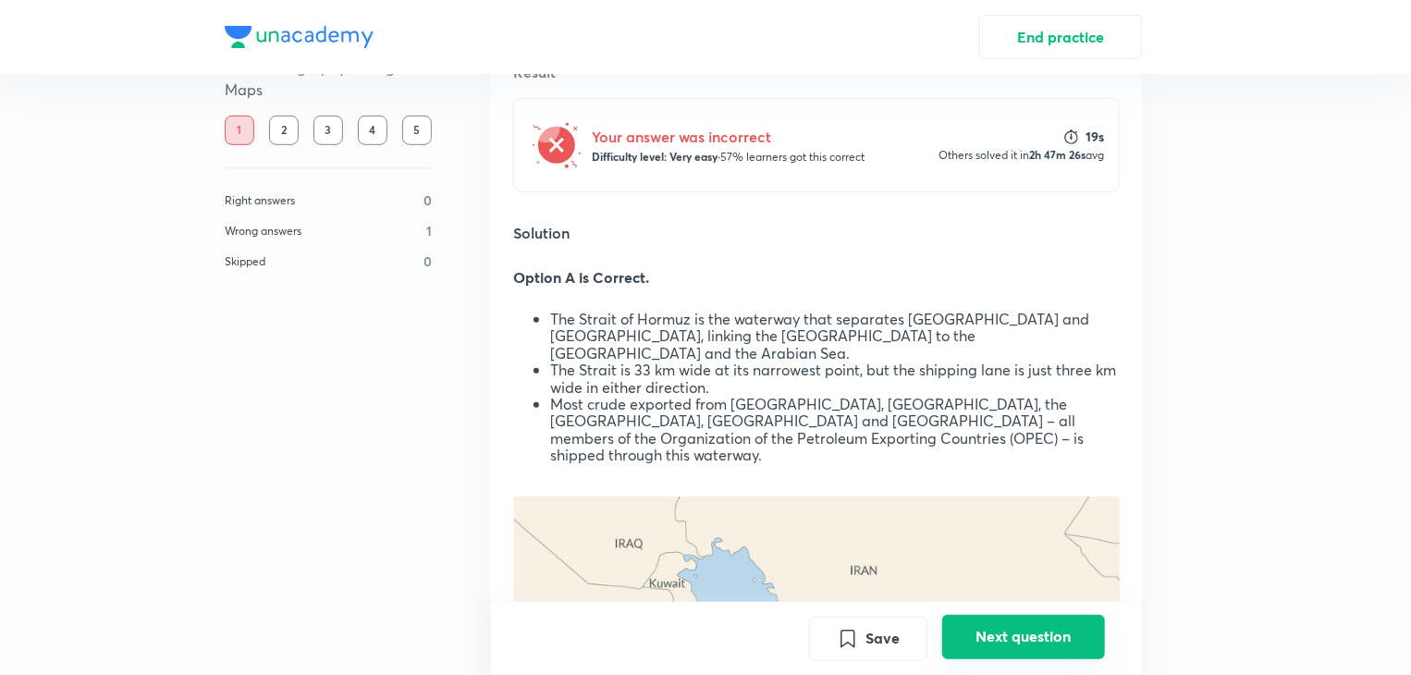
click at [1002, 650] on button "Next question" at bounding box center [1023, 636] width 163 height 44
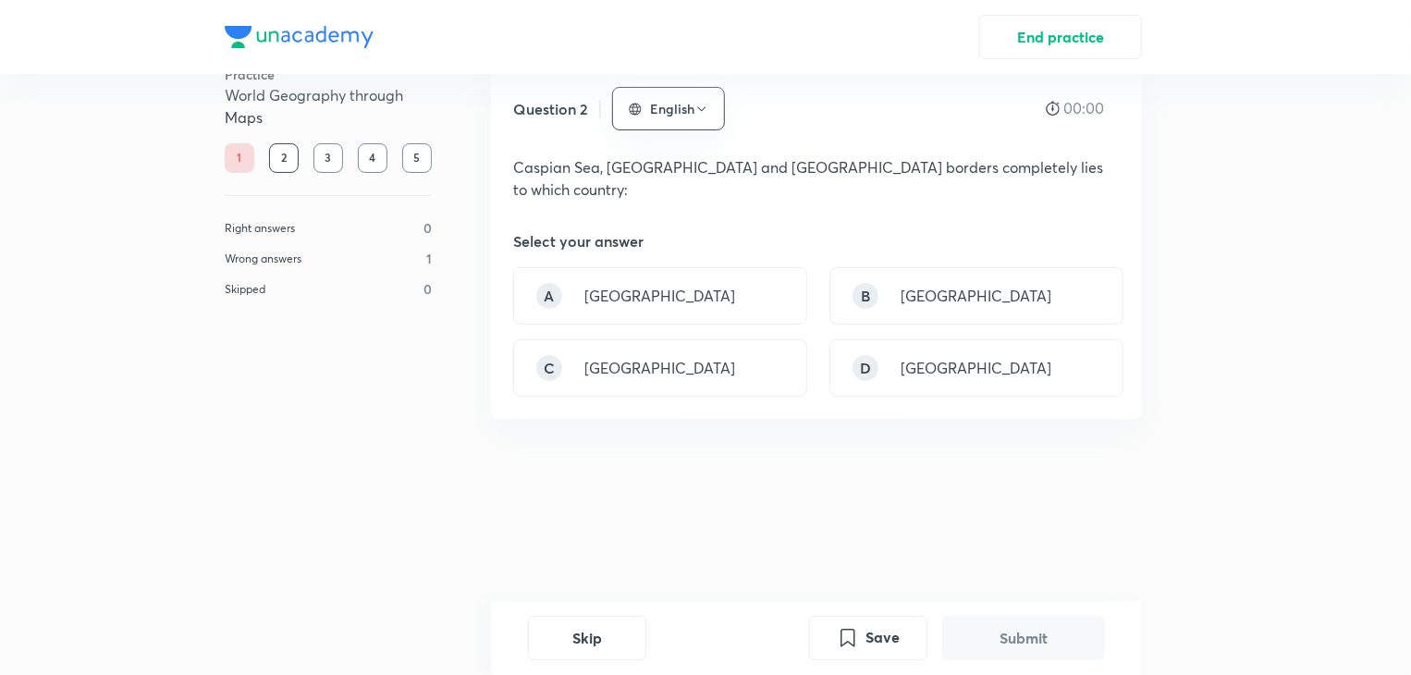
scroll to position [0, 0]
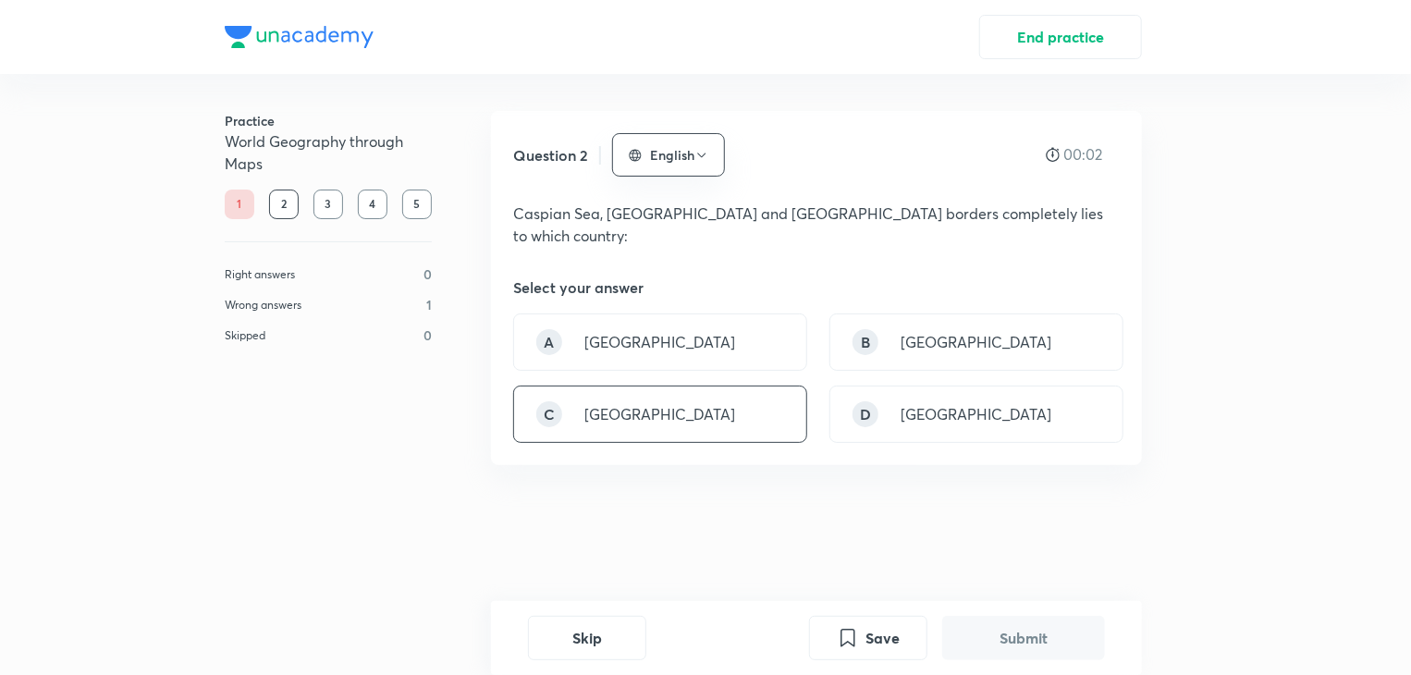
click at [651, 403] on p "[GEOGRAPHIC_DATA]" at bounding box center [659, 414] width 151 height 22
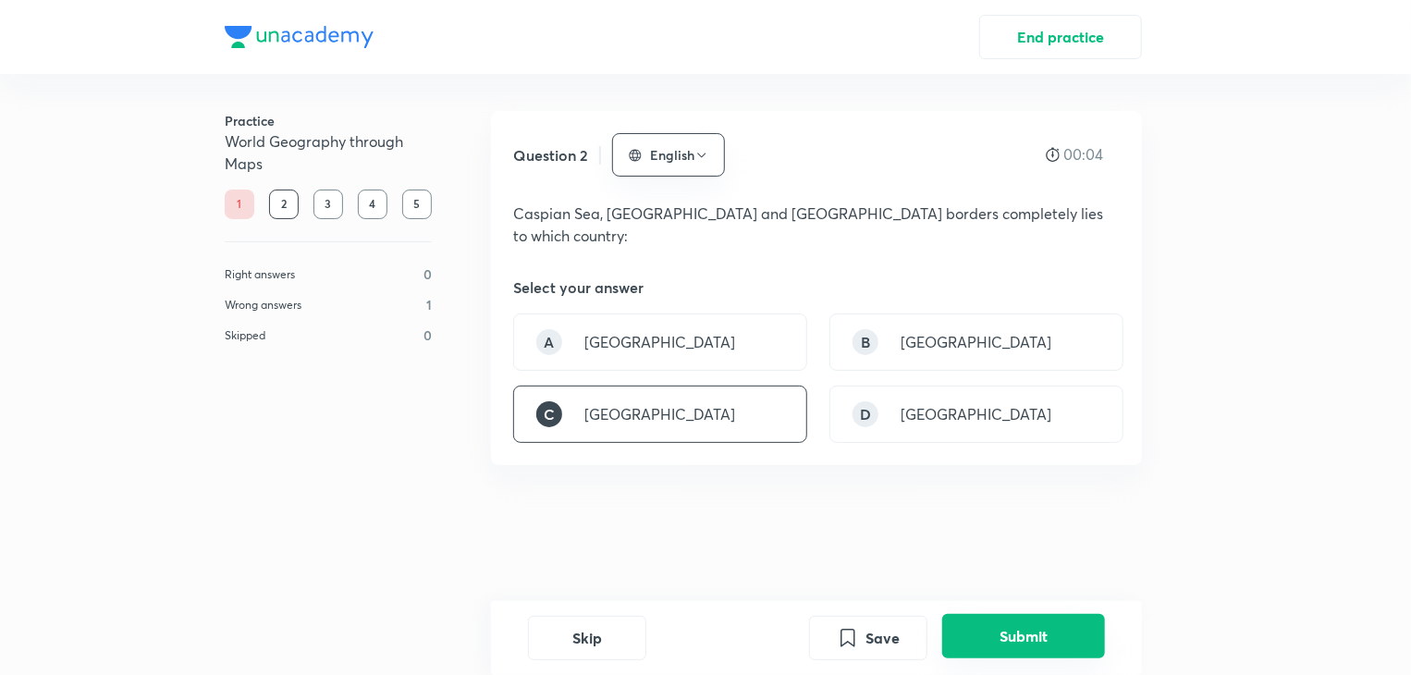
click at [998, 637] on button "Submit" at bounding box center [1023, 636] width 163 height 44
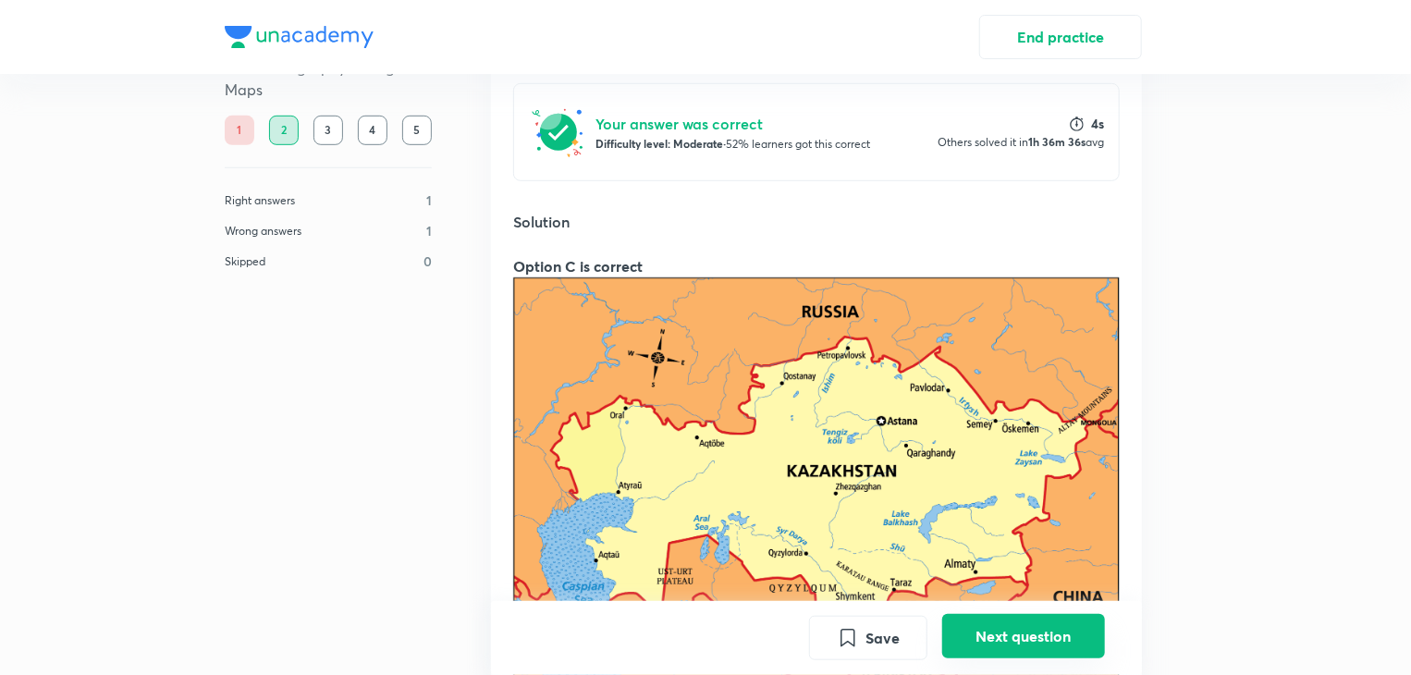
click at [1012, 629] on button "Next question" at bounding box center [1023, 636] width 163 height 44
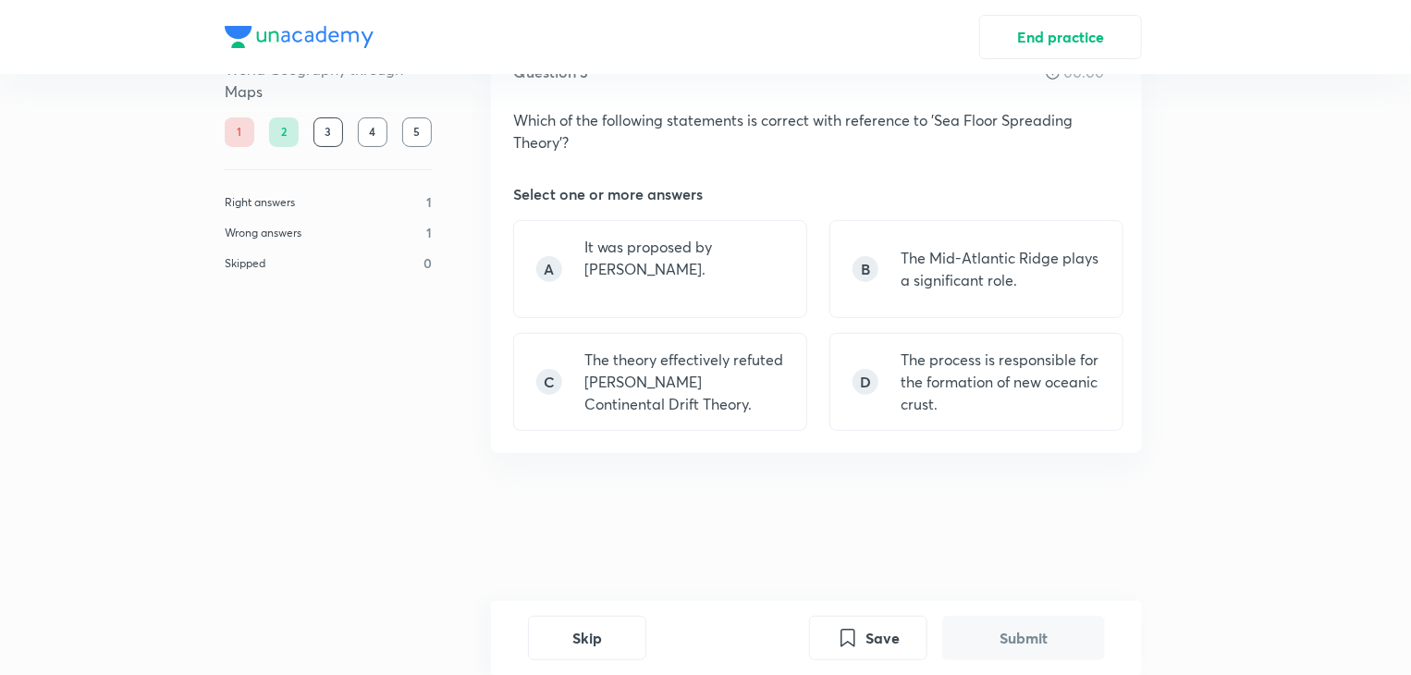
scroll to position [0, 0]
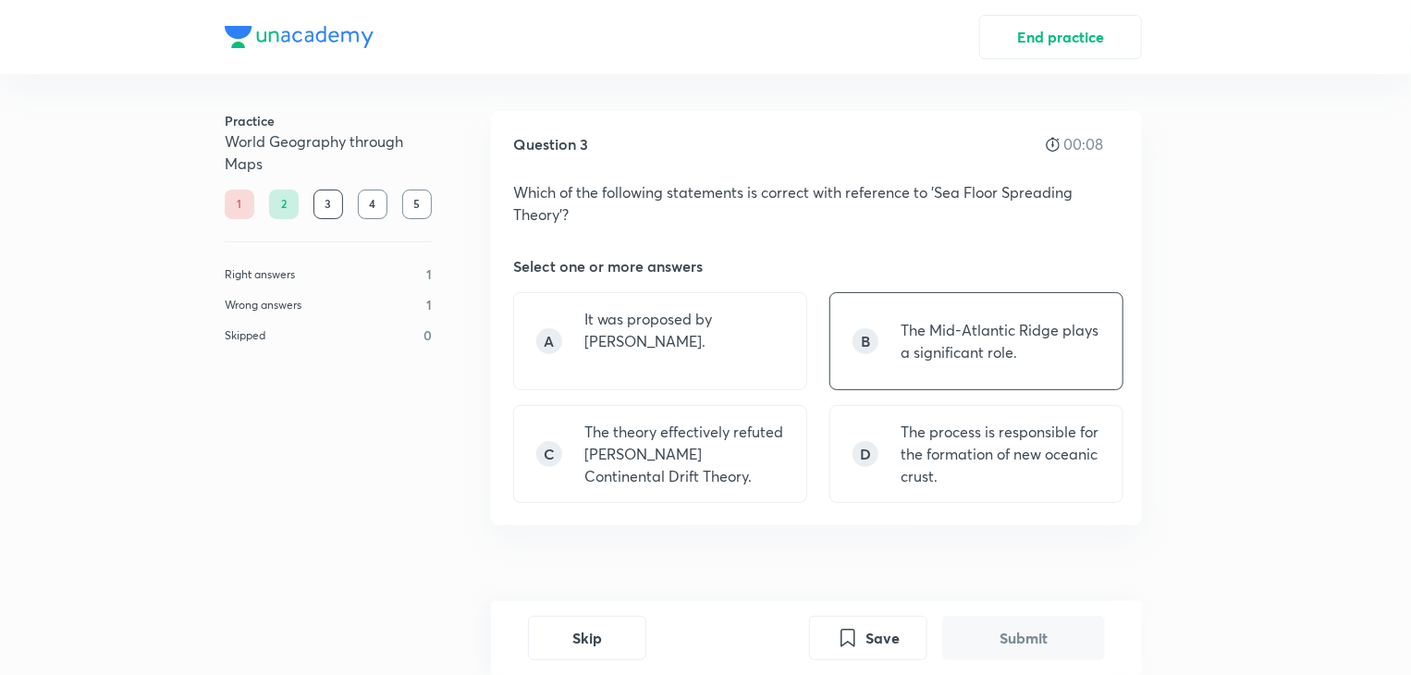
click at [954, 338] on p "The Mid-Atlantic Ridge plays a significant role." at bounding box center [1001, 341] width 200 height 44
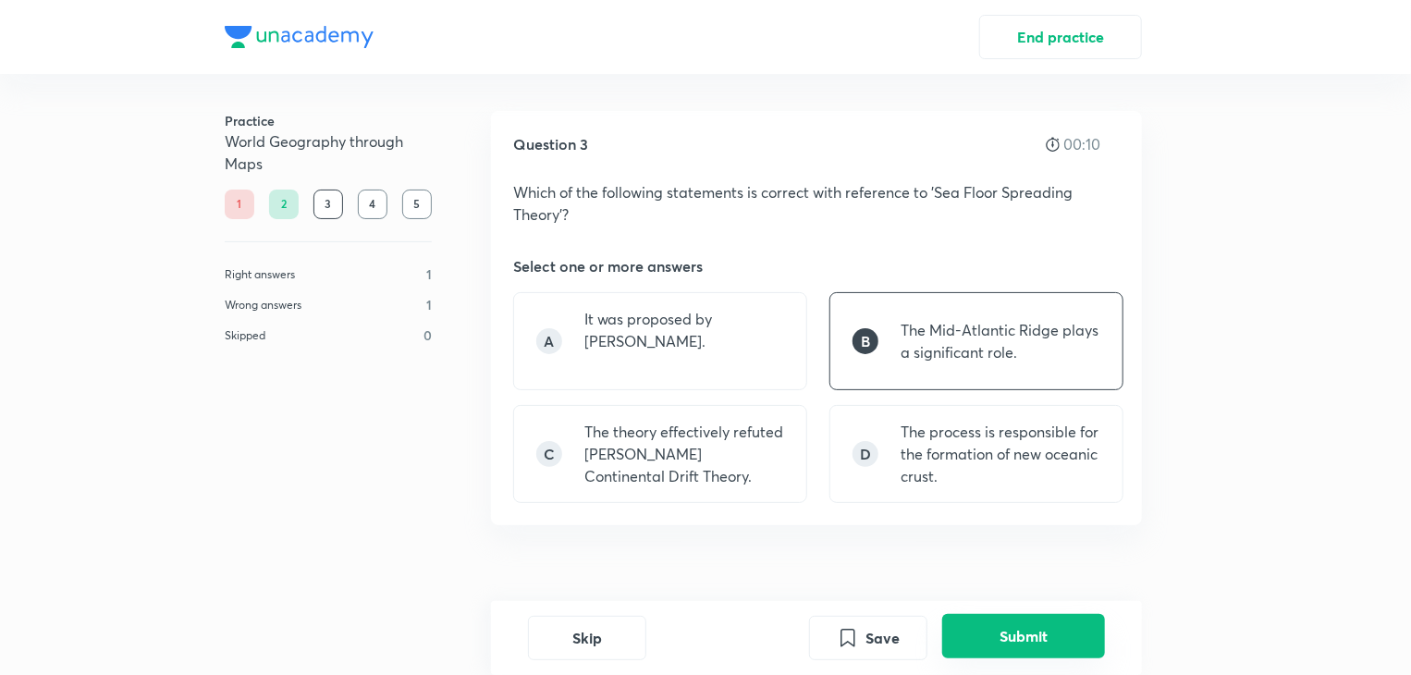
click at [1000, 620] on button "Submit" at bounding box center [1023, 636] width 163 height 44
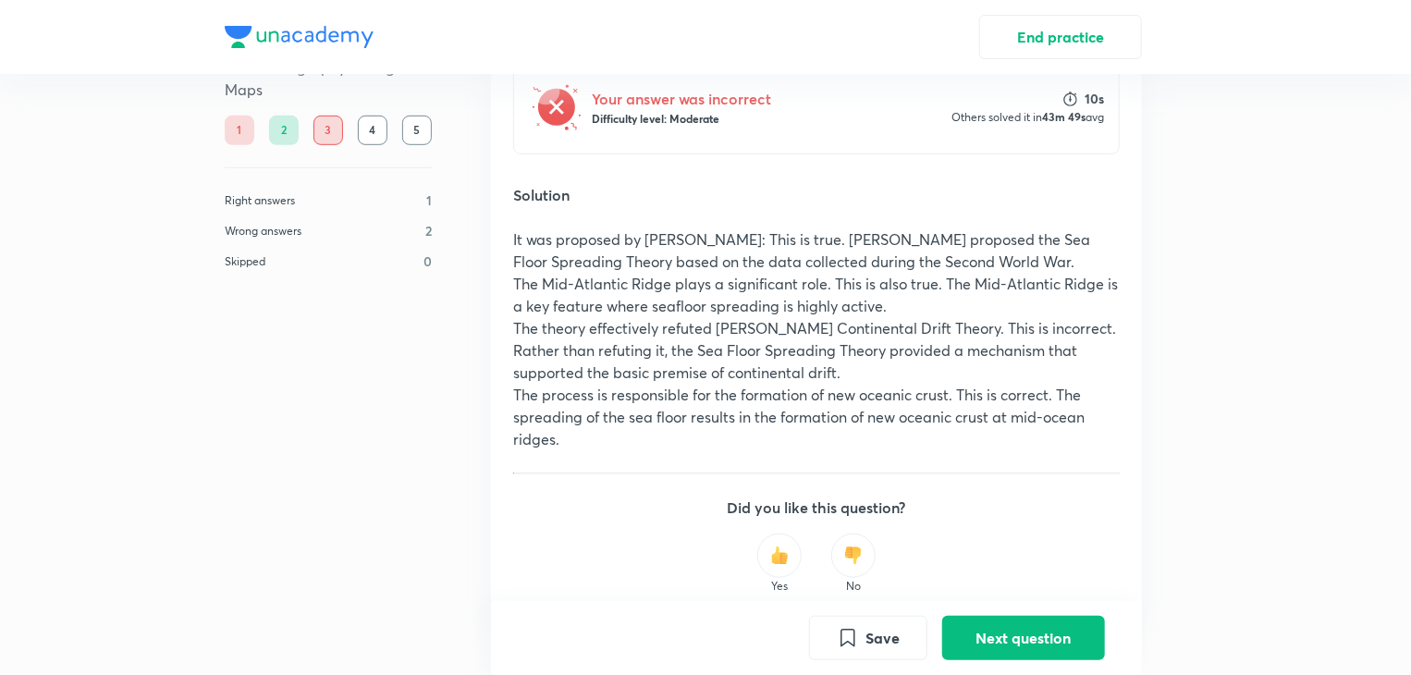
click at [1038, 612] on div "Save Next question" at bounding box center [816, 638] width 651 height 74
click at [1035, 633] on button "Next question" at bounding box center [1023, 636] width 163 height 44
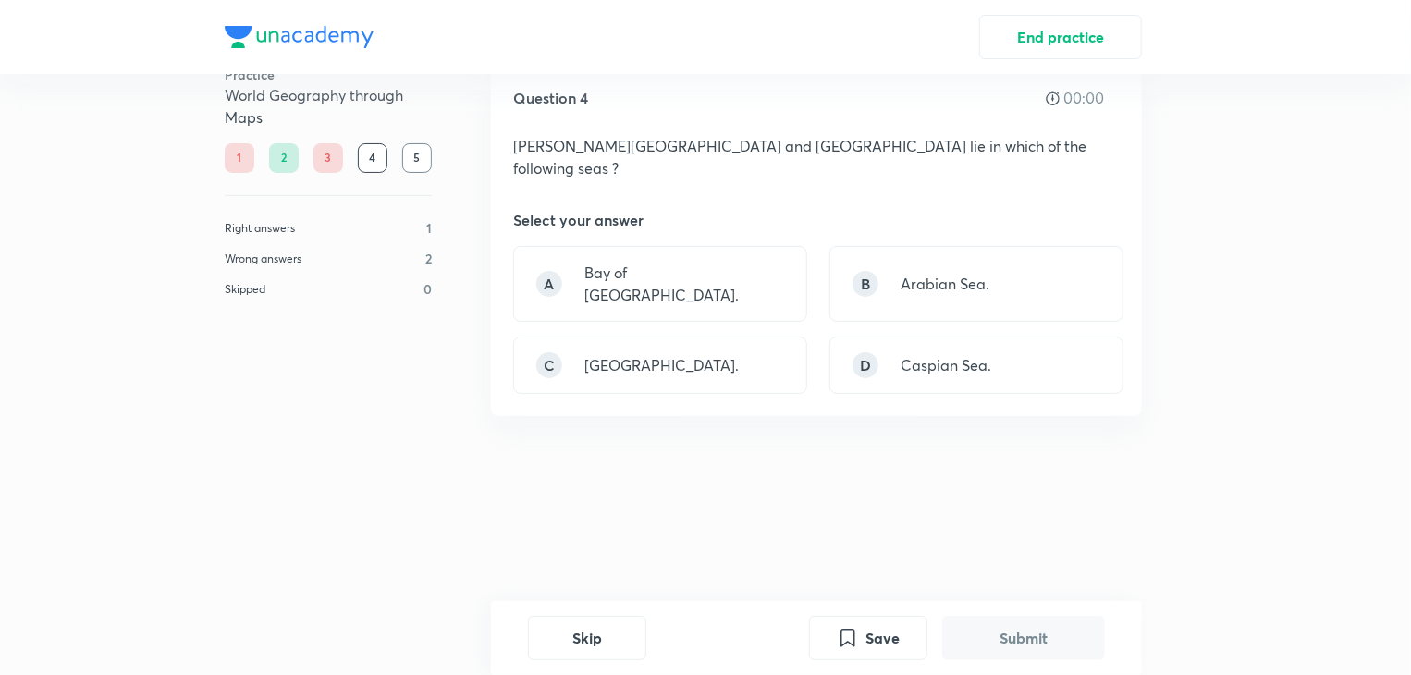
scroll to position [0, 0]
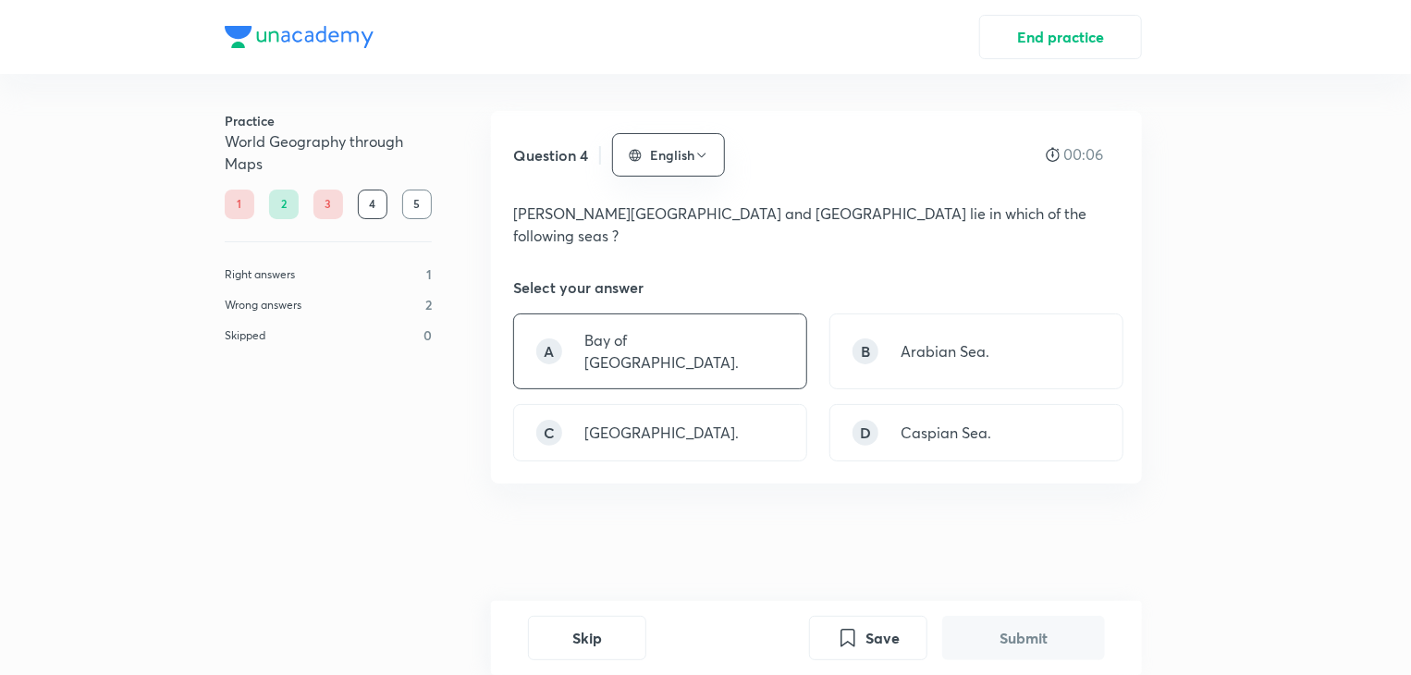
click at [682, 329] on p "Bay of [GEOGRAPHIC_DATA]." at bounding box center [684, 351] width 200 height 44
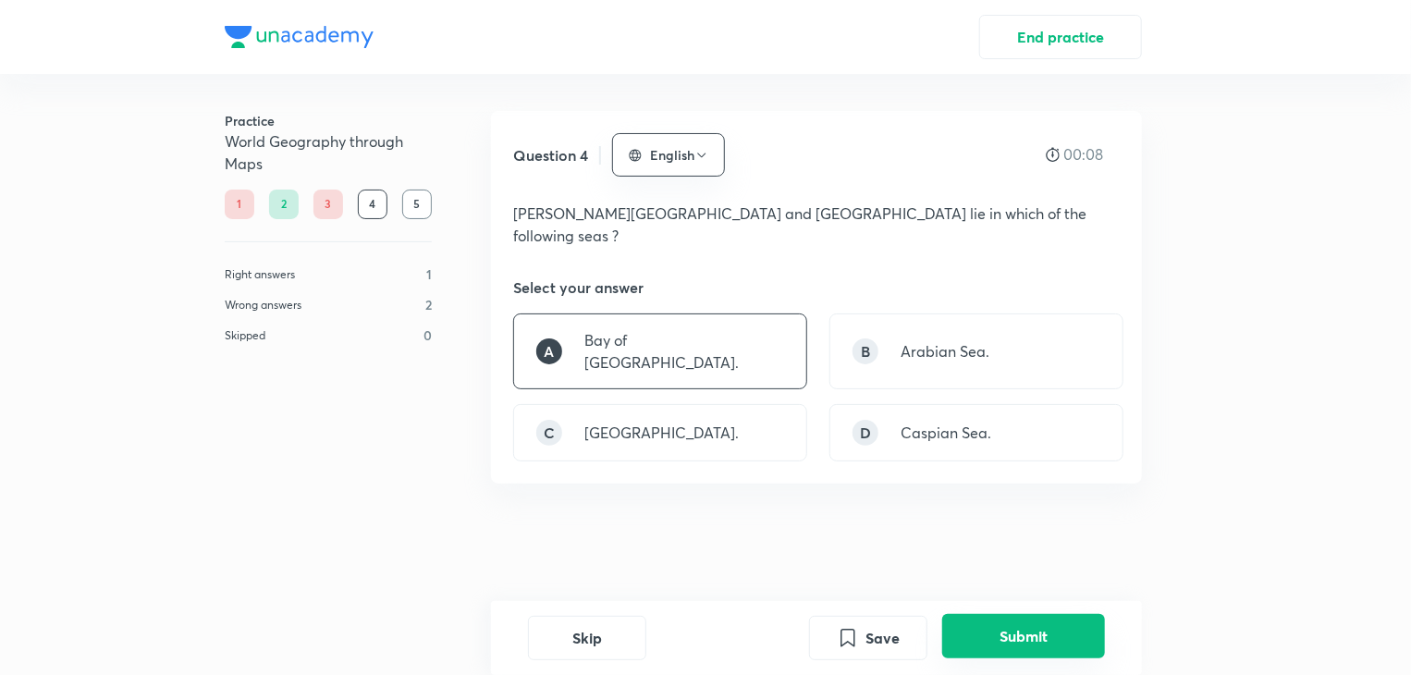
click at [988, 631] on button "Submit" at bounding box center [1023, 636] width 163 height 44
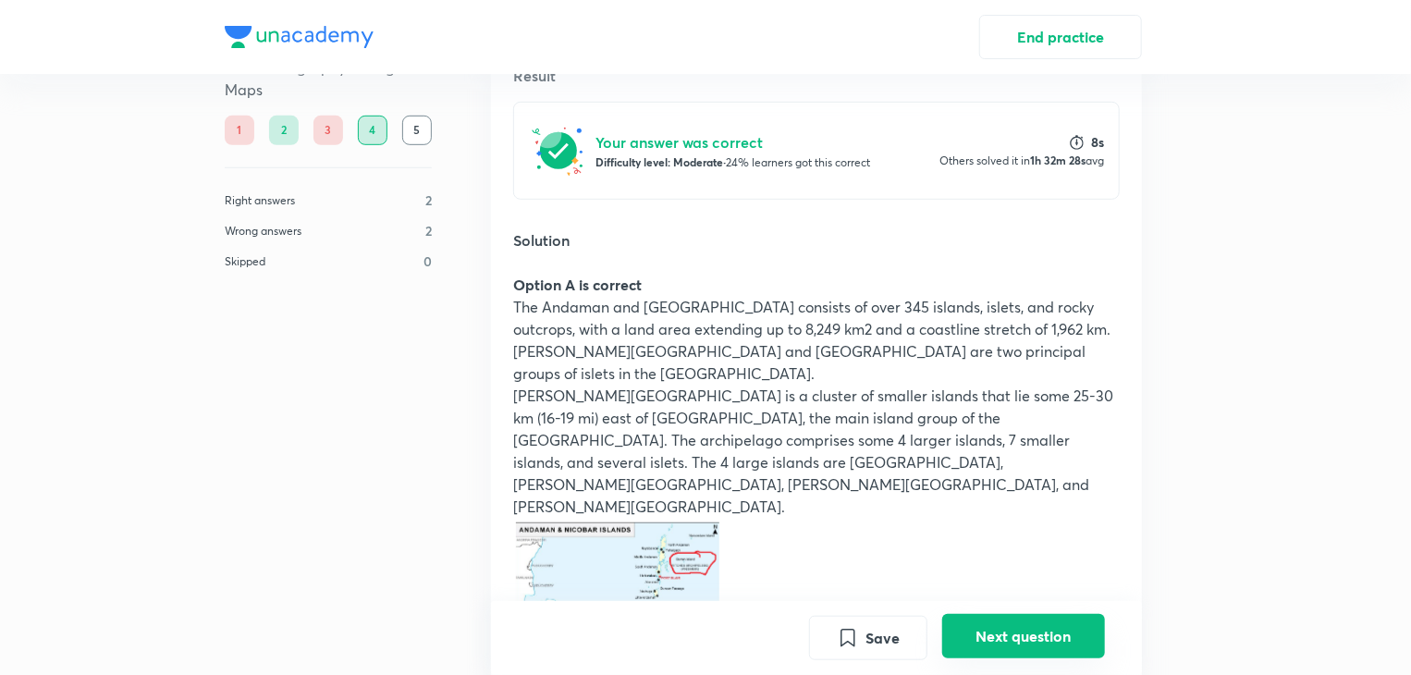
click at [1012, 634] on button "Next question" at bounding box center [1023, 636] width 163 height 44
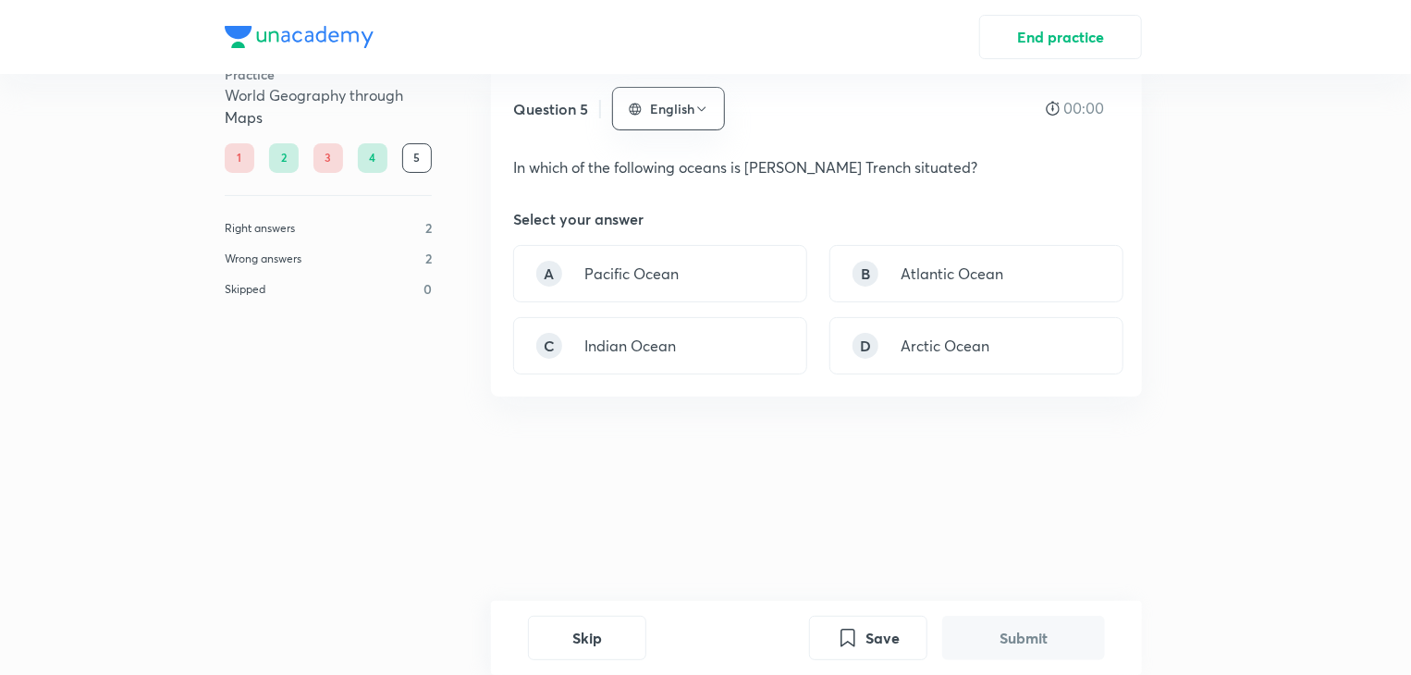
scroll to position [0, 0]
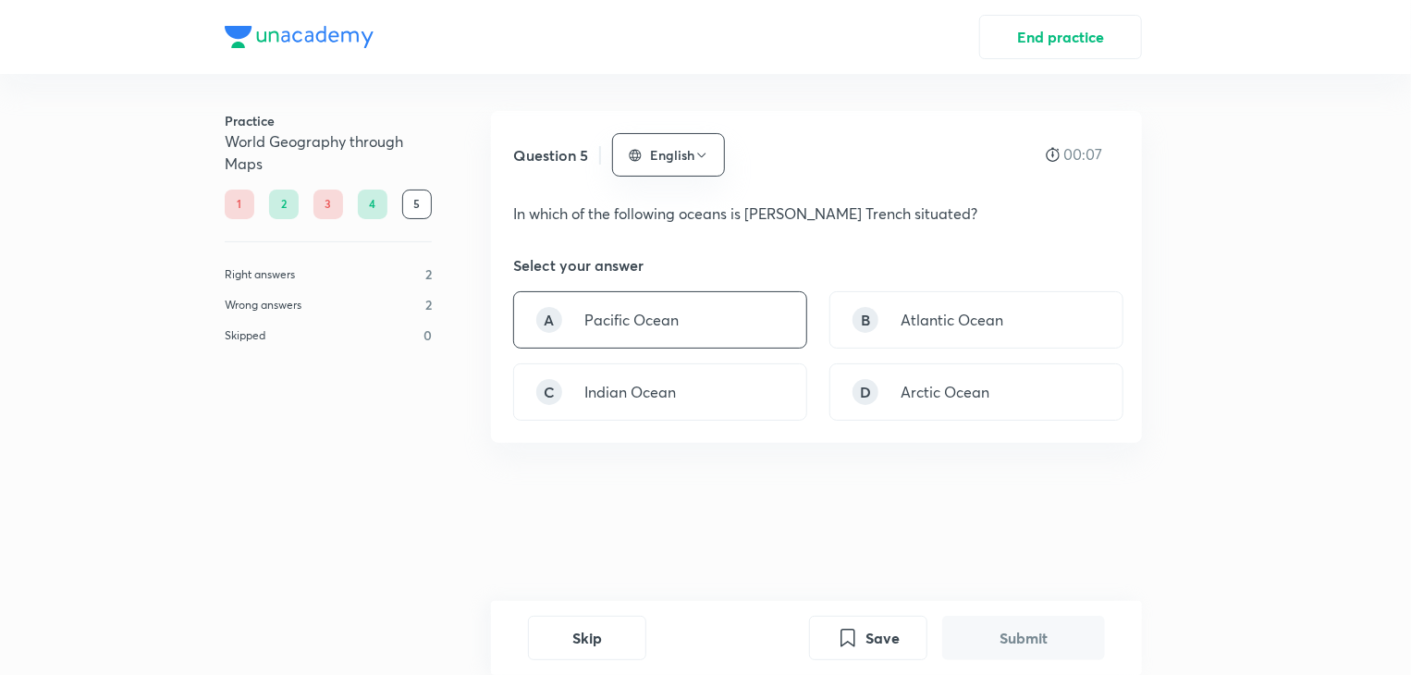
click at [703, 318] on div "A Pacific Ocean" at bounding box center [660, 319] width 294 height 57
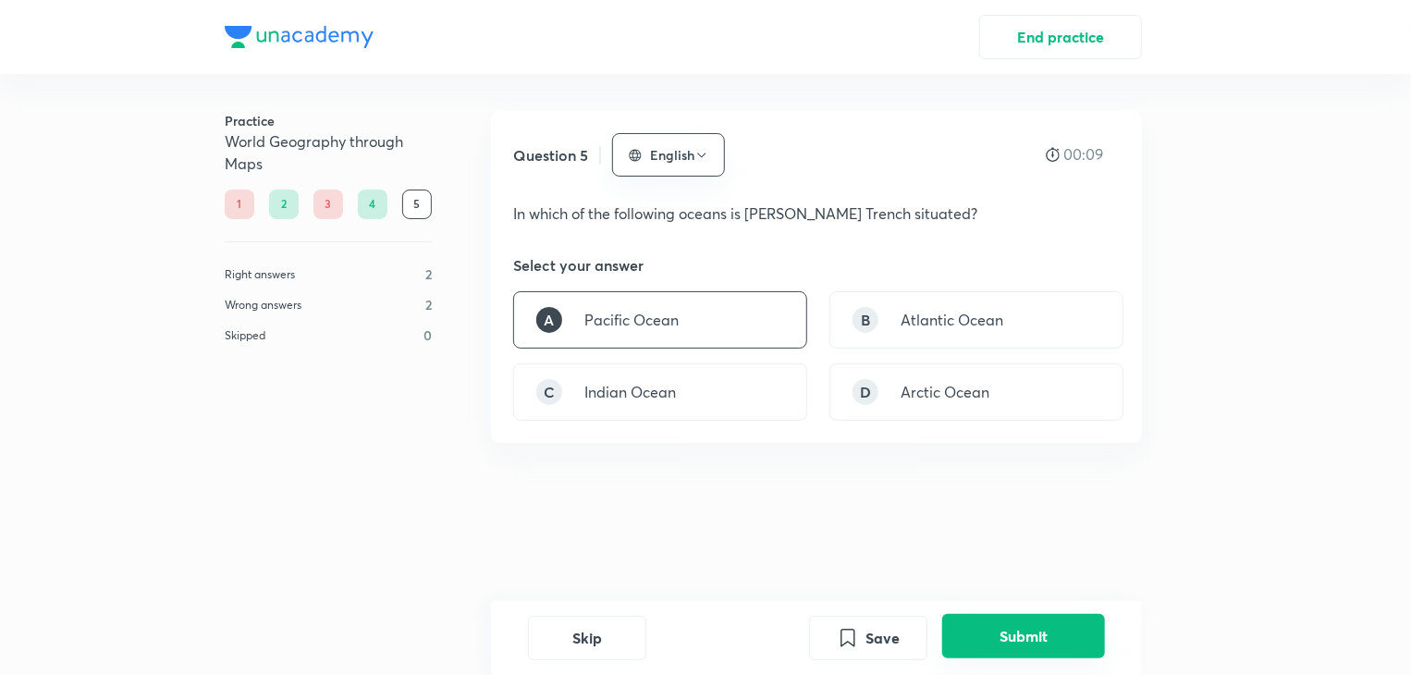
click at [991, 631] on button "Submit" at bounding box center [1023, 636] width 163 height 44
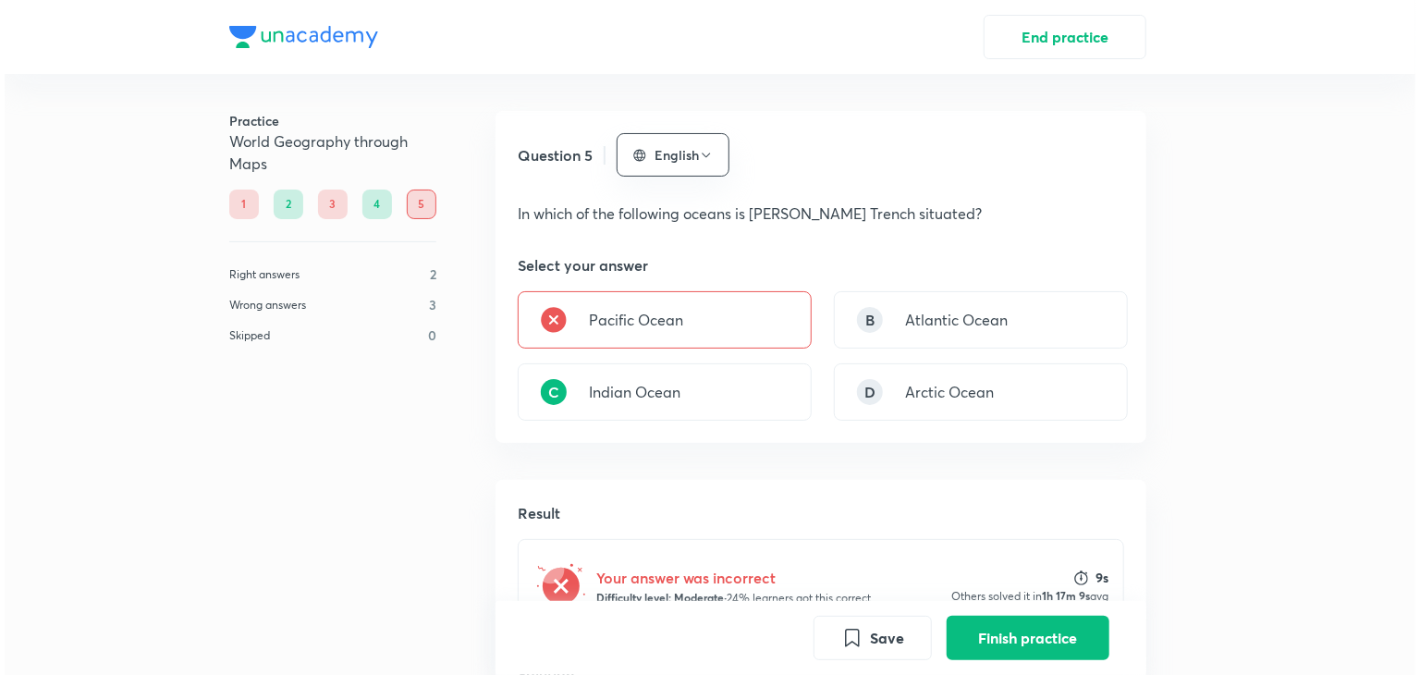
scroll to position [478, 0]
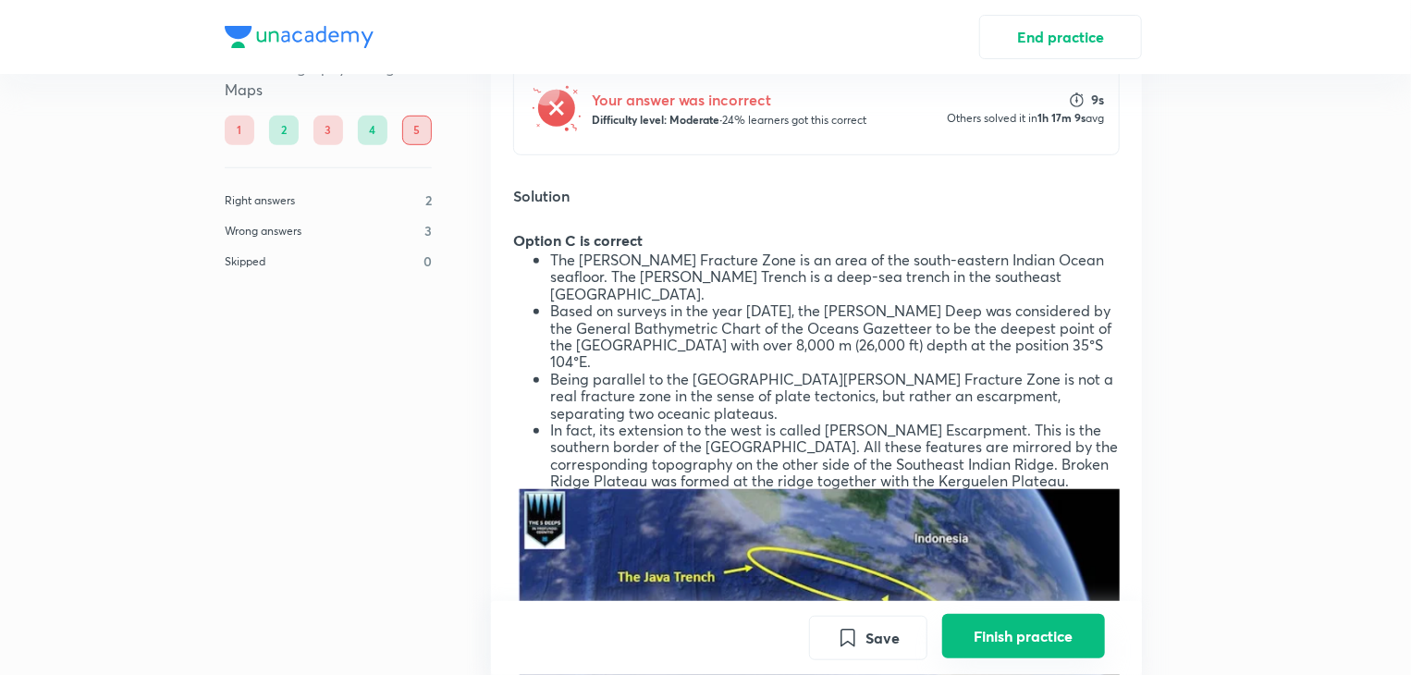
click at [1026, 632] on button "Finish practice" at bounding box center [1023, 636] width 163 height 44
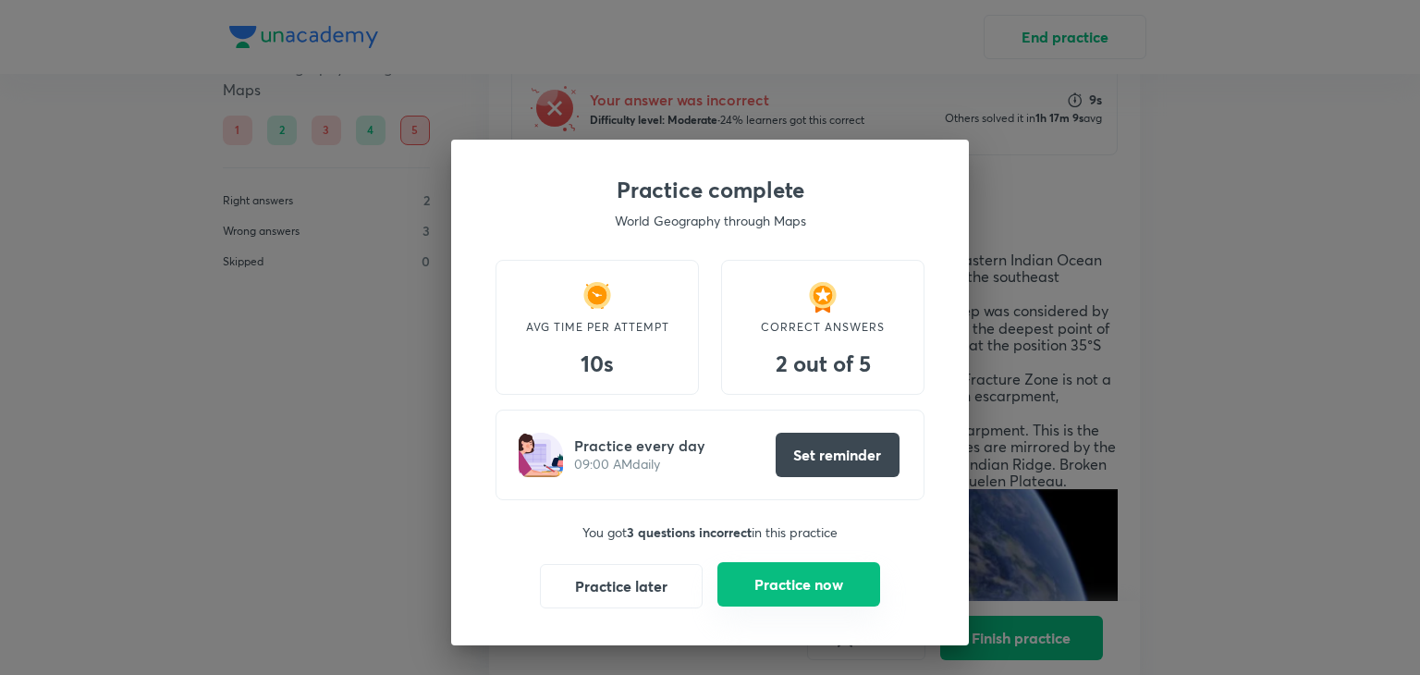
click at [814, 582] on button "Practice now" at bounding box center [798, 584] width 163 height 44
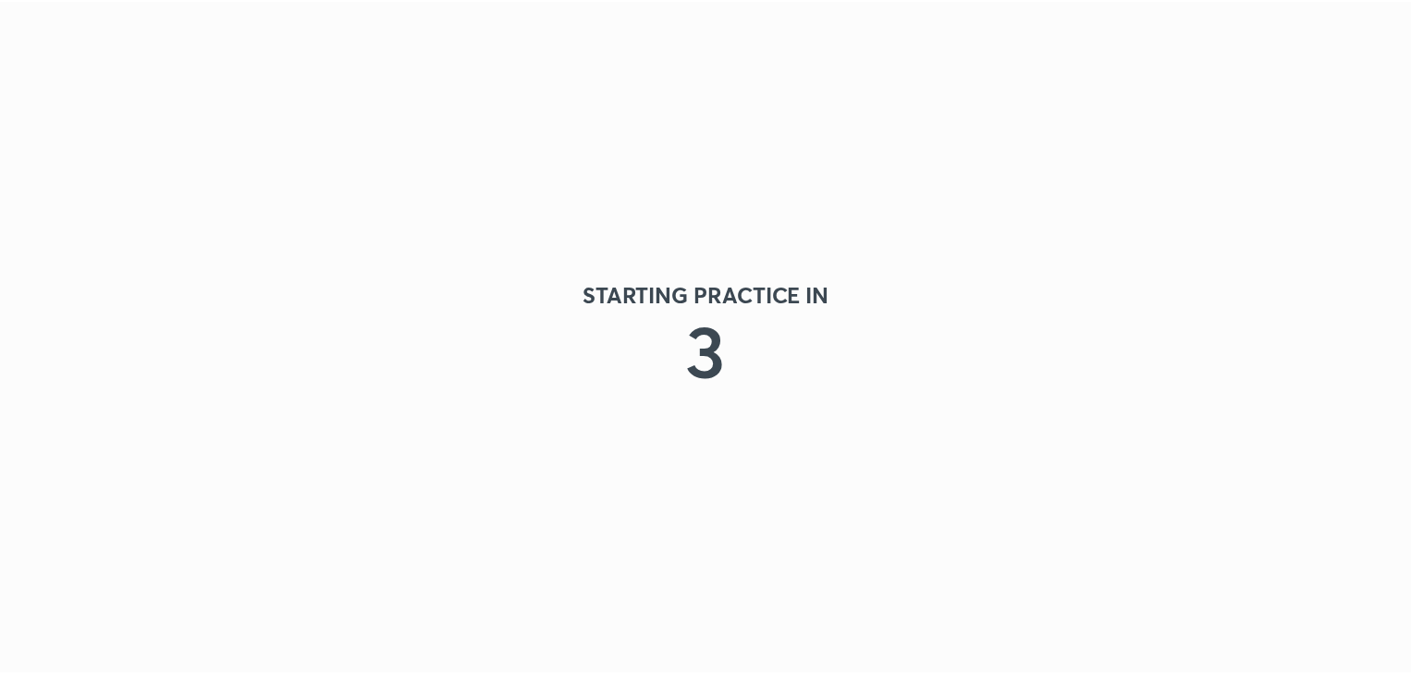
scroll to position [0, 0]
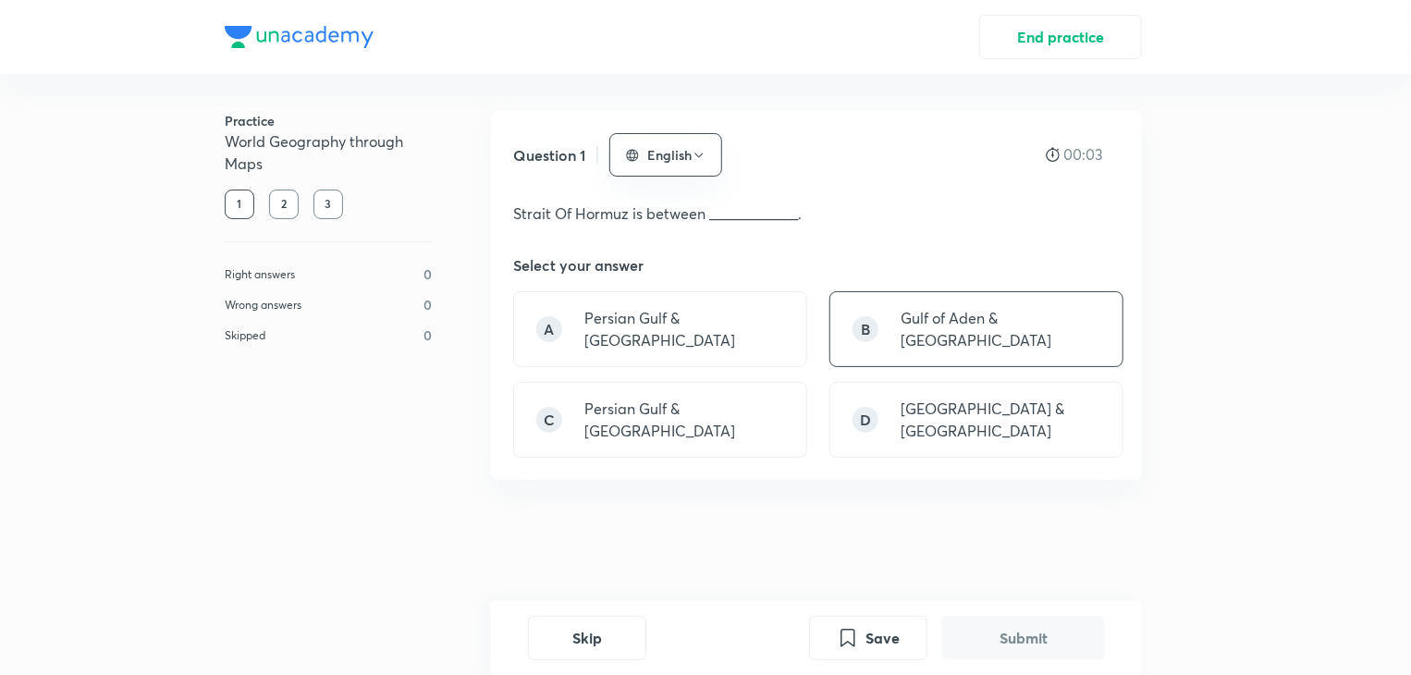
click at [947, 325] on p "Gulf of Aden & [GEOGRAPHIC_DATA]" at bounding box center [1001, 329] width 200 height 44
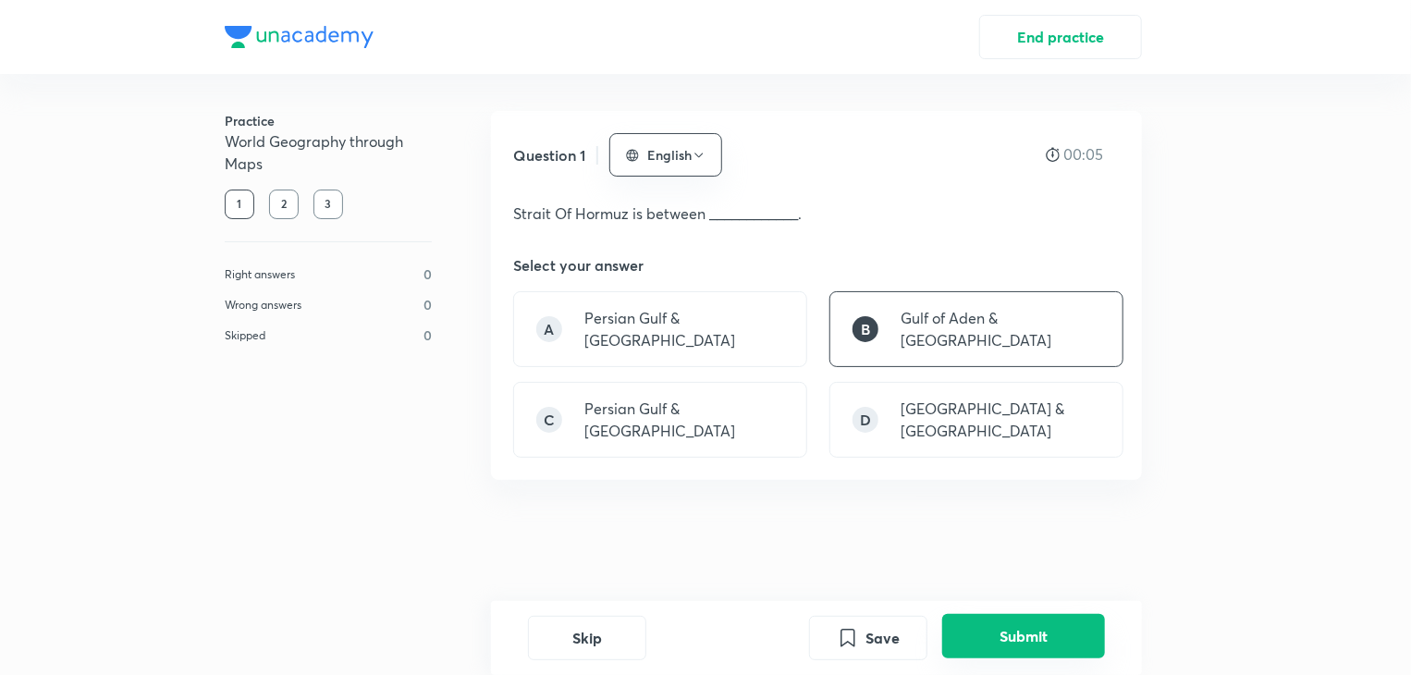
click at [1022, 626] on button "Submit" at bounding box center [1023, 636] width 163 height 44
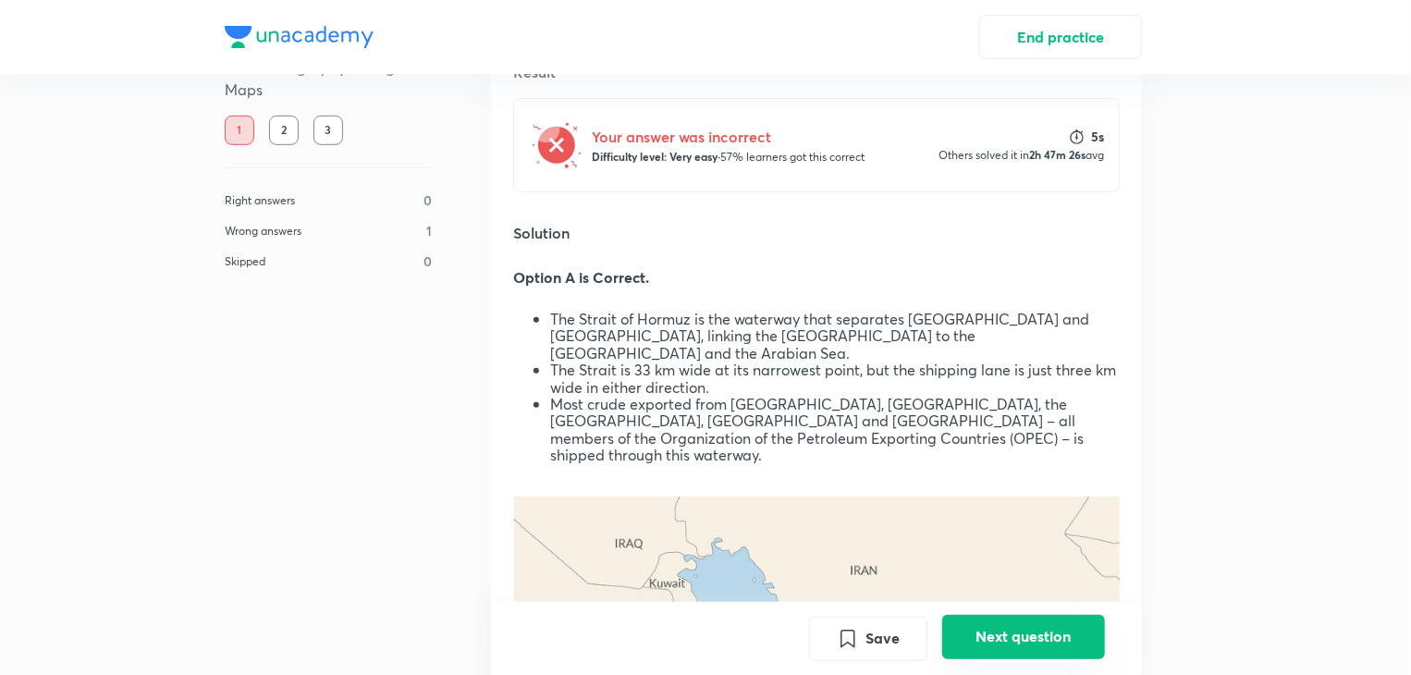
click at [1036, 641] on button "Next question" at bounding box center [1023, 636] width 163 height 44
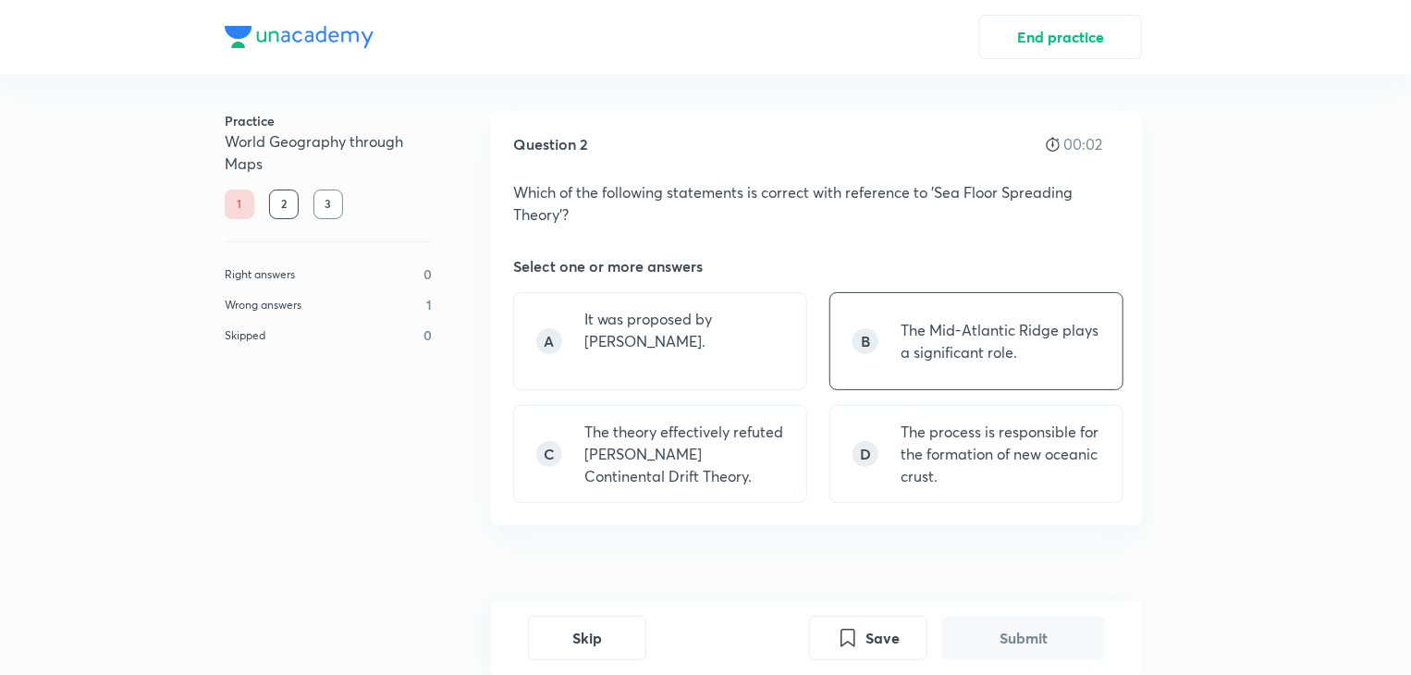
click at [1015, 334] on p "The Mid-Atlantic Ridge plays a significant role." at bounding box center [1001, 341] width 200 height 44
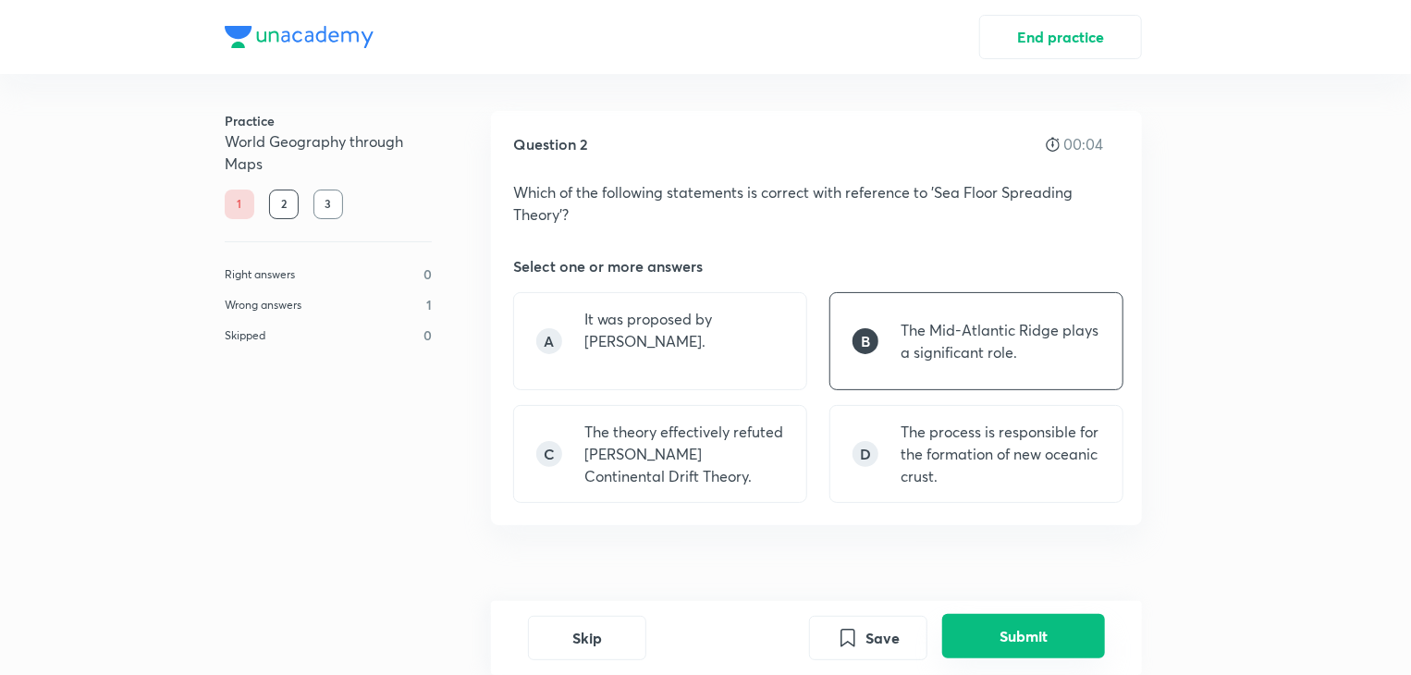
click at [983, 621] on button "Submit" at bounding box center [1023, 636] width 163 height 44
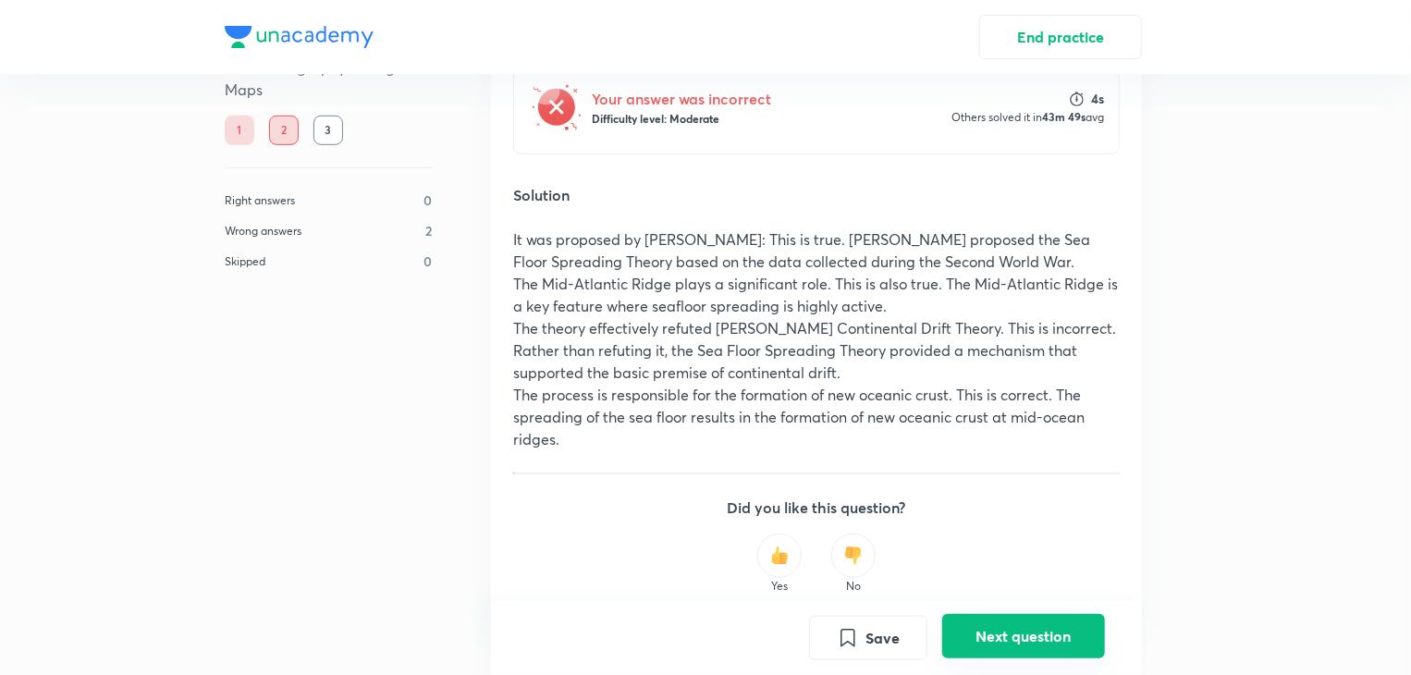
click at [983, 621] on button "Next question" at bounding box center [1023, 636] width 163 height 44
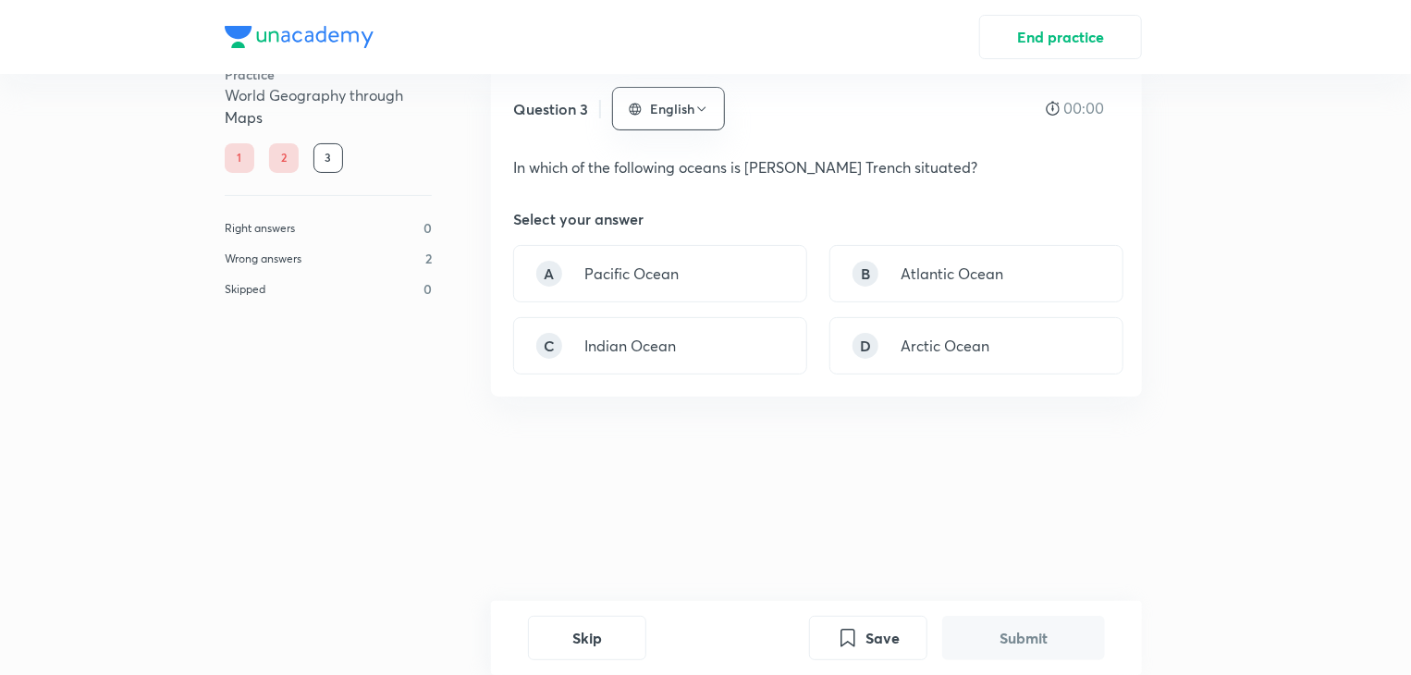
scroll to position [0, 0]
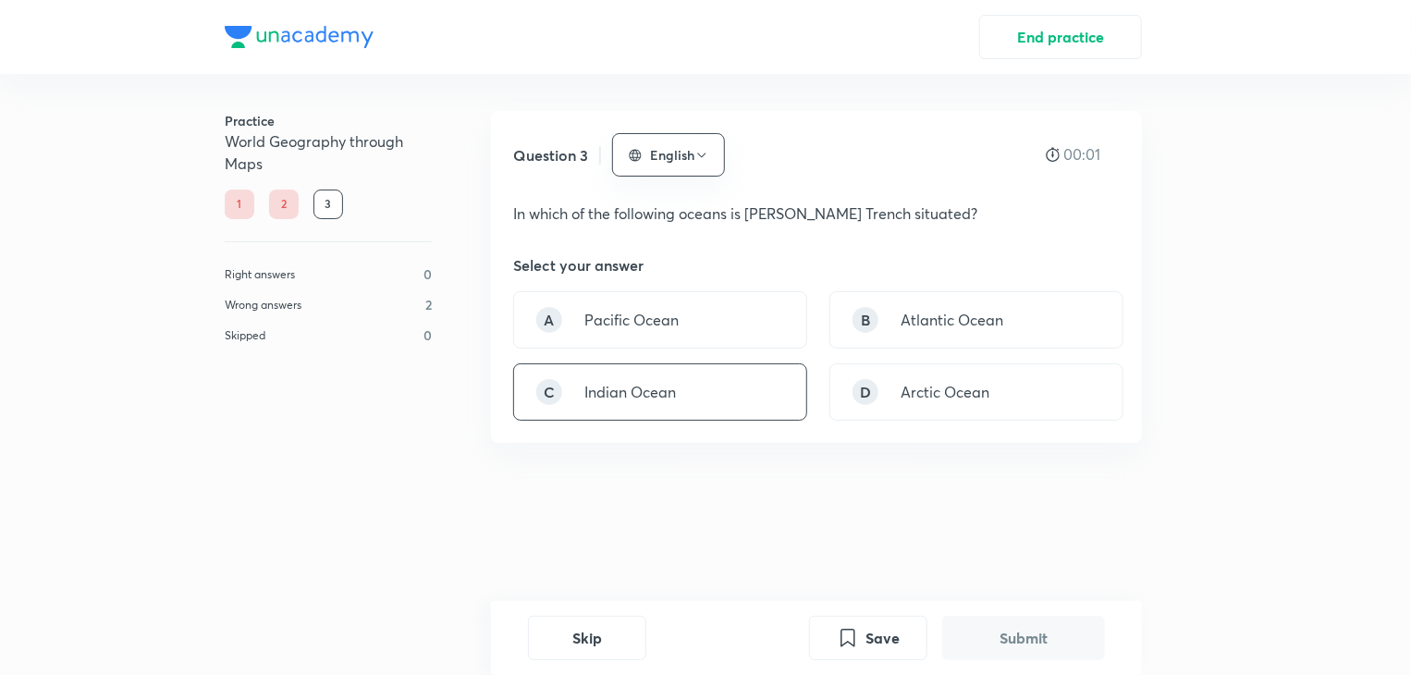
click at [658, 377] on div "C Indian Ocean" at bounding box center [660, 391] width 294 height 57
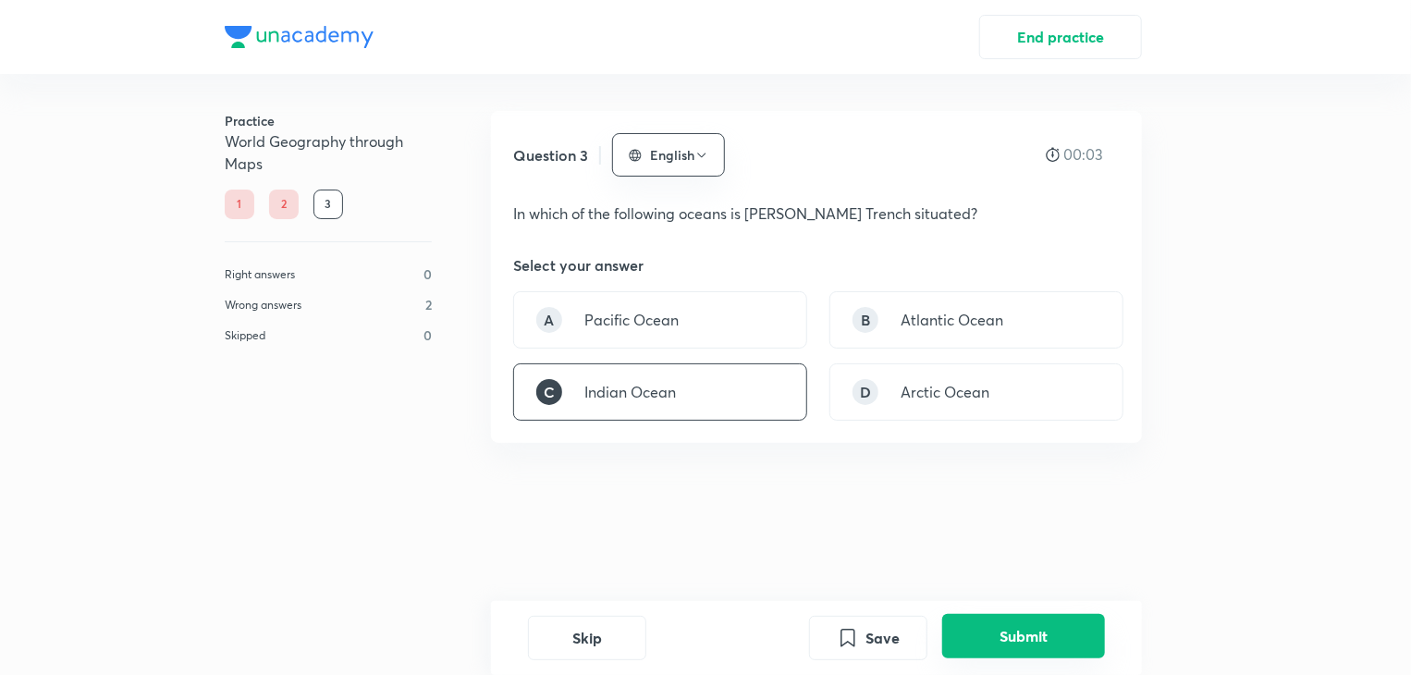
click at [973, 641] on button "Submit" at bounding box center [1023, 636] width 163 height 44
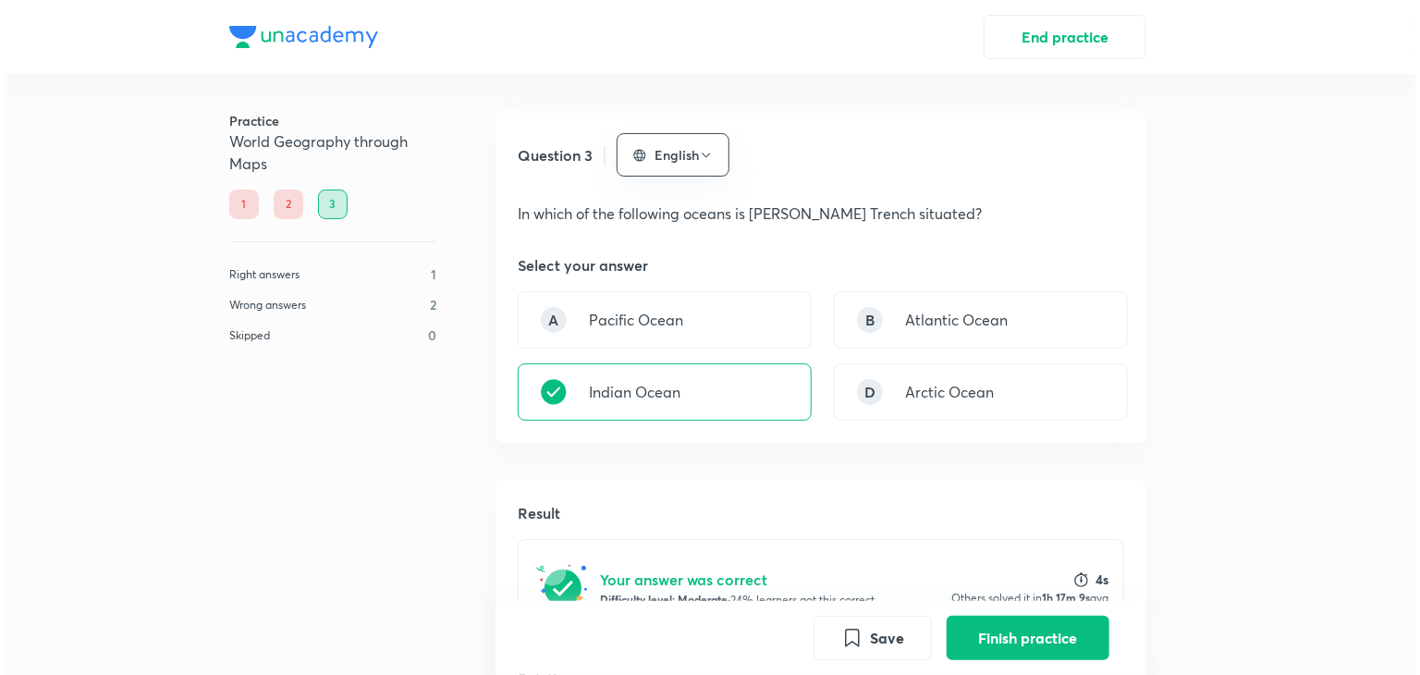
scroll to position [478, 0]
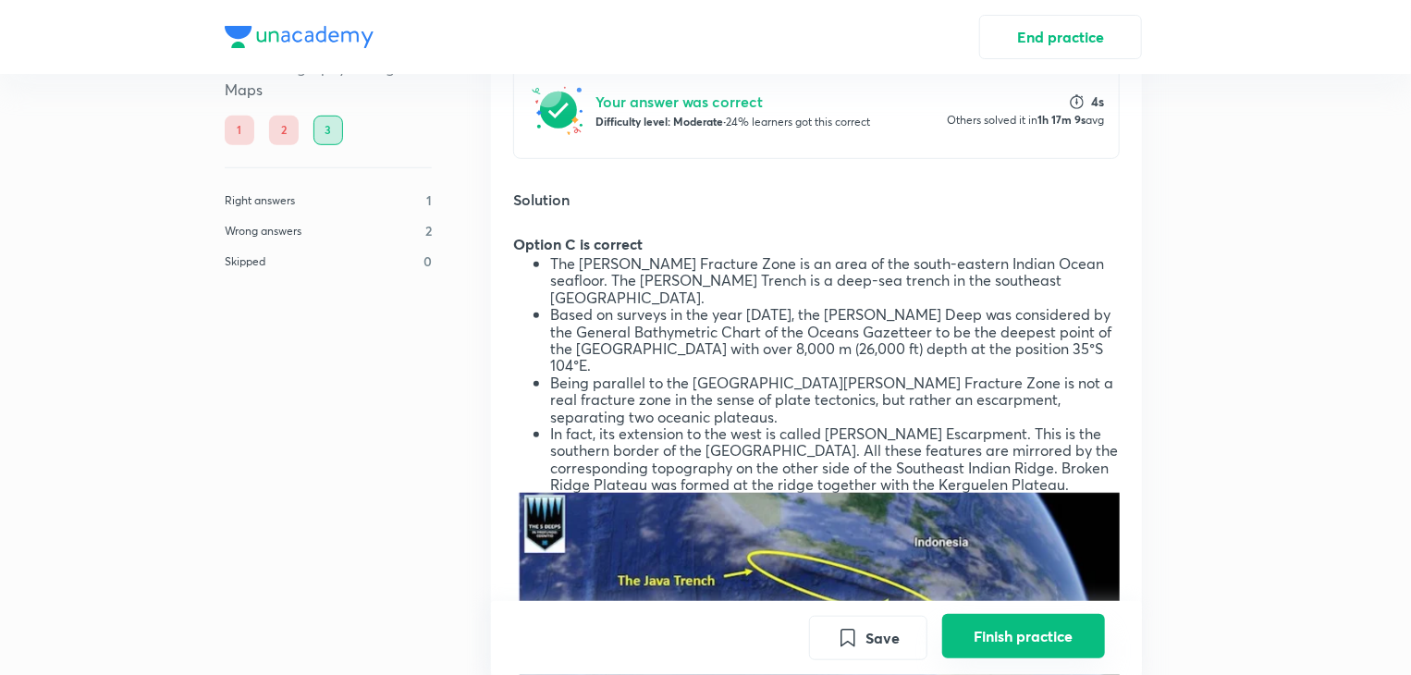
click at [990, 640] on button "Finish practice" at bounding box center [1023, 636] width 163 height 44
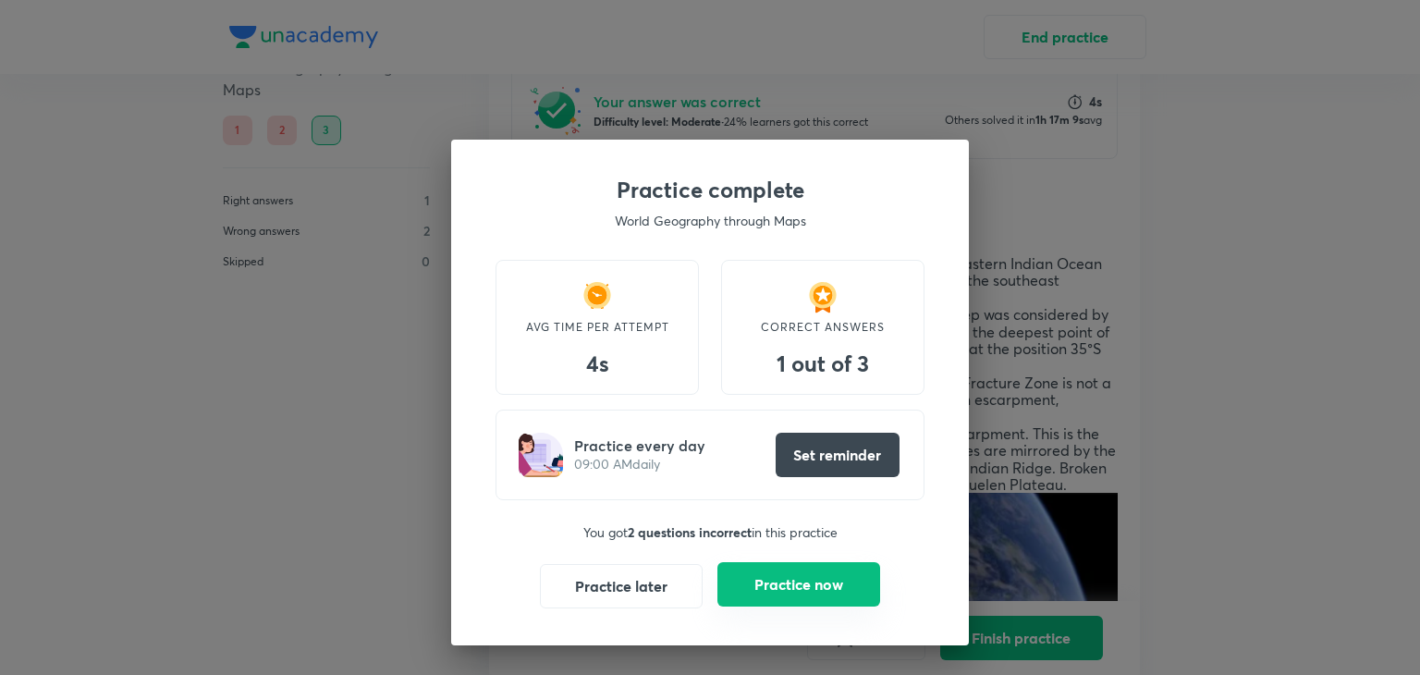
click at [822, 573] on button "Practice now" at bounding box center [798, 584] width 163 height 44
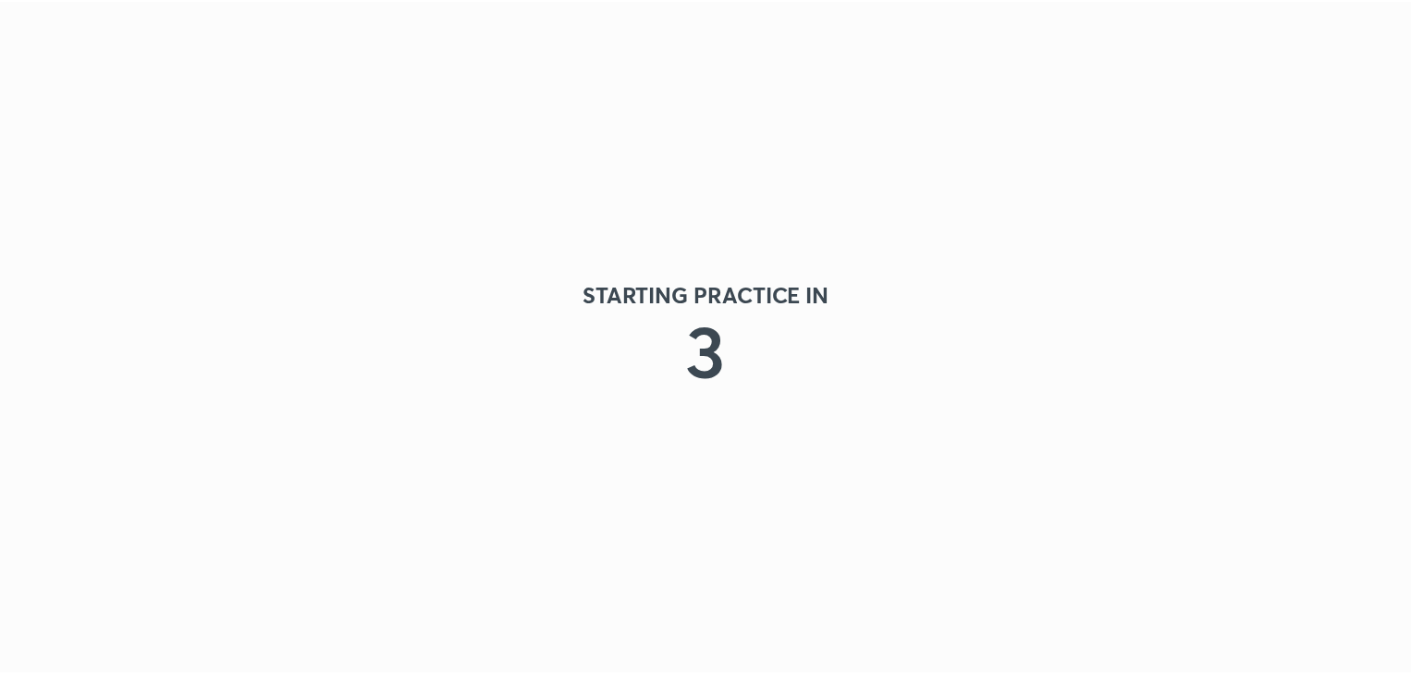
scroll to position [0, 0]
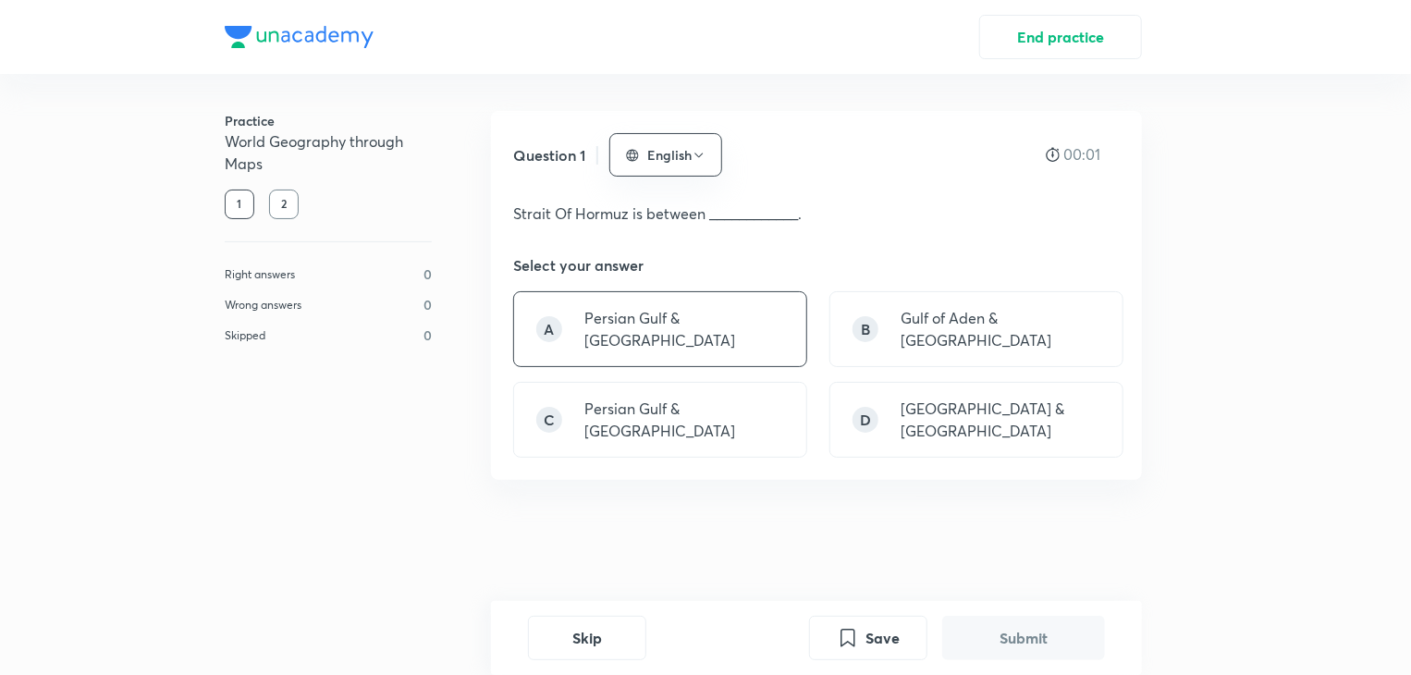
click at [695, 312] on p "Persian Gulf & [GEOGRAPHIC_DATA]" at bounding box center [684, 329] width 200 height 44
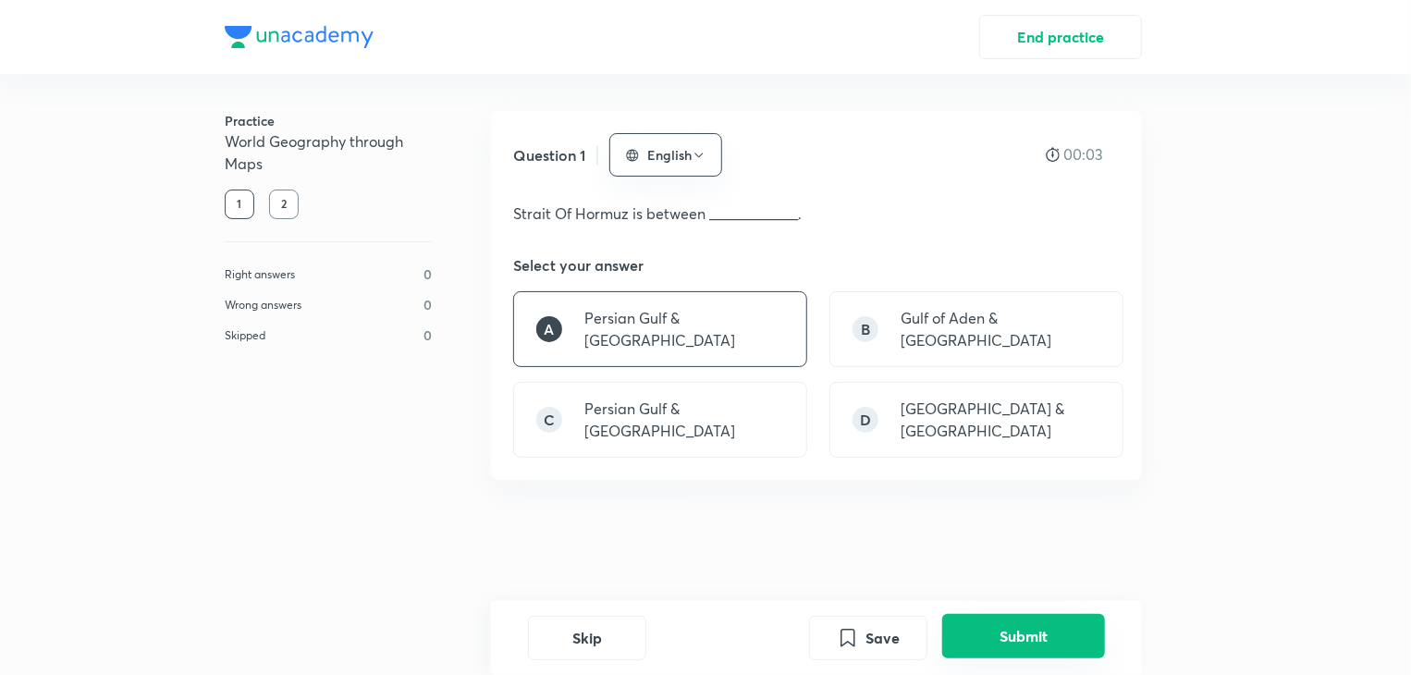
click at [975, 630] on button "Submit" at bounding box center [1023, 636] width 163 height 44
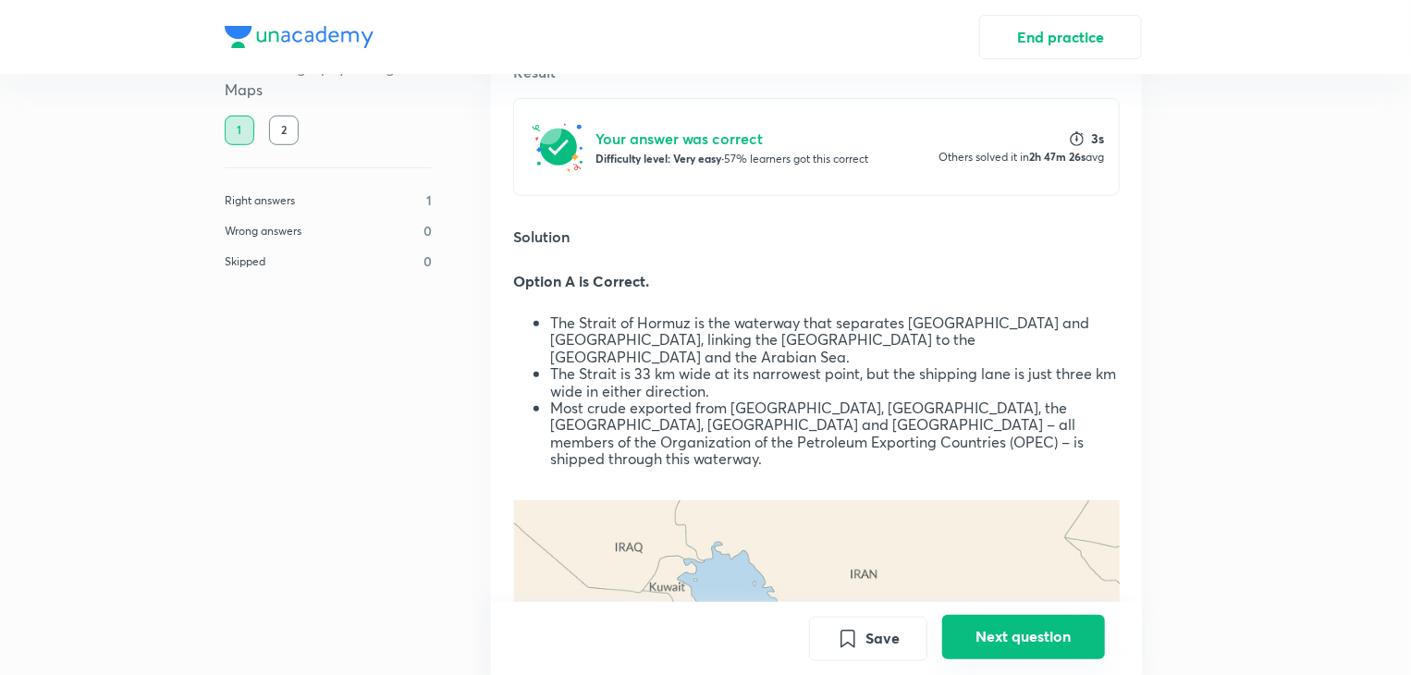
click at [980, 635] on button "Next question" at bounding box center [1023, 636] width 163 height 44
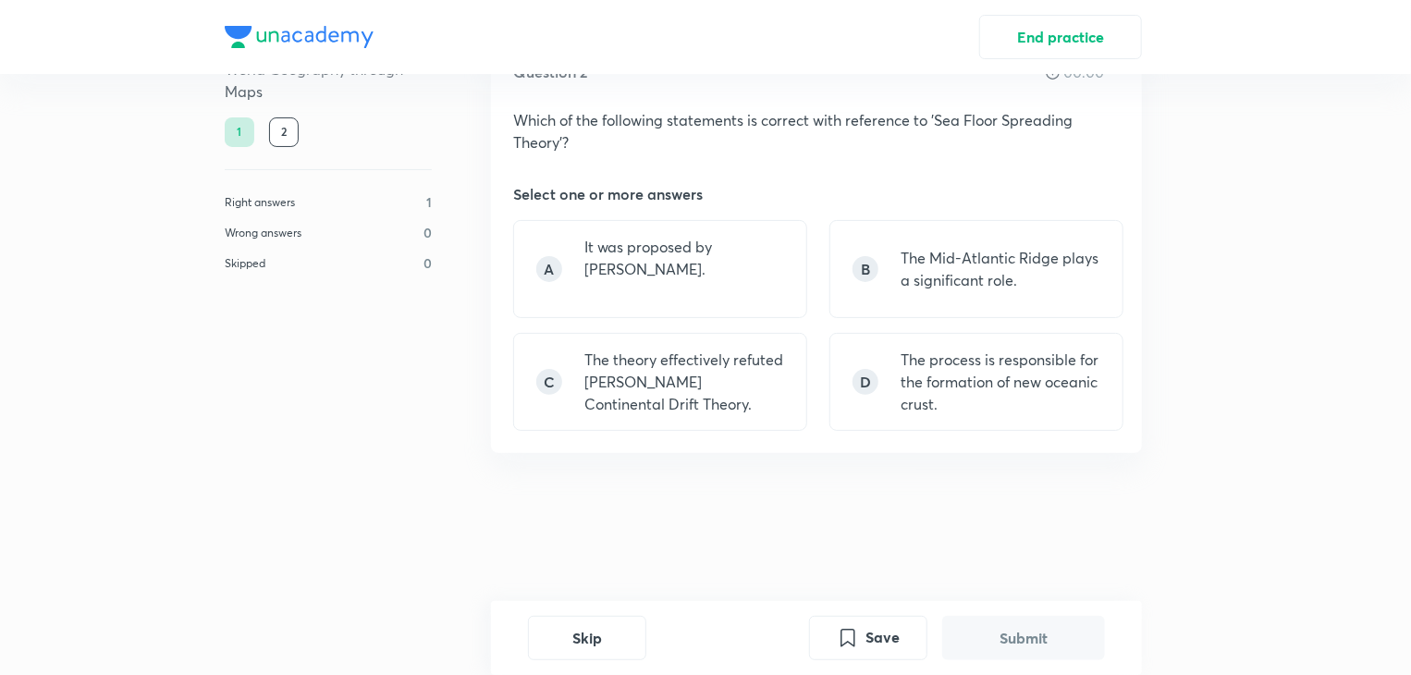
scroll to position [0, 0]
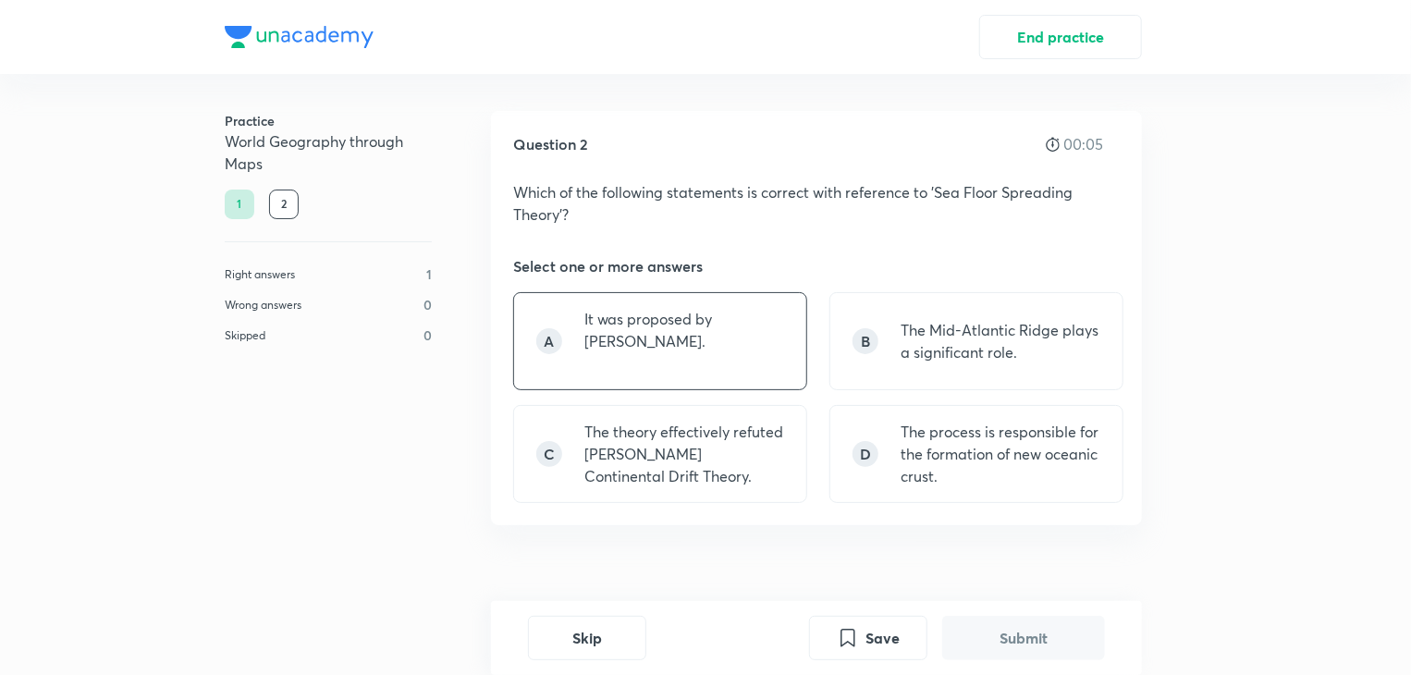
click at [732, 335] on p "It was proposed by [PERSON_NAME]." at bounding box center [684, 330] width 200 height 44
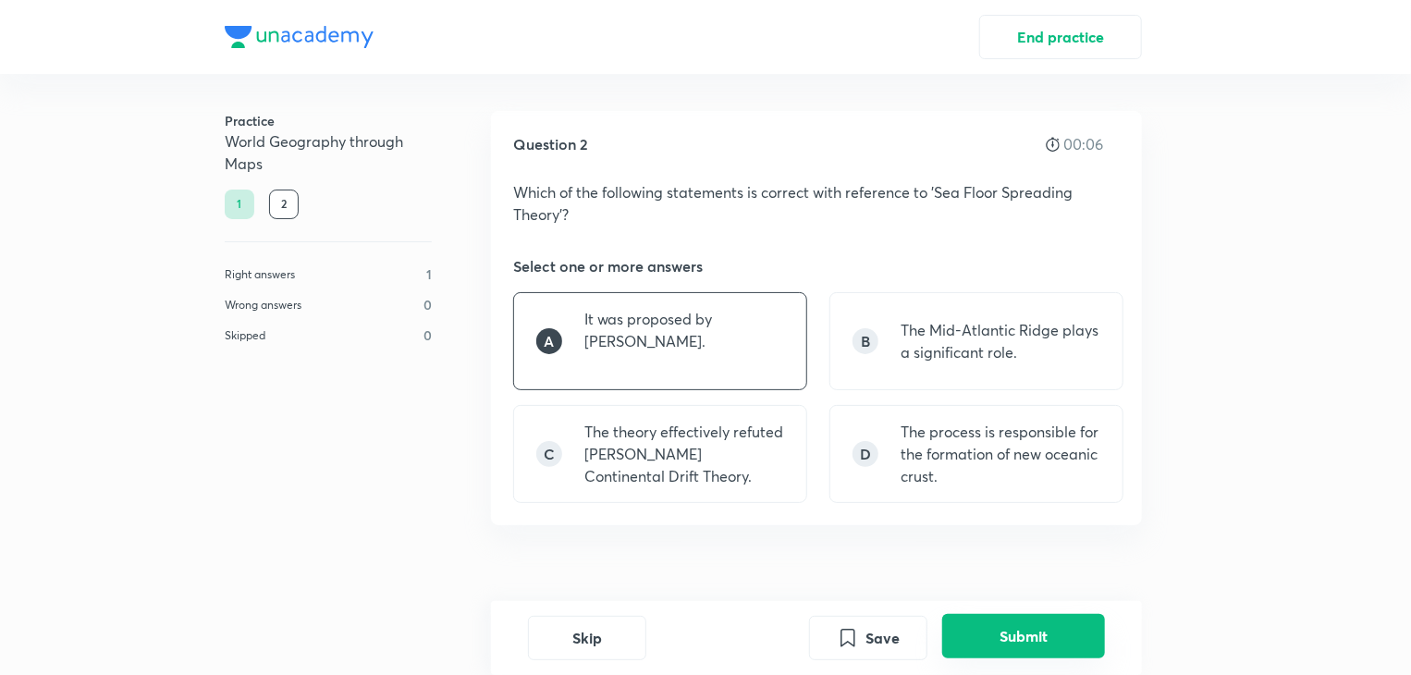
click at [1036, 630] on button "Submit" at bounding box center [1023, 636] width 163 height 44
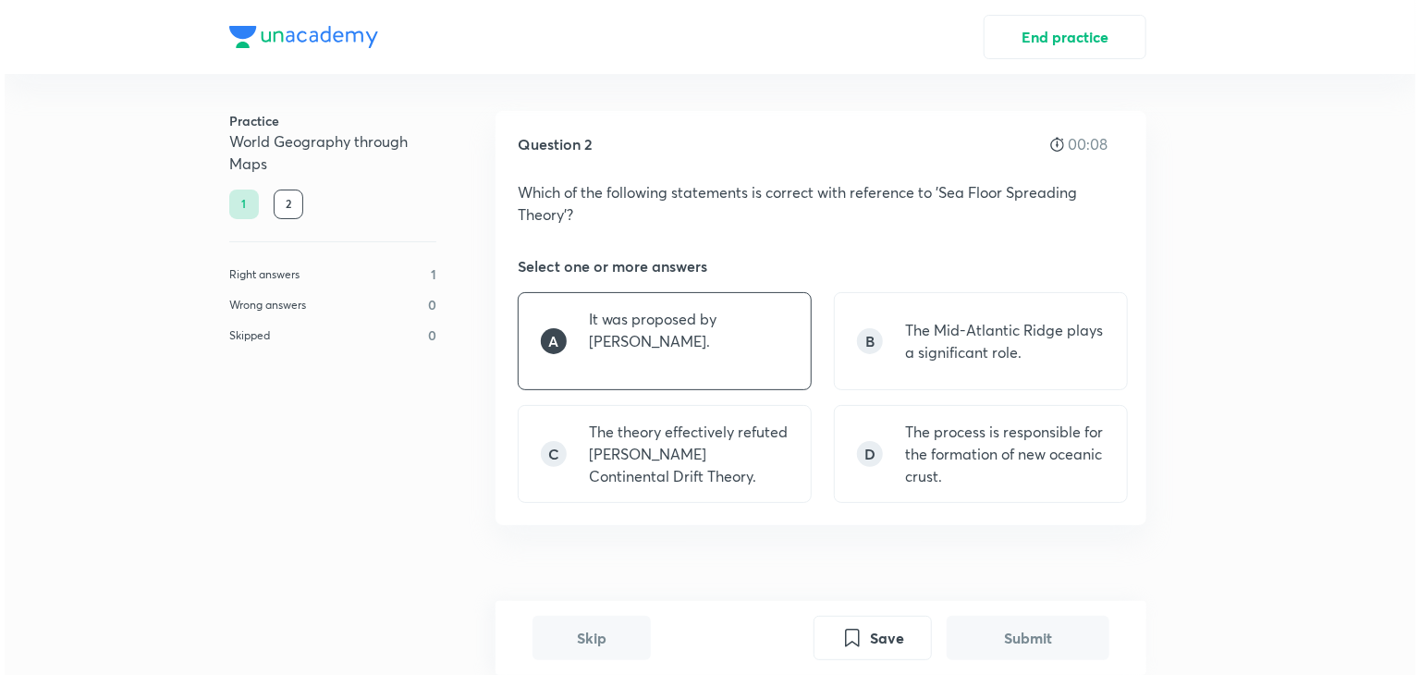
scroll to position [561, 0]
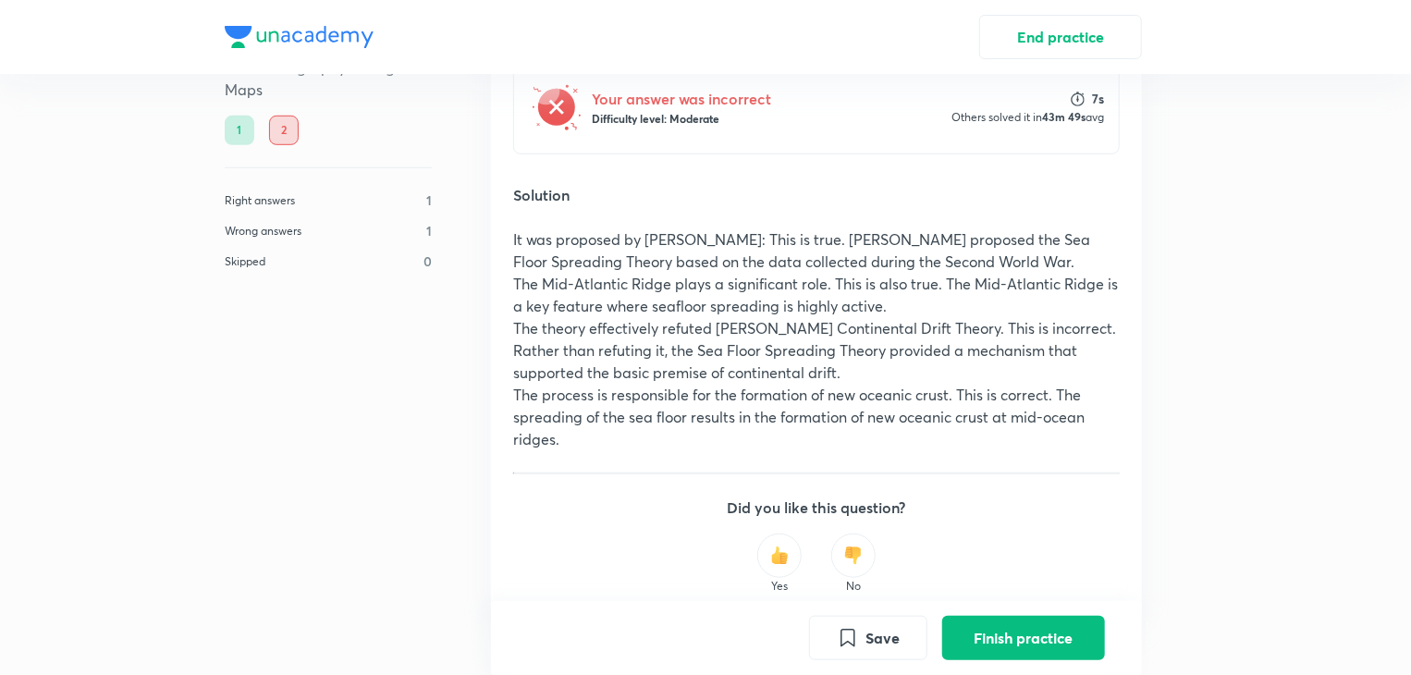
click at [1036, 630] on button "Finish practice" at bounding box center [1023, 638] width 163 height 44
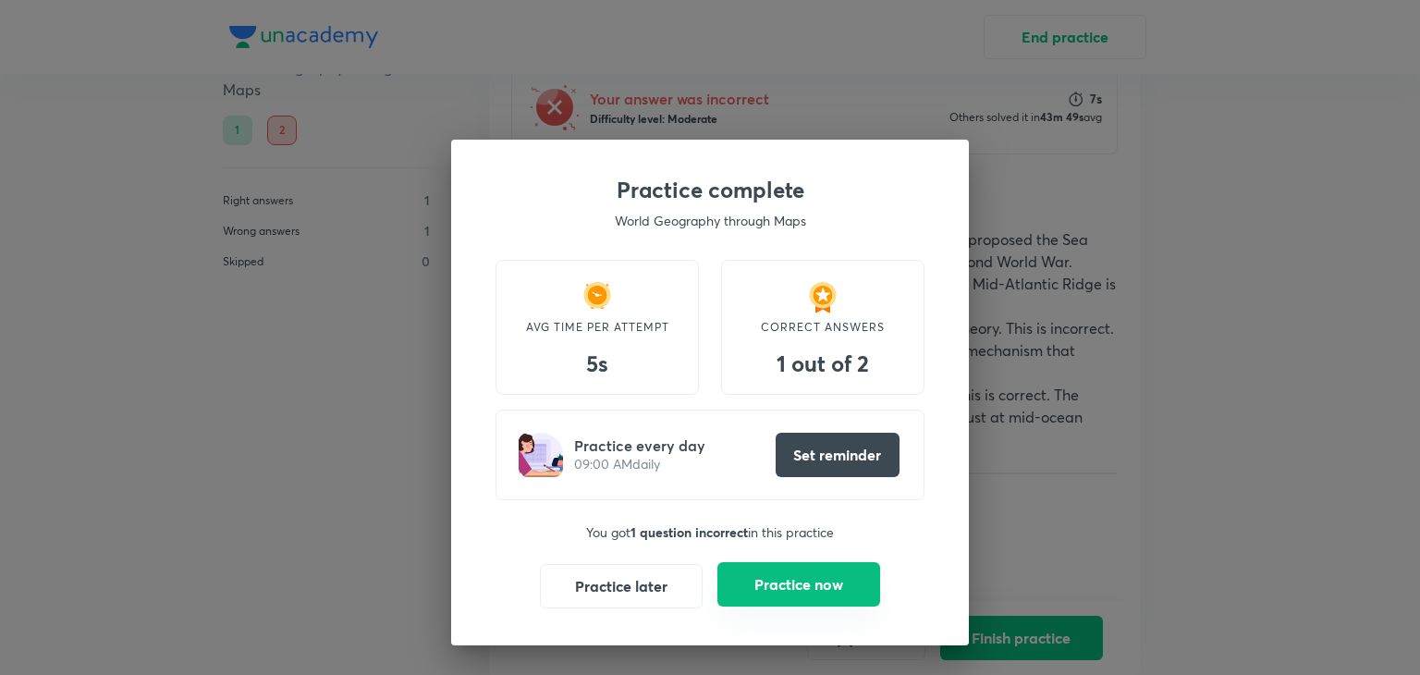
click at [835, 591] on button "Practice now" at bounding box center [798, 584] width 163 height 44
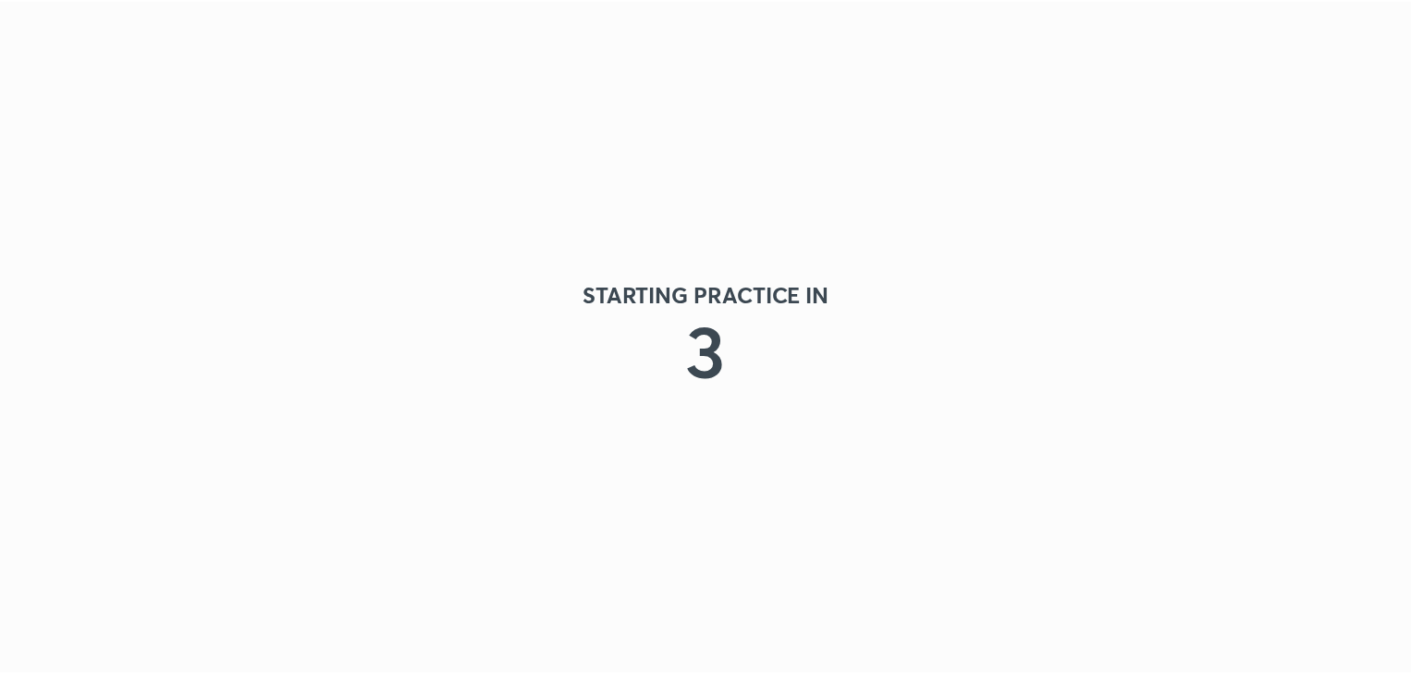
scroll to position [0, 0]
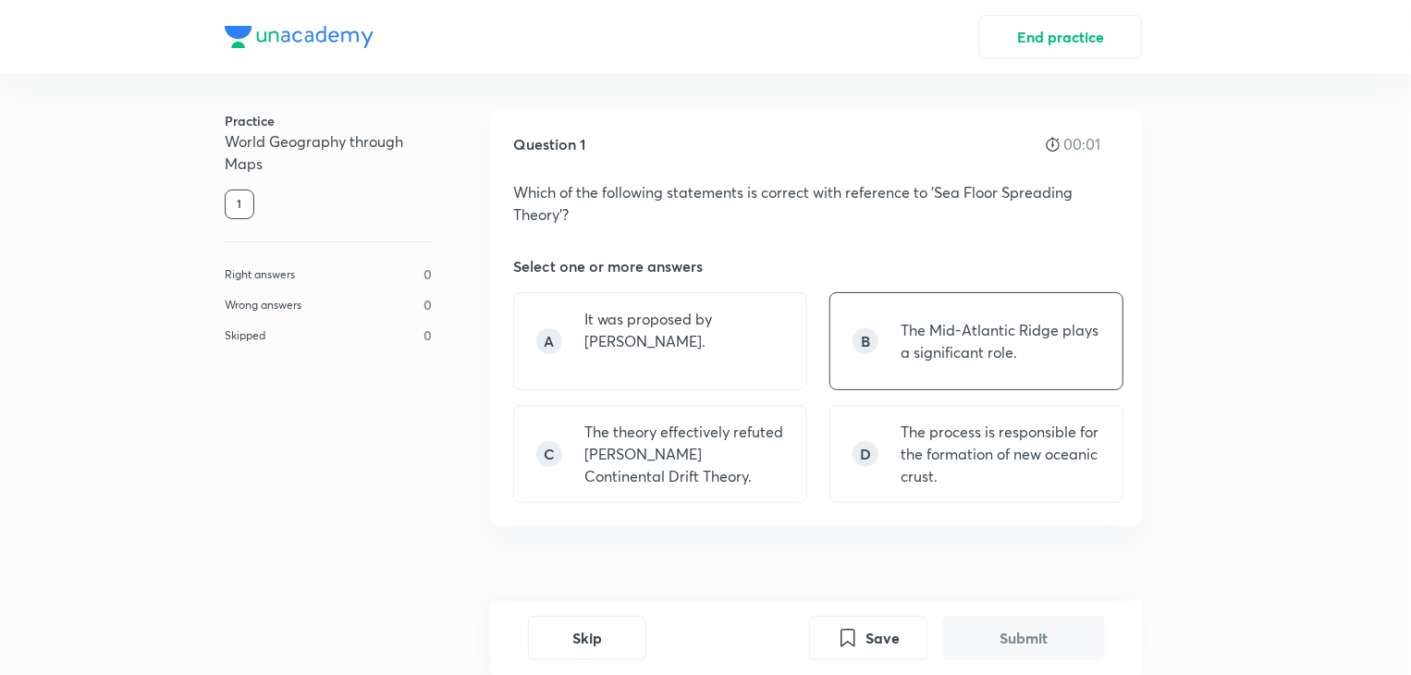
click at [988, 343] on p "The Mid-Atlantic Ridge plays a significant role." at bounding box center [1001, 341] width 200 height 44
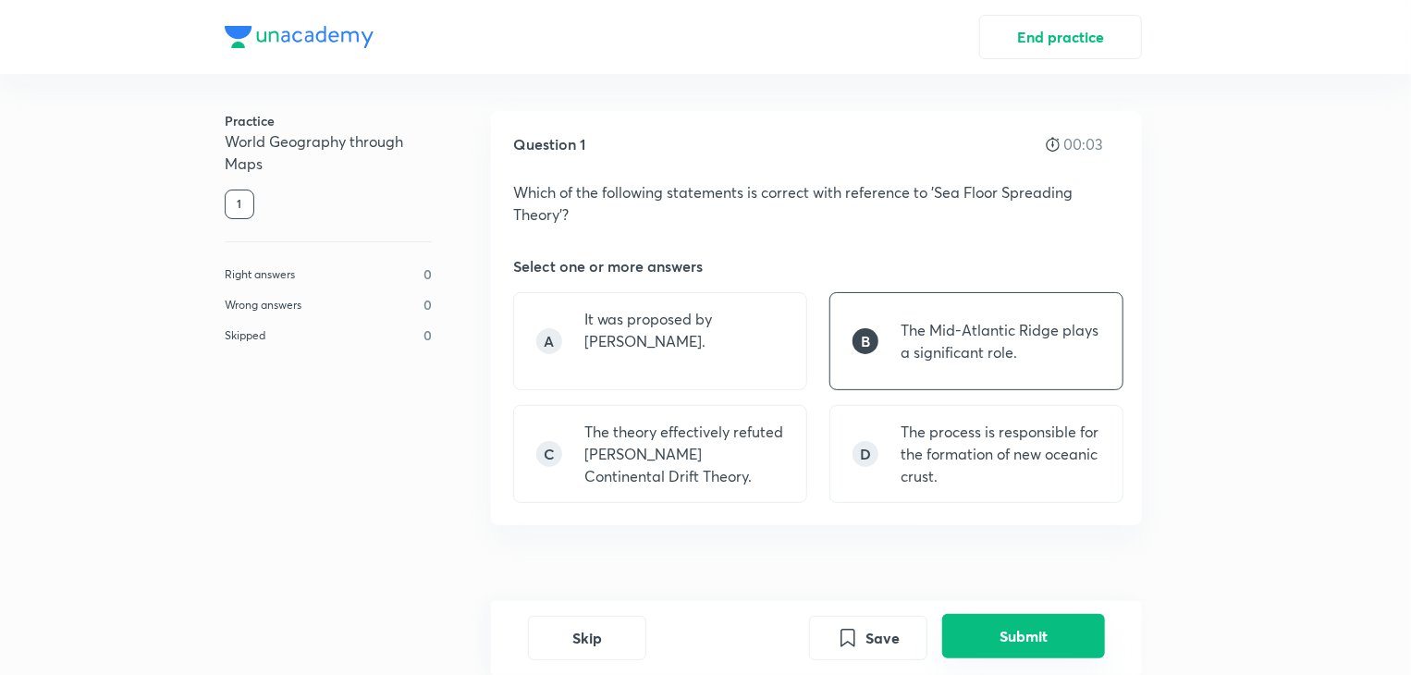
click at [1006, 628] on button "Submit" at bounding box center [1023, 636] width 163 height 44
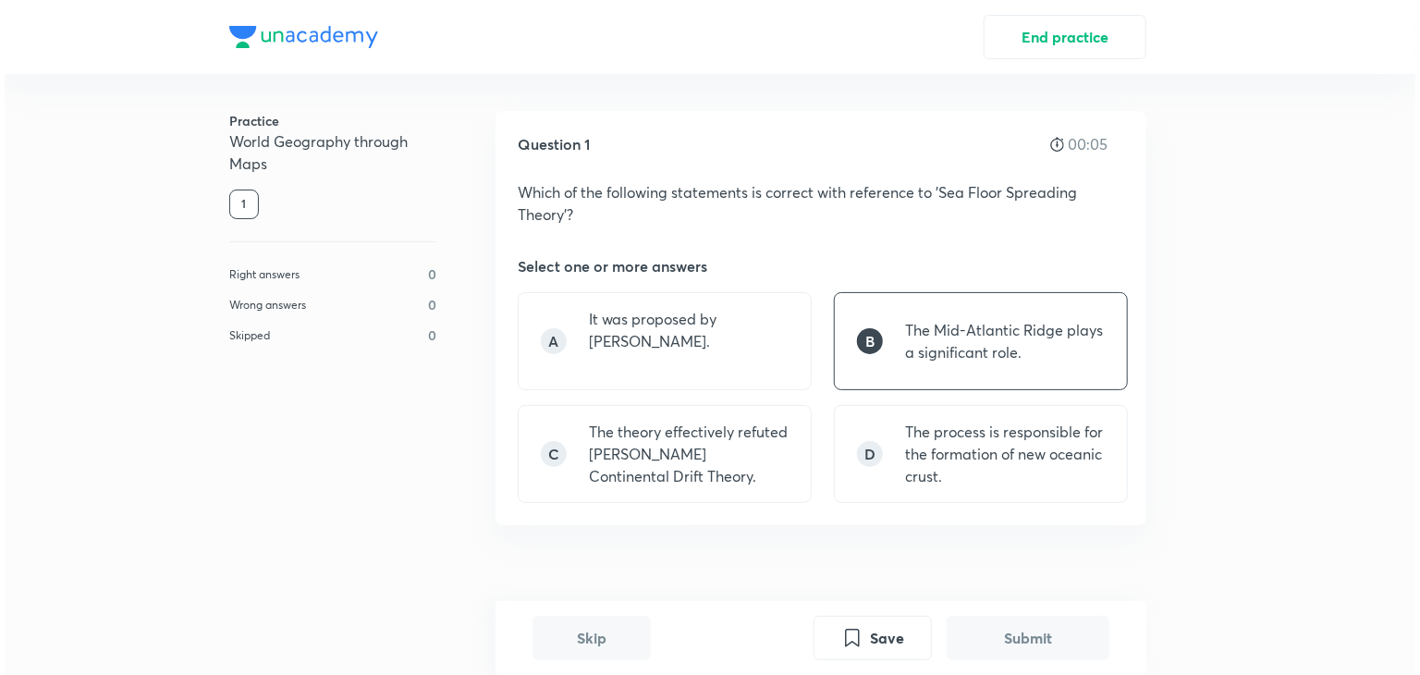
scroll to position [561, 0]
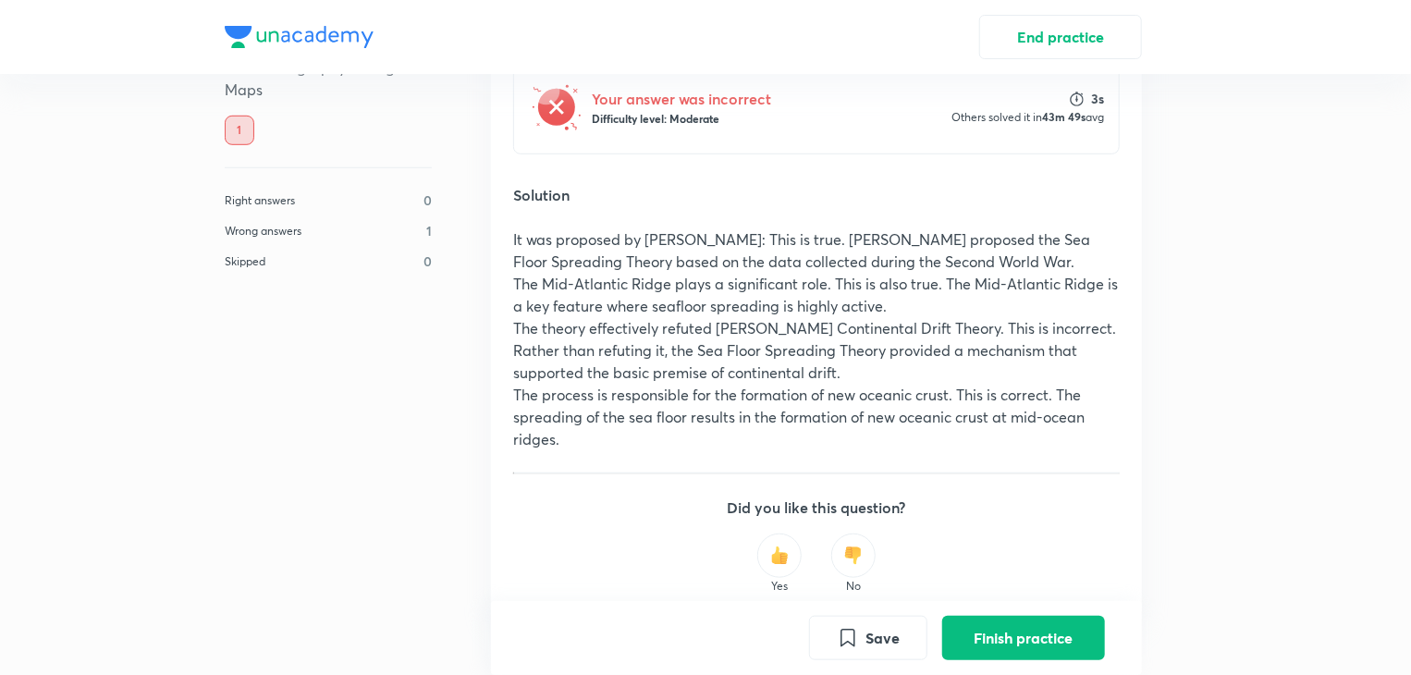
click at [1006, 628] on button "Finish practice" at bounding box center [1023, 638] width 163 height 44
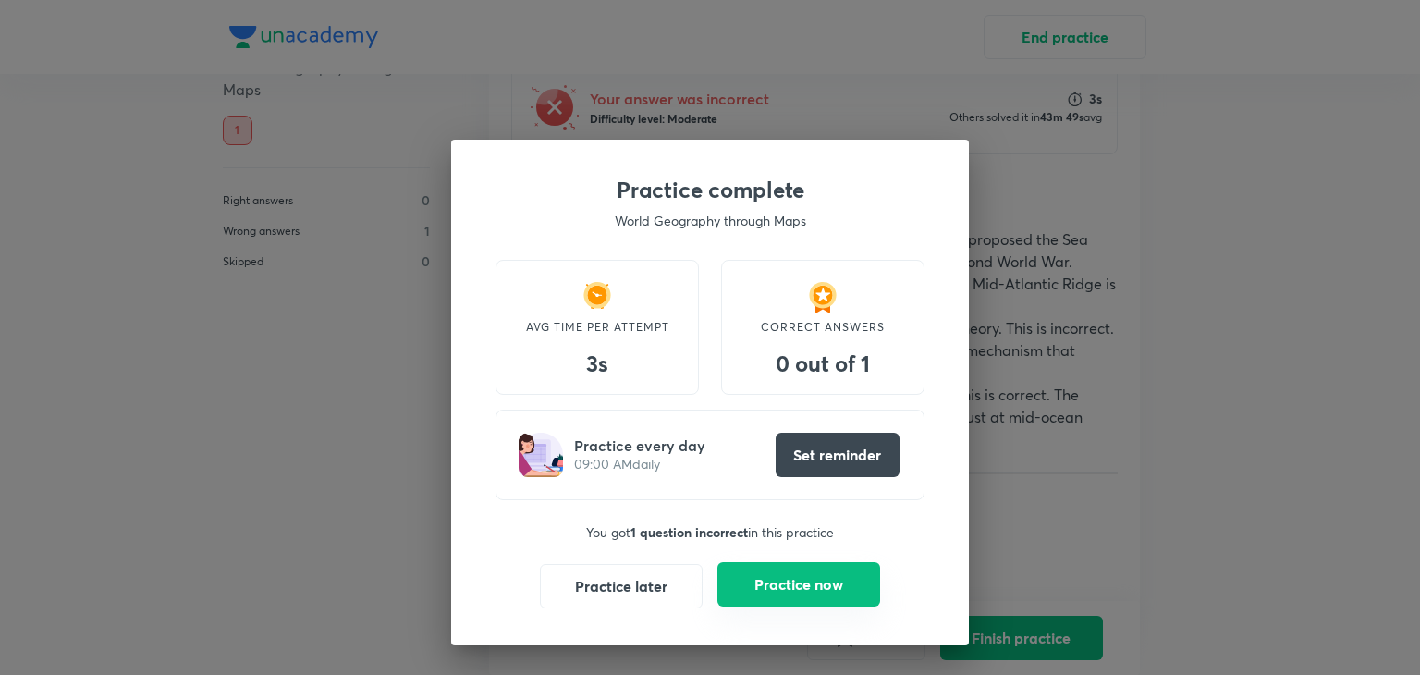
click at [828, 575] on button "Practice now" at bounding box center [798, 584] width 163 height 44
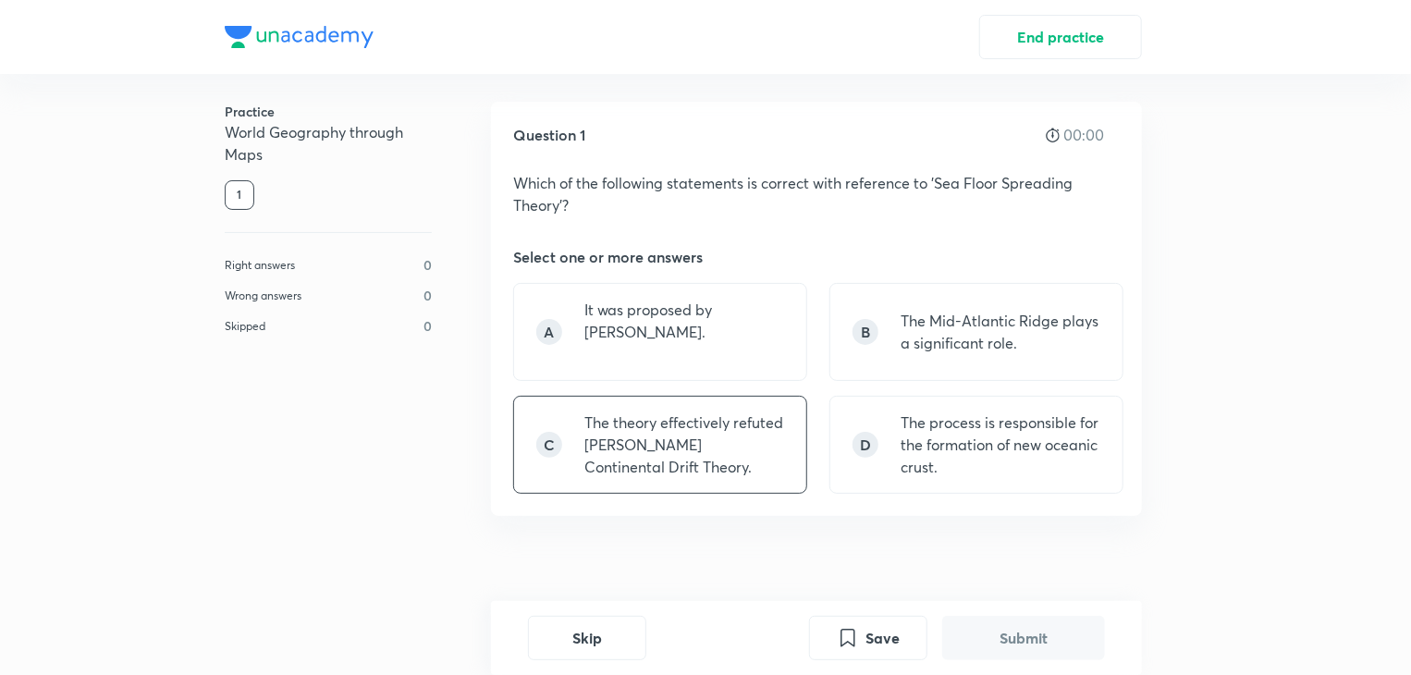
scroll to position [0, 0]
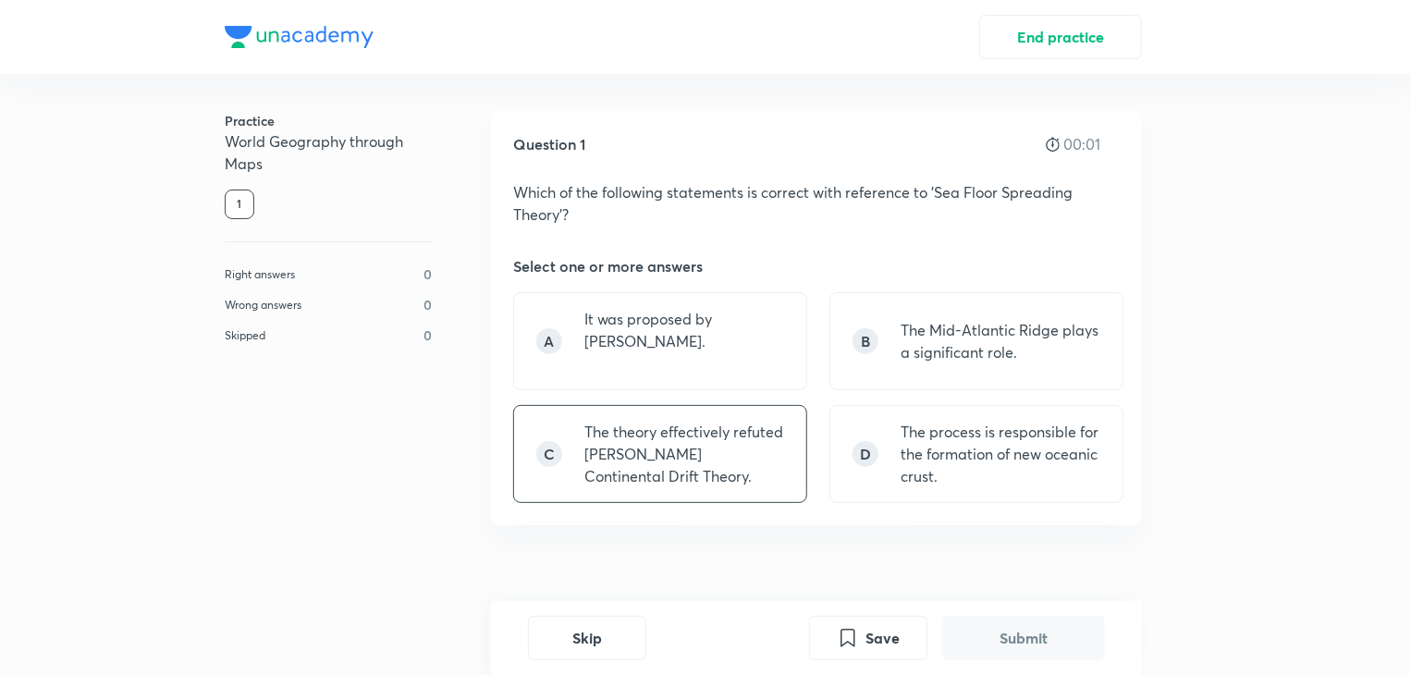
click at [702, 441] on p "The theory effectively refuted [PERSON_NAME] Continental Drift Theory." at bounding box center [684, 454] width 200 height 67
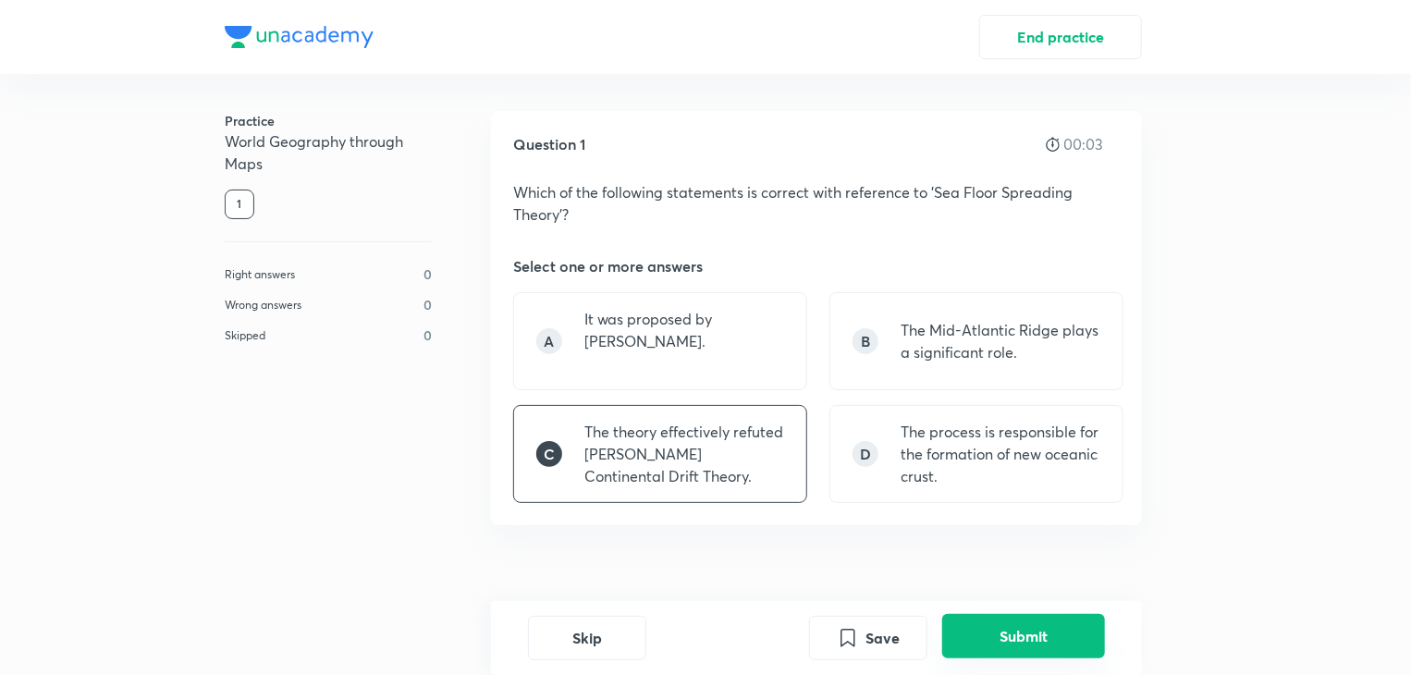
click at [997, 630] on button "Submit" at bounding box center [1023, 636] width 163 height 44
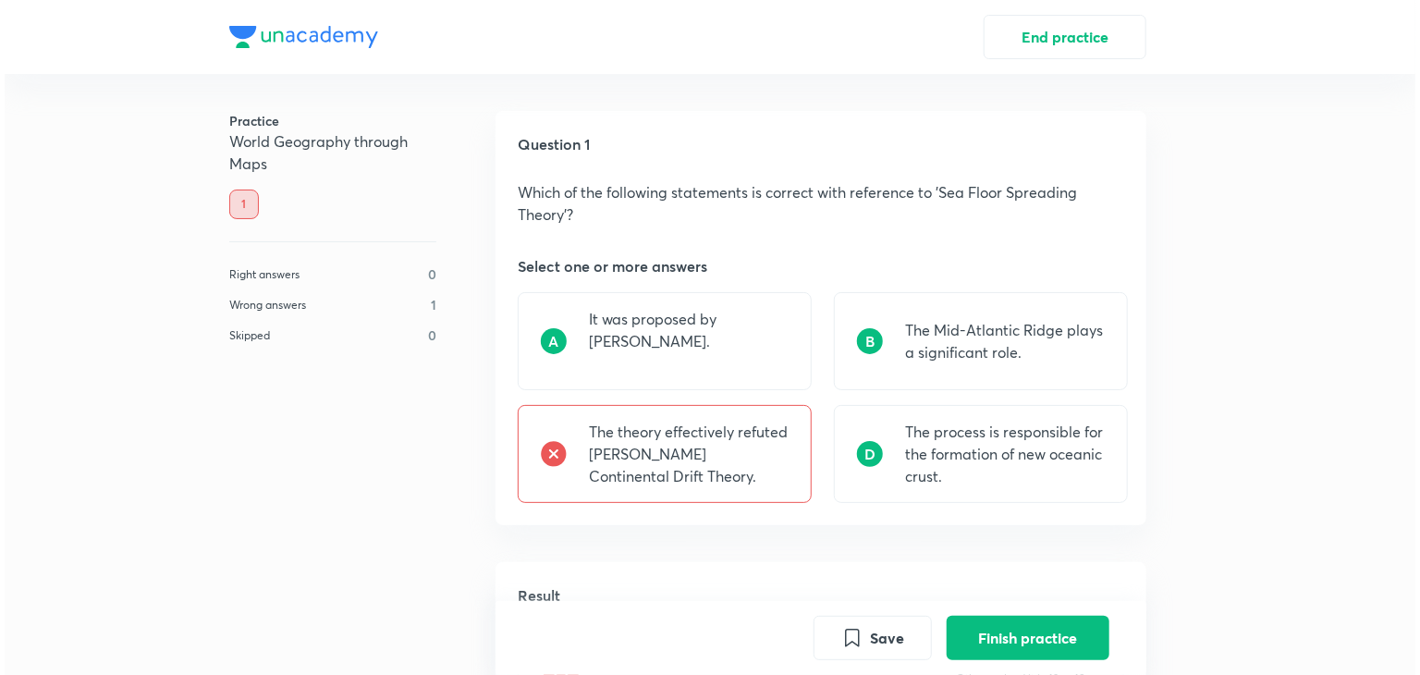
scroll to position [561, 0]
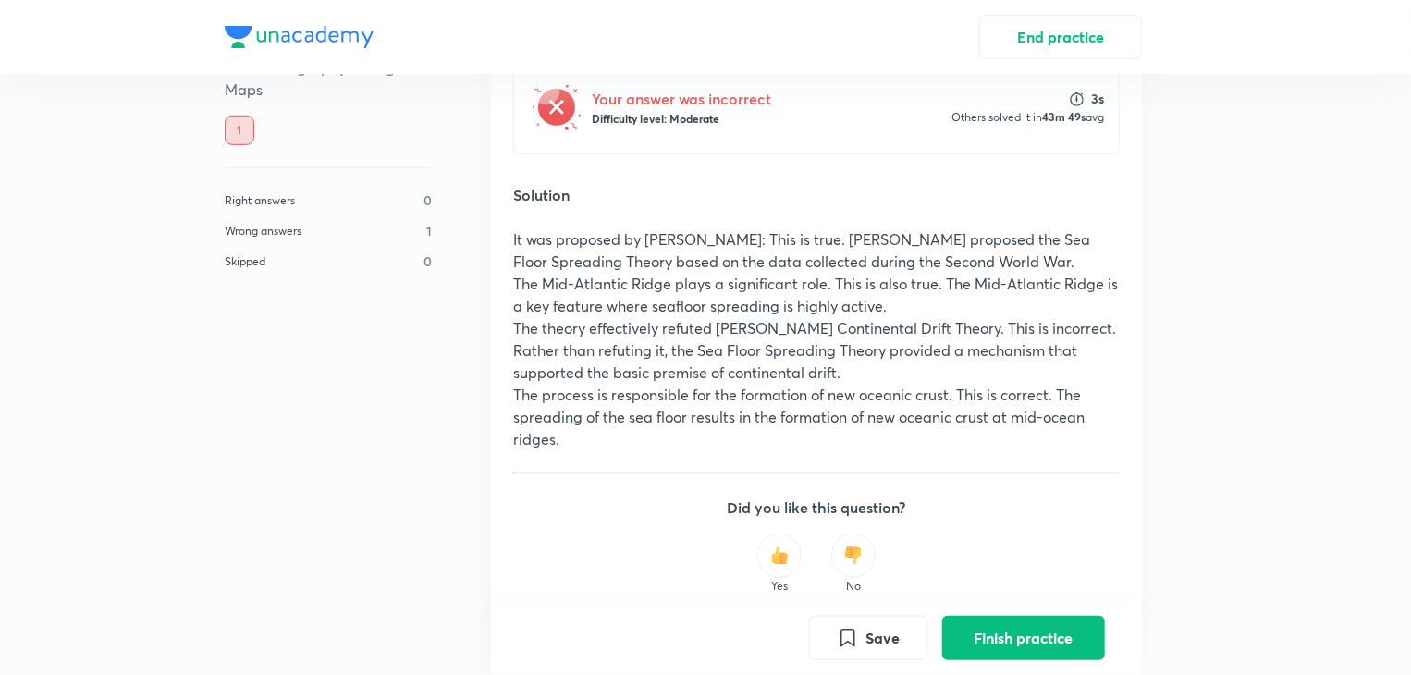
click at [997, 630] on button "Finish practice" at bounding box center [1023, 638] width 163 height 44
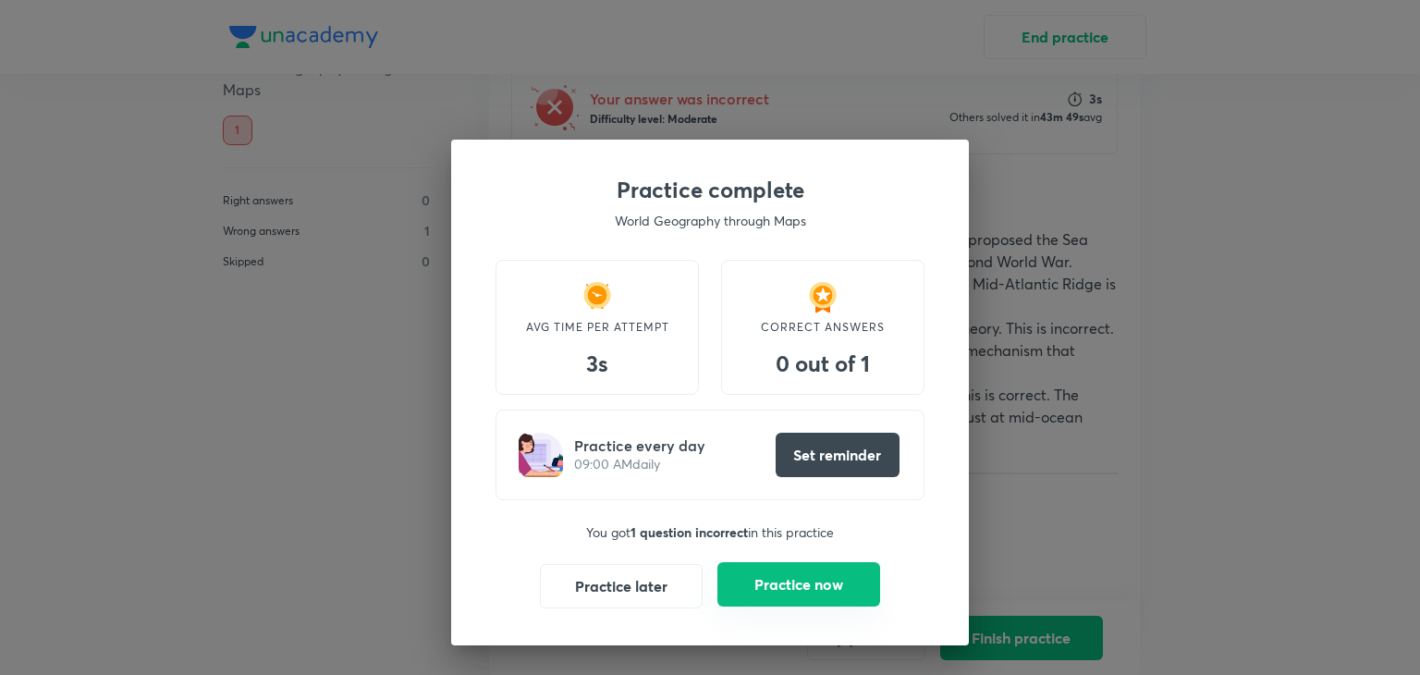
click at [785, 580] on button "Practice now" at bounding box center [798, 584] width 163 height 44
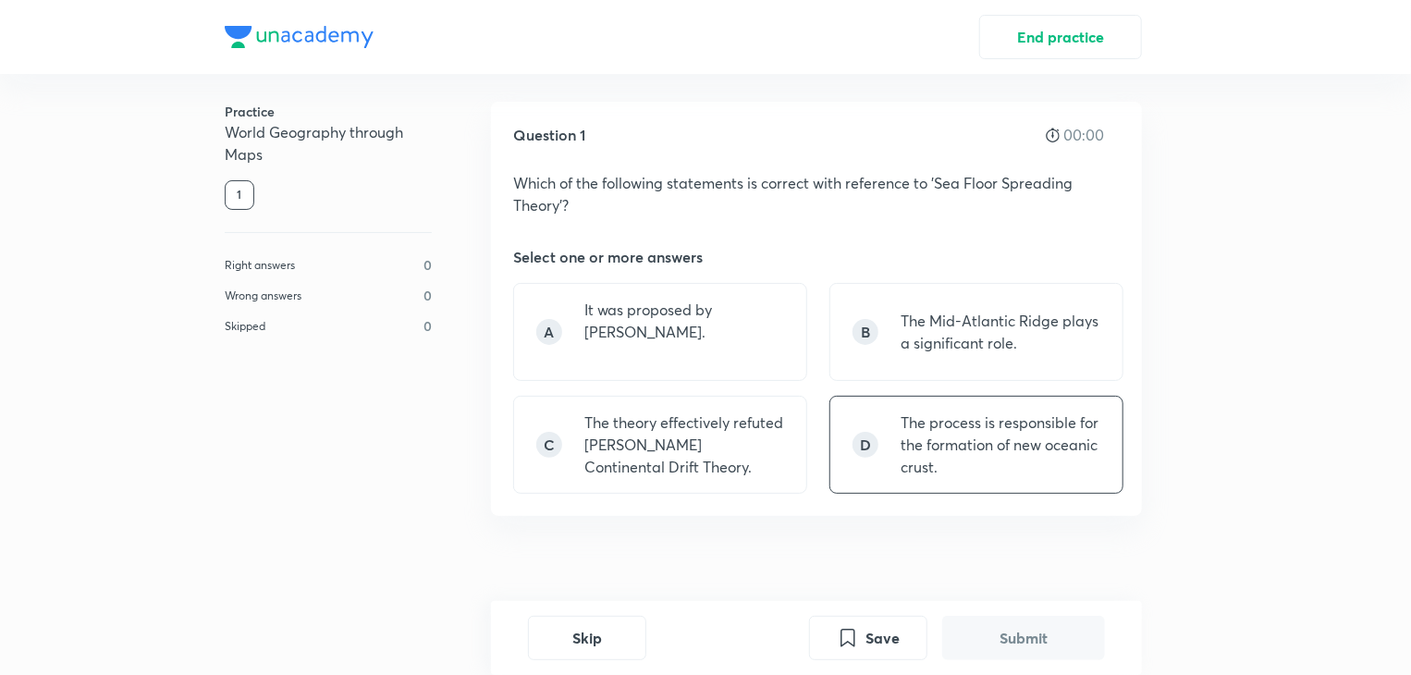
scroll to position [0, 0]
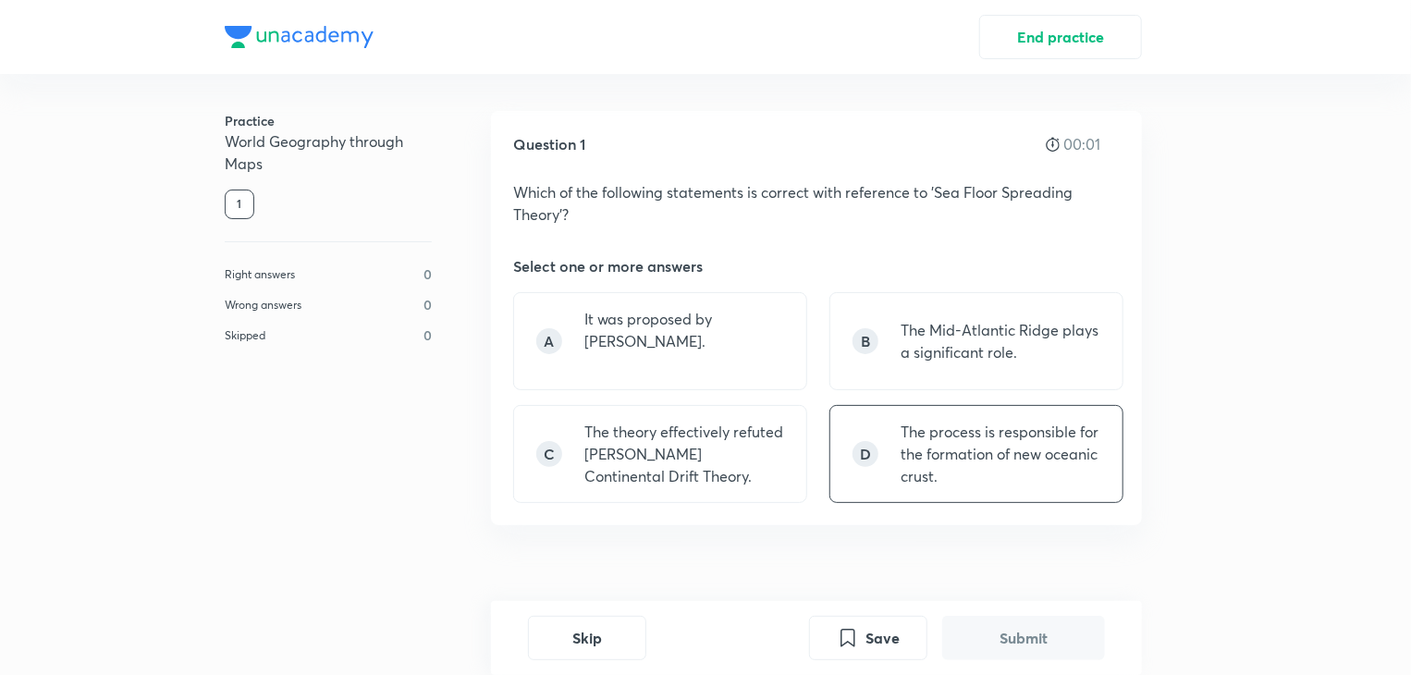
click at [1013, 464] on p "The process is responsible for the formation of new oceanic crust." at bounding box center [1001, 454] width 200 height 67
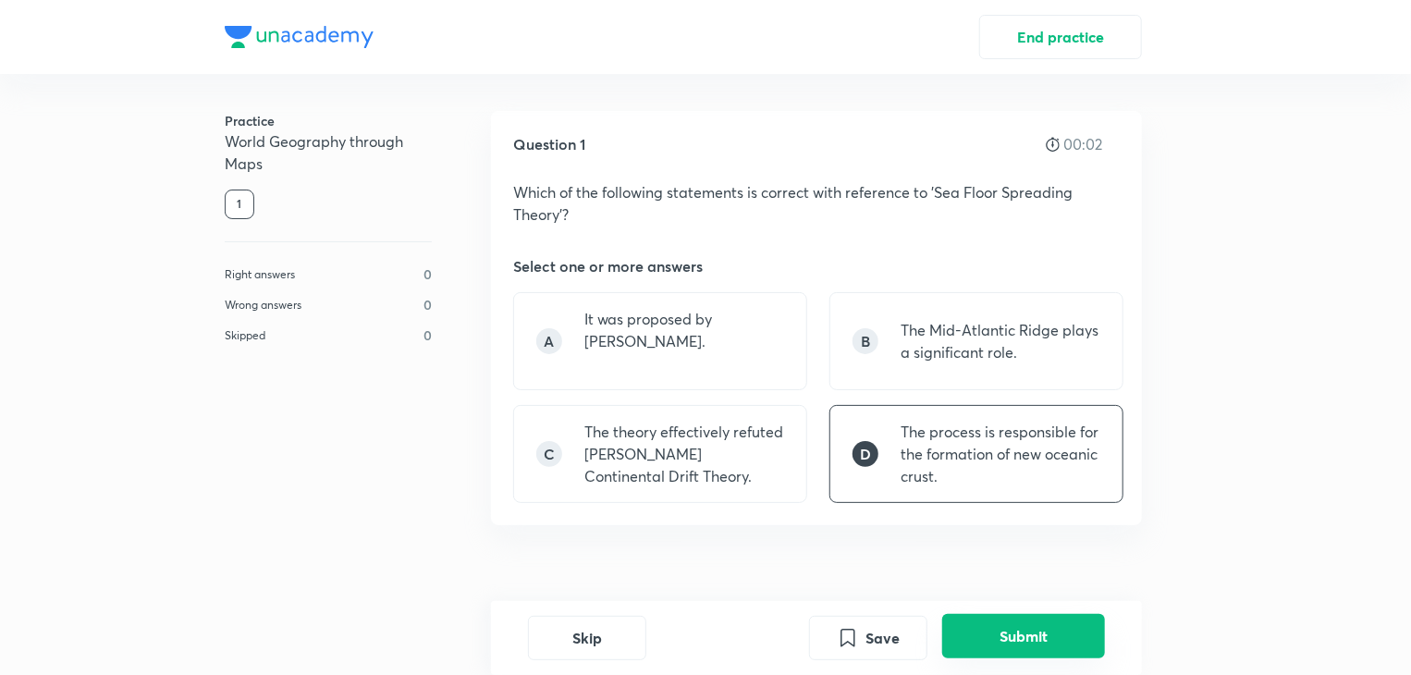
click at [1050, 644] on button "Submit" at bounding box center [1023, 636] width 163 height 44
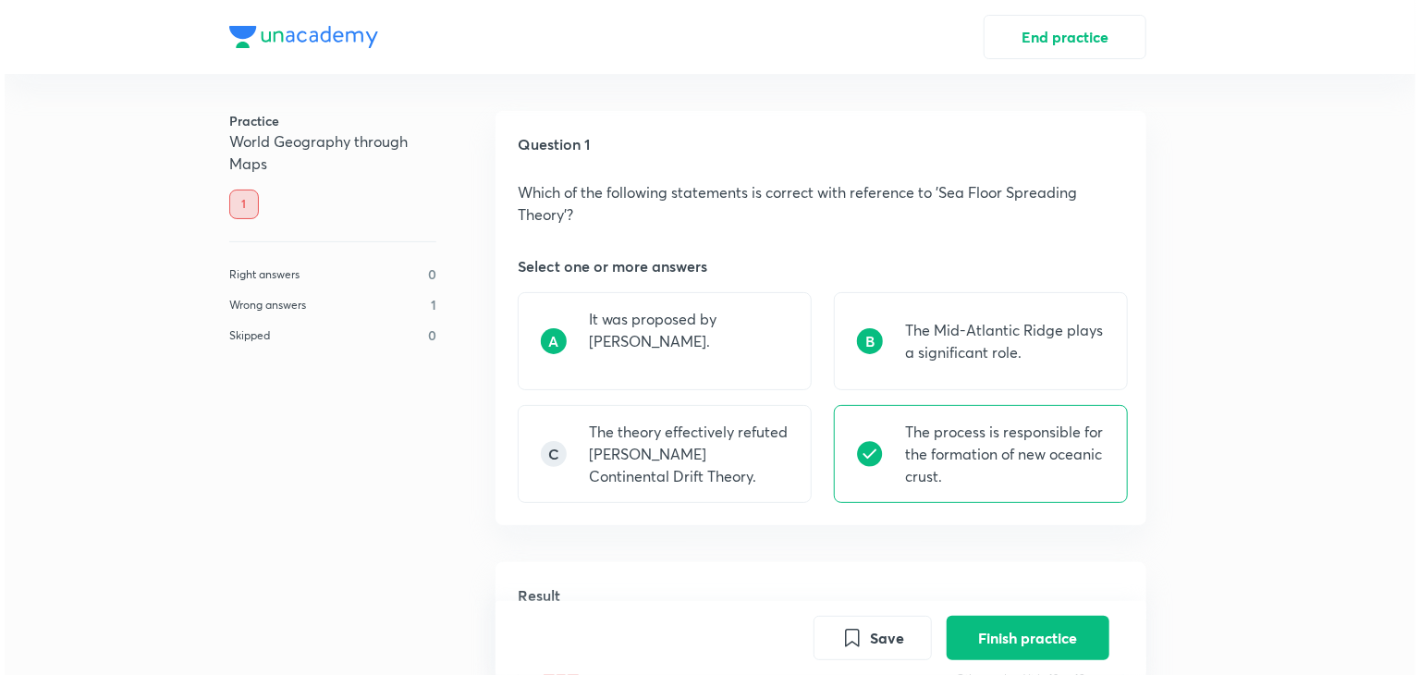
scroll to position [561, 0]
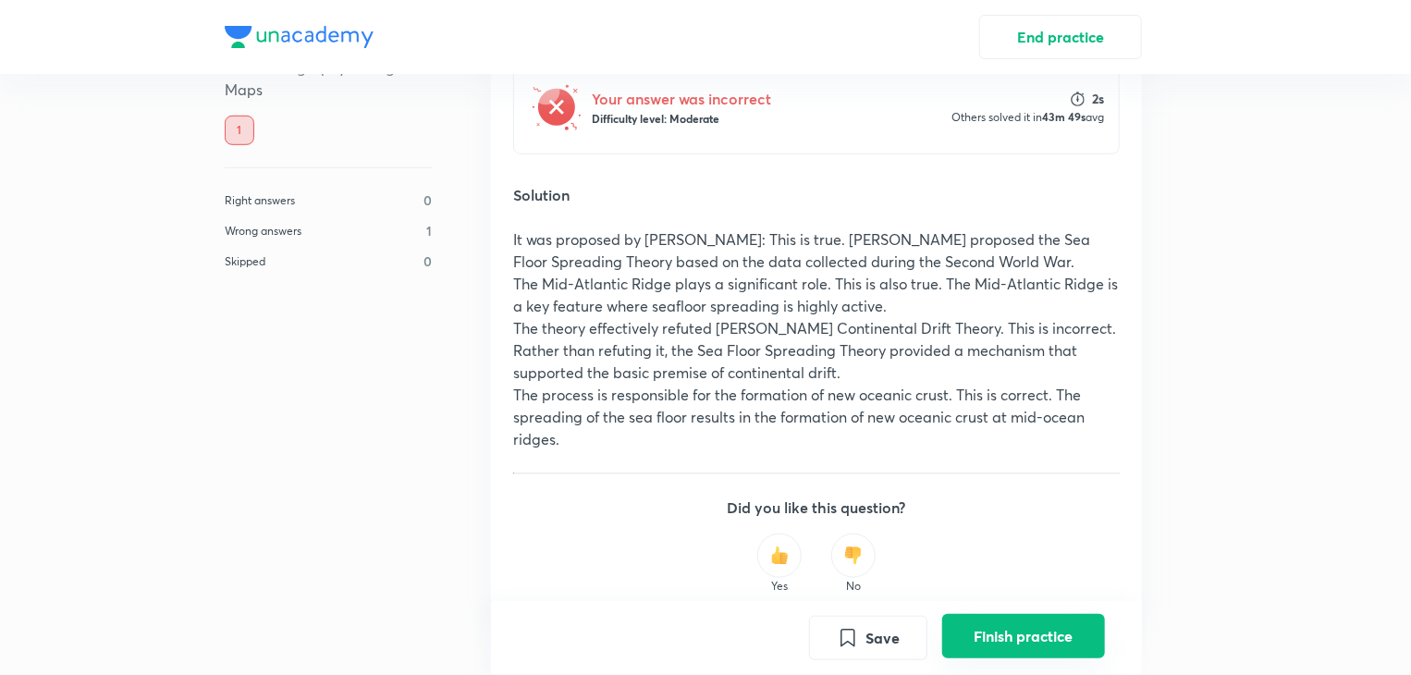
click at [1045, 622] on button "Finish practice" at bounding box center [1023, 636] width 163 height 44
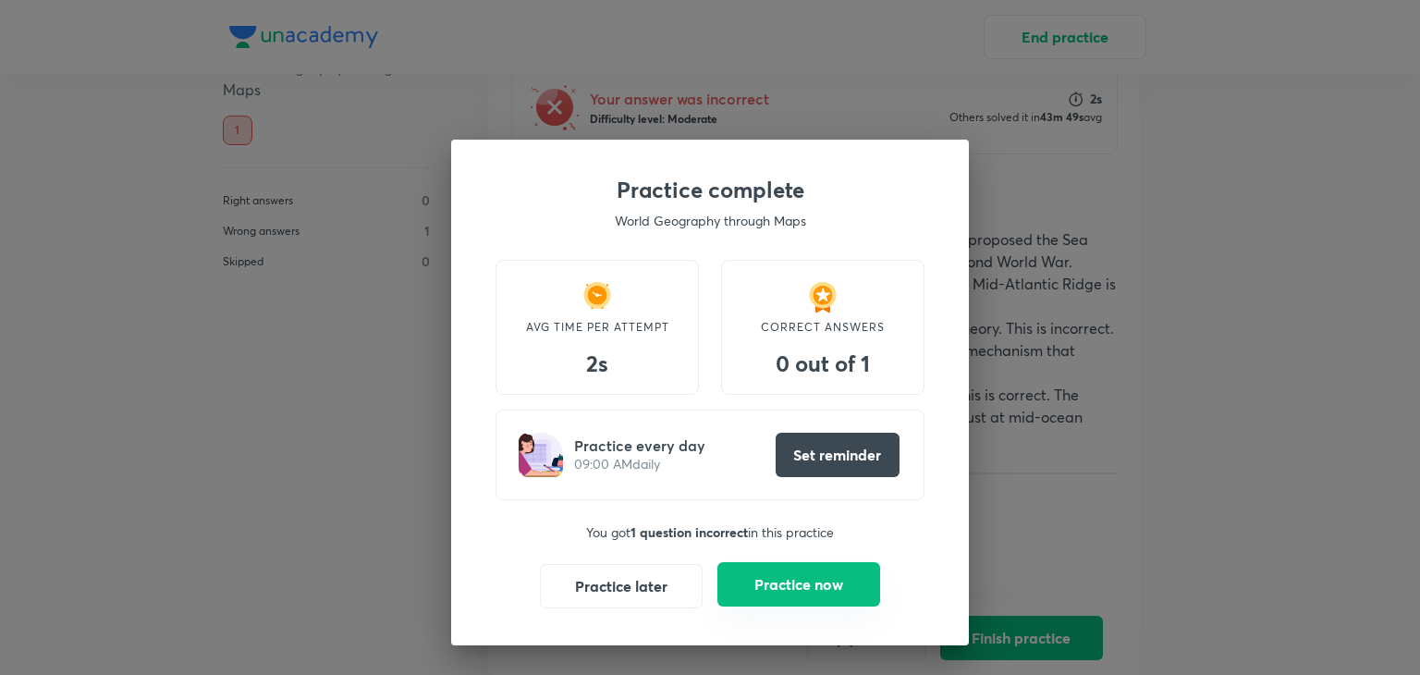
click at [823, 596] on button "Practice now" at bounding box center [798, 584] width 163 height 44
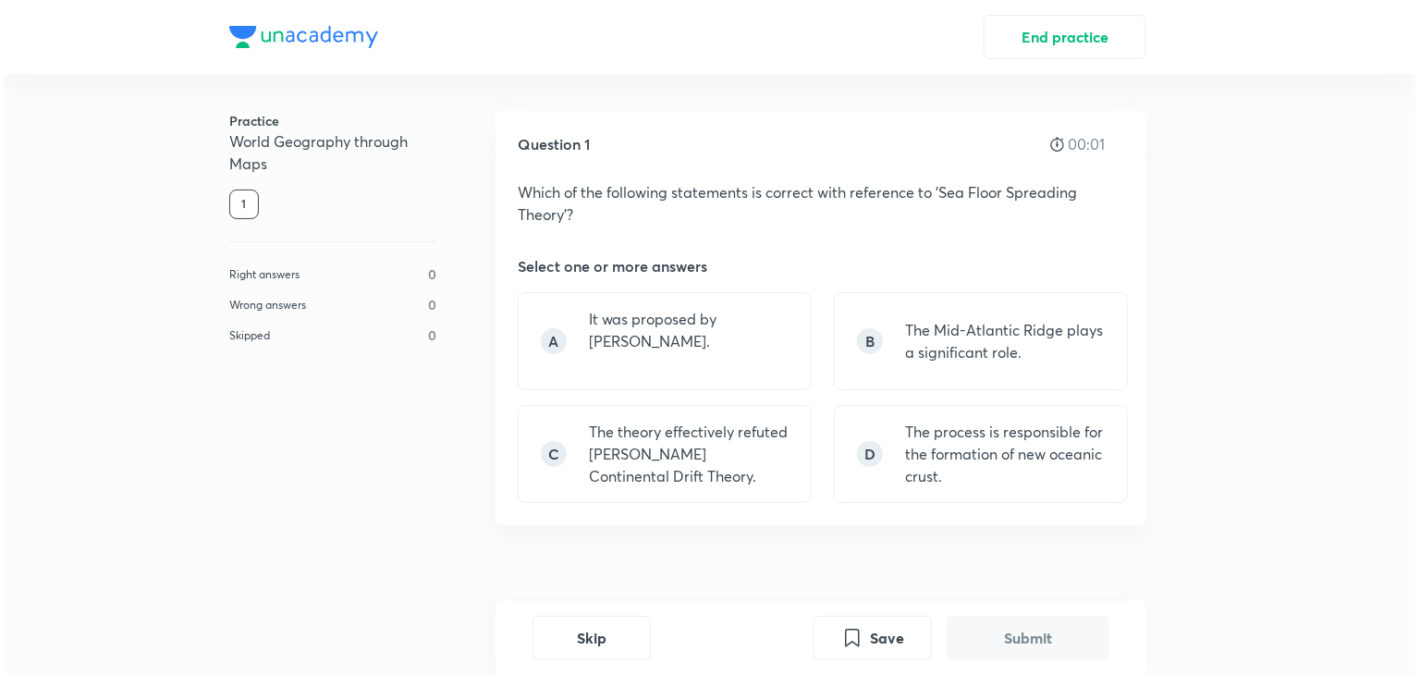
scroll to position [34, 0]
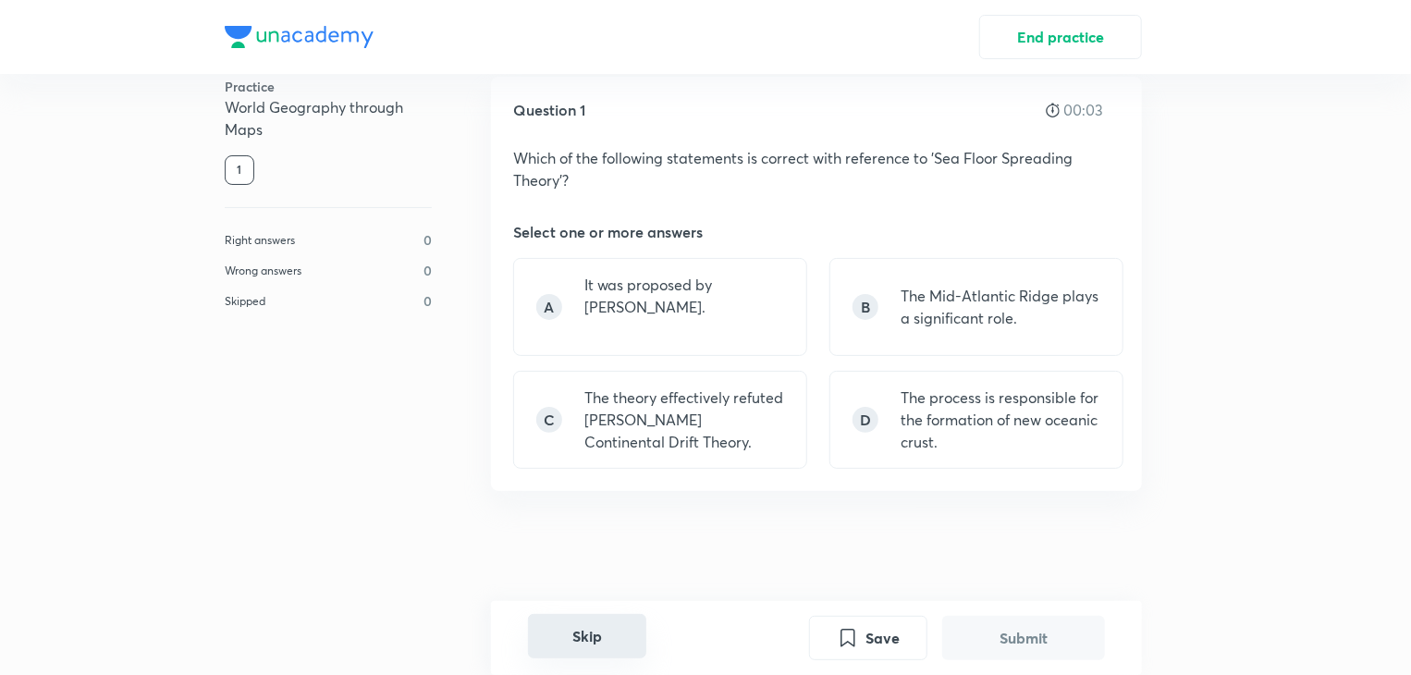
click at [602, 641] on button "Skip" at bounding box center [587, 636] width 118 height 44
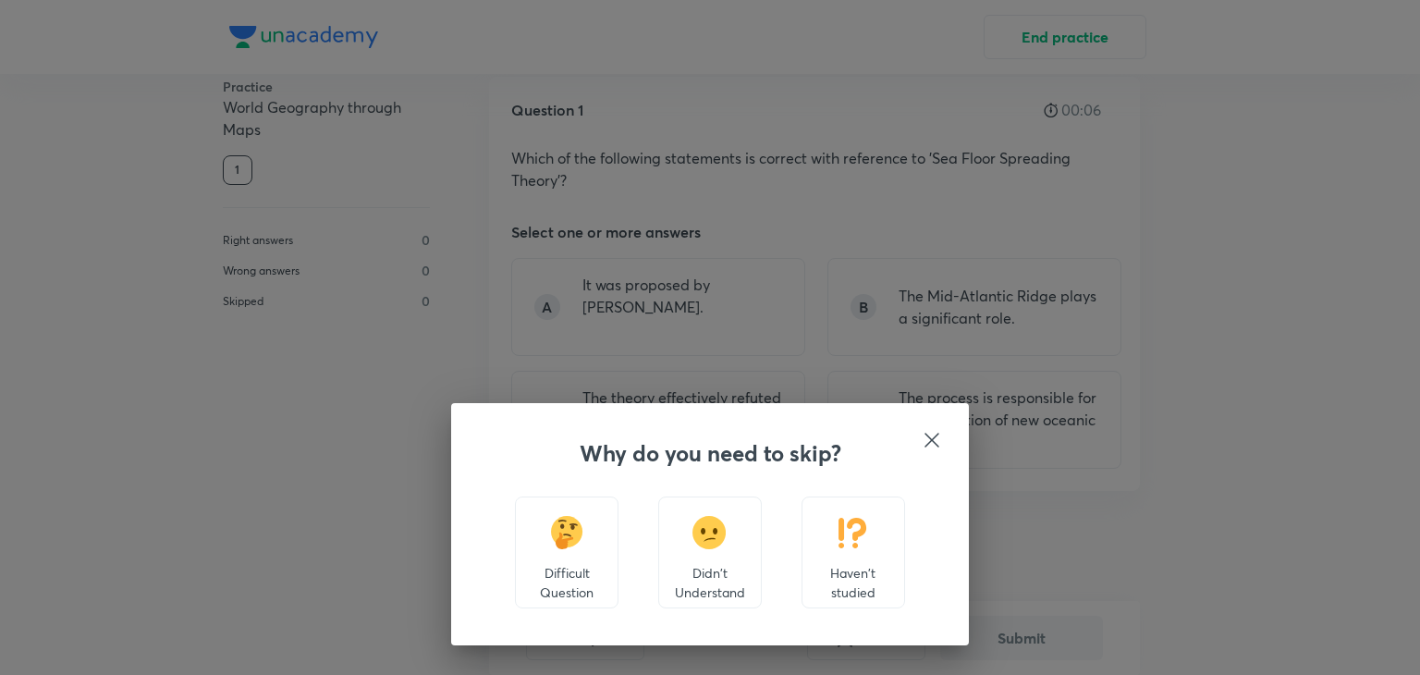
click at [577, 592] on p "Difficult Question" at bounding box center [567, 582] width 72 height 39
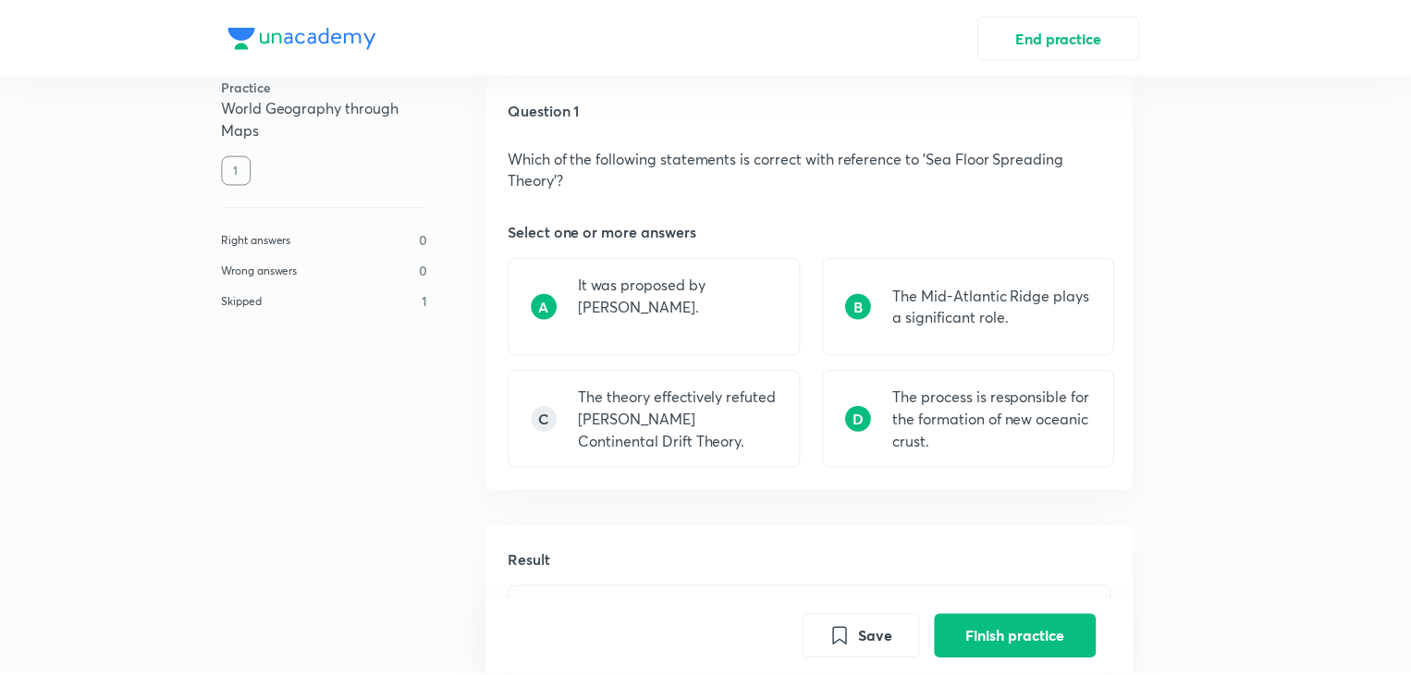
scroll to position [561, 0]
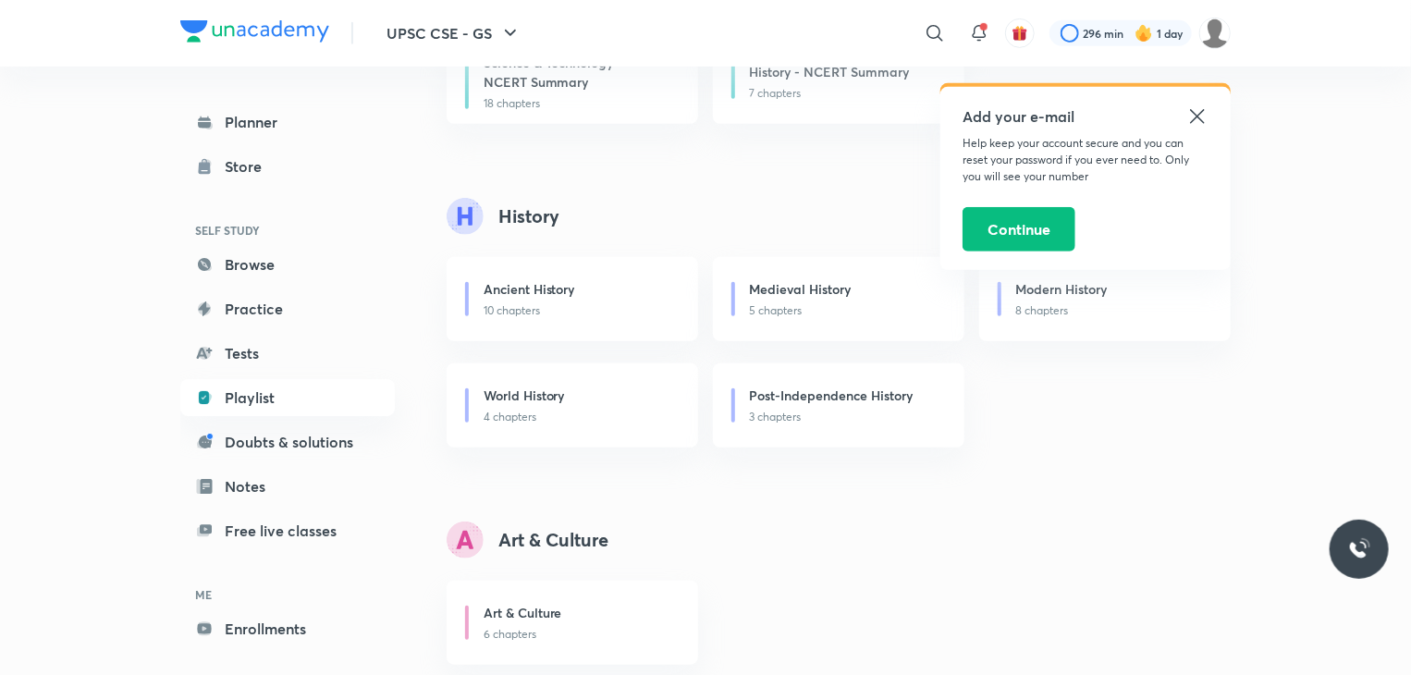
scroll to position [429, 0]
click at [1196, 116] on icon at bounding box center [1197, 116] width 14 height 14
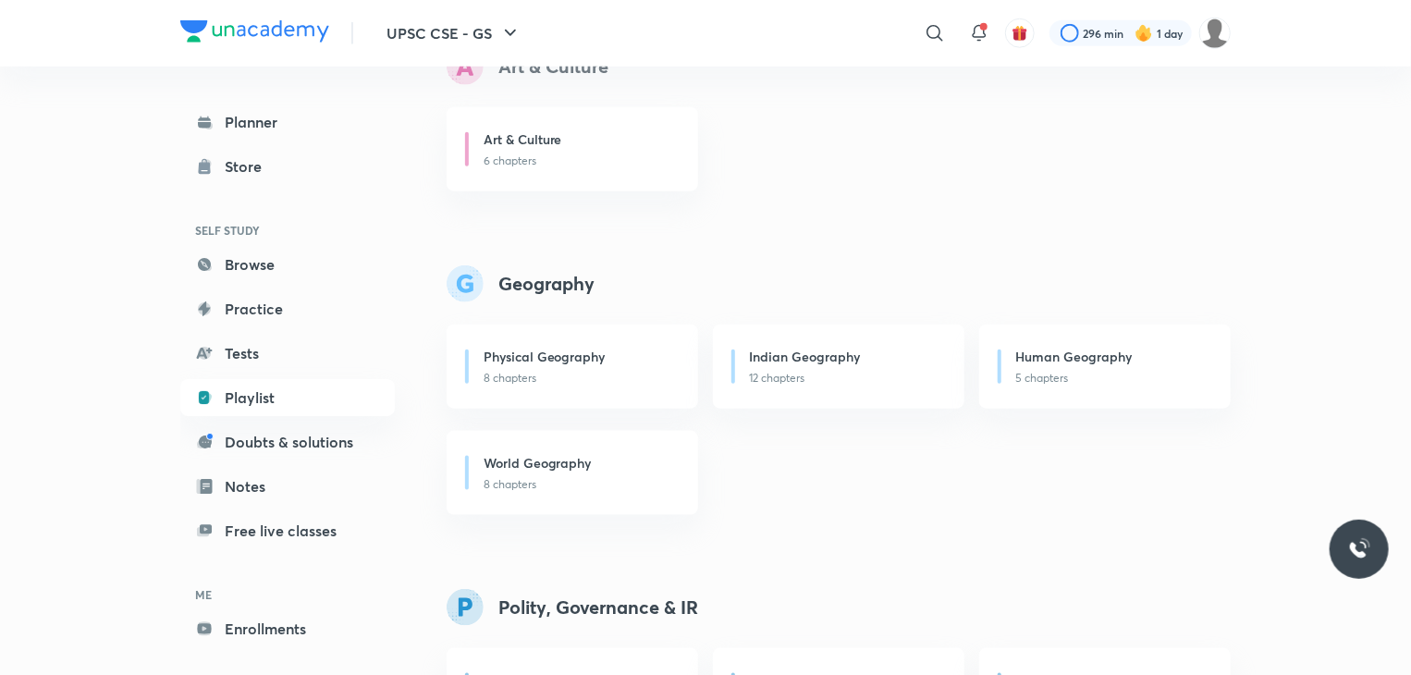
scroll to position [908, 0]
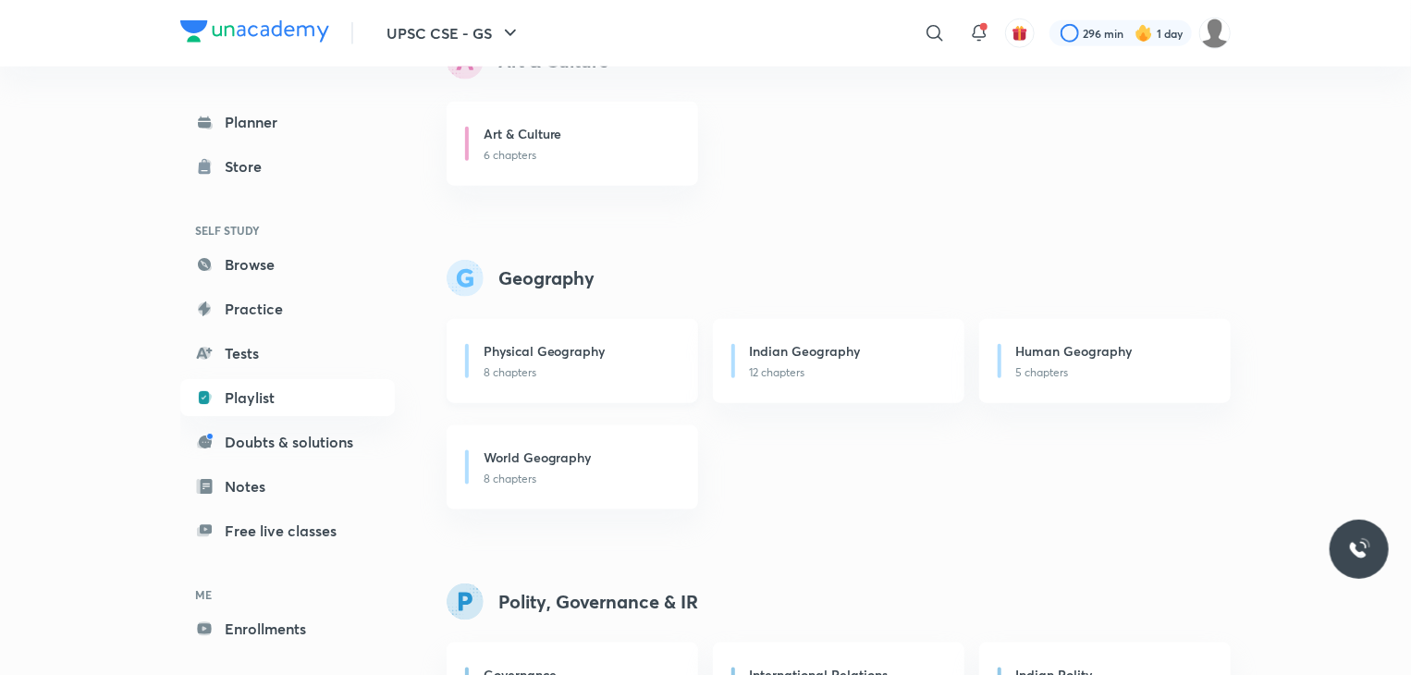
click at [551, 355] on h6 "Physical Geography" at bounding box center [545, 350] width 122 height 19
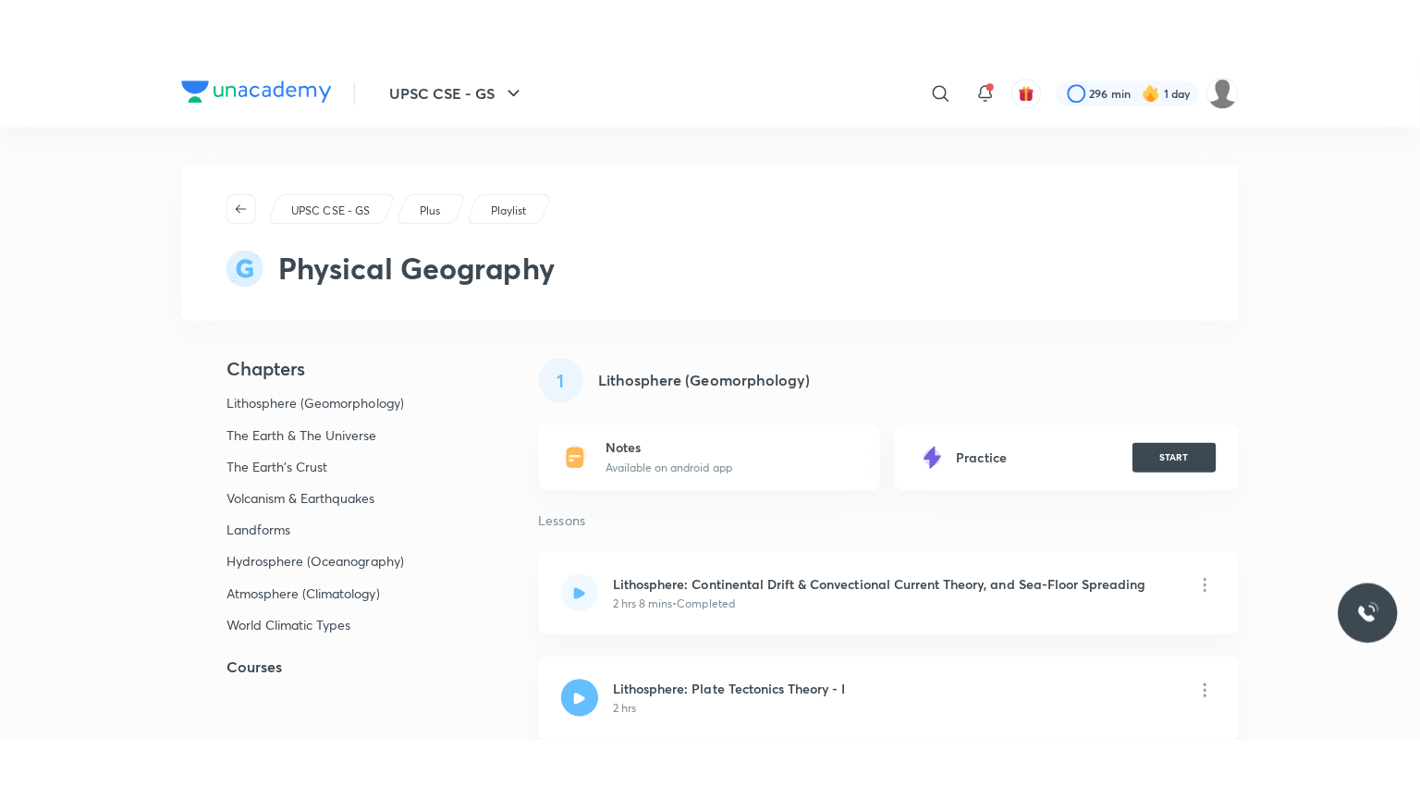
scroll to position [95, 0]
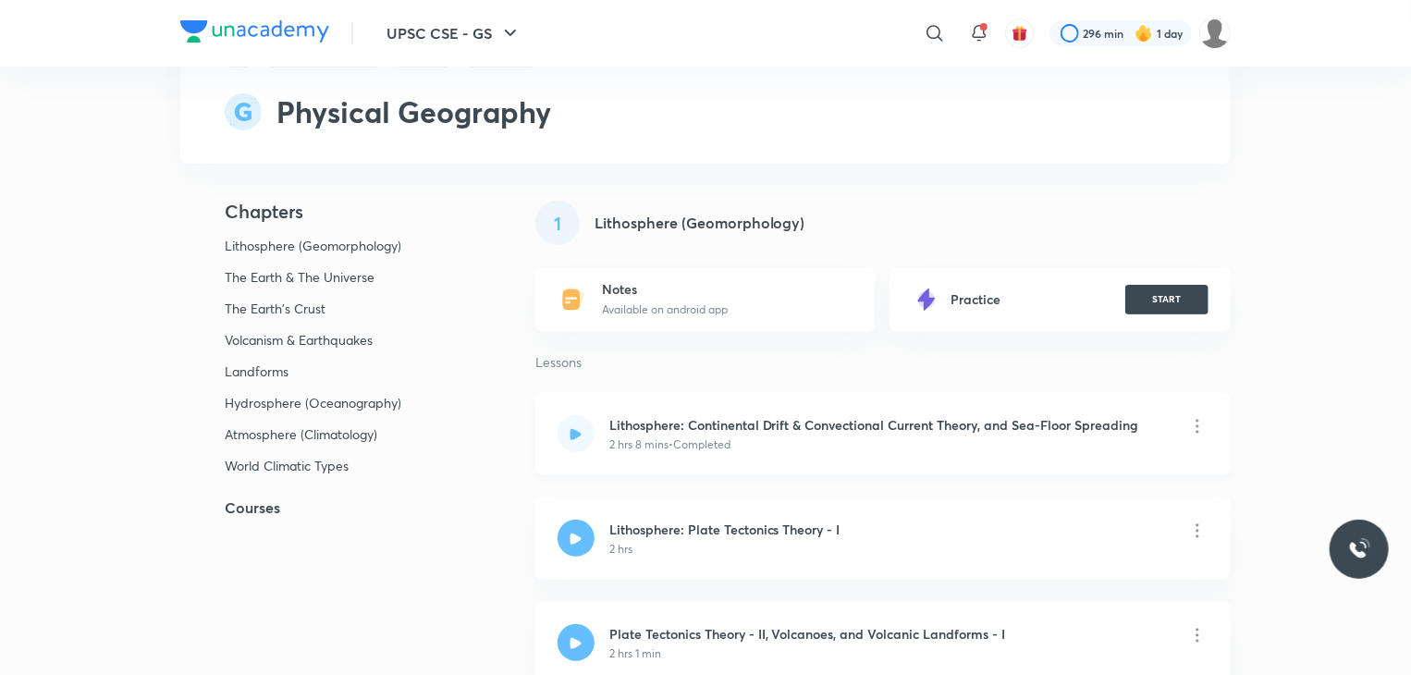
click at [681, 437] on p "2 hrs 8 mins • Completed" at bounding box center [669, 444] width 121 height 17
